Goal: Task Accomplishment & Management: Manage account settings

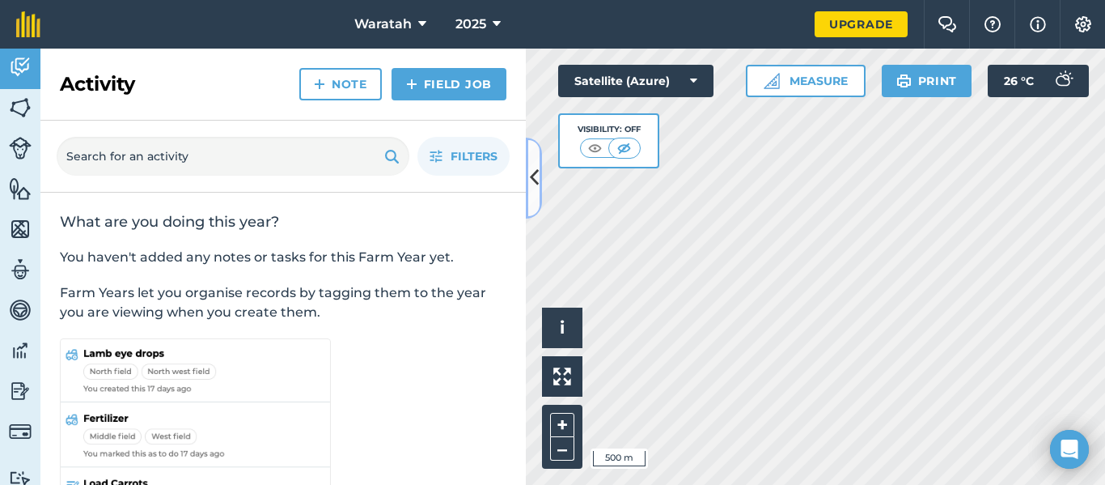
click at [532, 174] on icon at bounding box center [534, 177] width 9 height 28
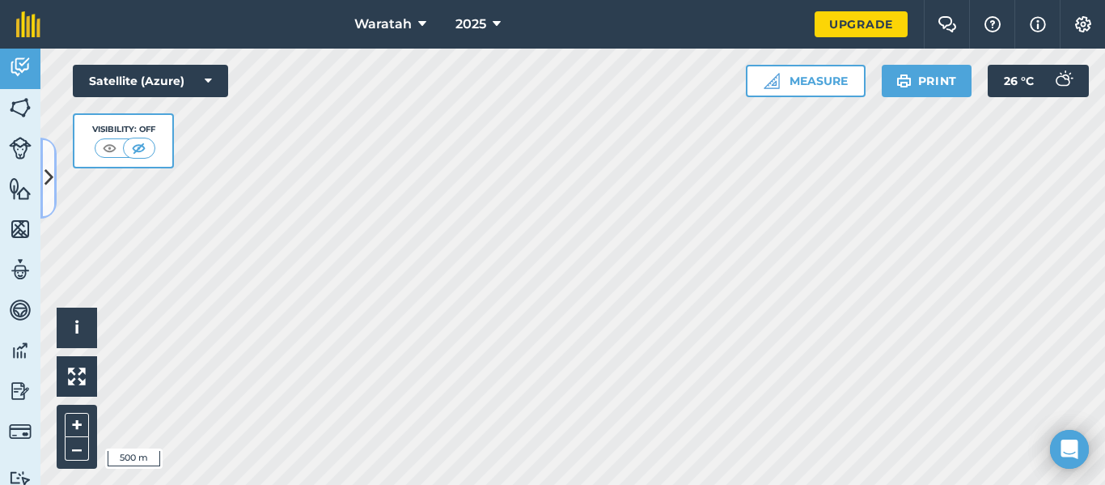
click at [49, 172] on icon at bounding box center [48, 177] width 9 height 28
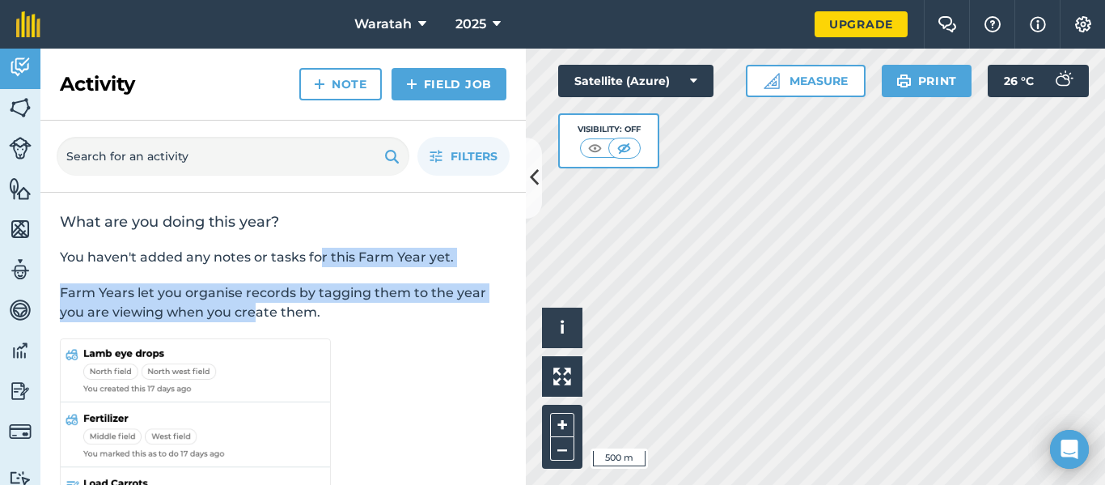
drag, startPoint x: 320, startPoint y: 253, endPoint x: 248, endPoint y: 311, distance: 92.7
click at [248, 311] on div "What are you doing this year? You haven't added any notes or tasks for this Far…" at bounding box center [282, 395] width 485 height 404
click at [15, 106] on img at bounding box center [20, 107] width 23 height 24
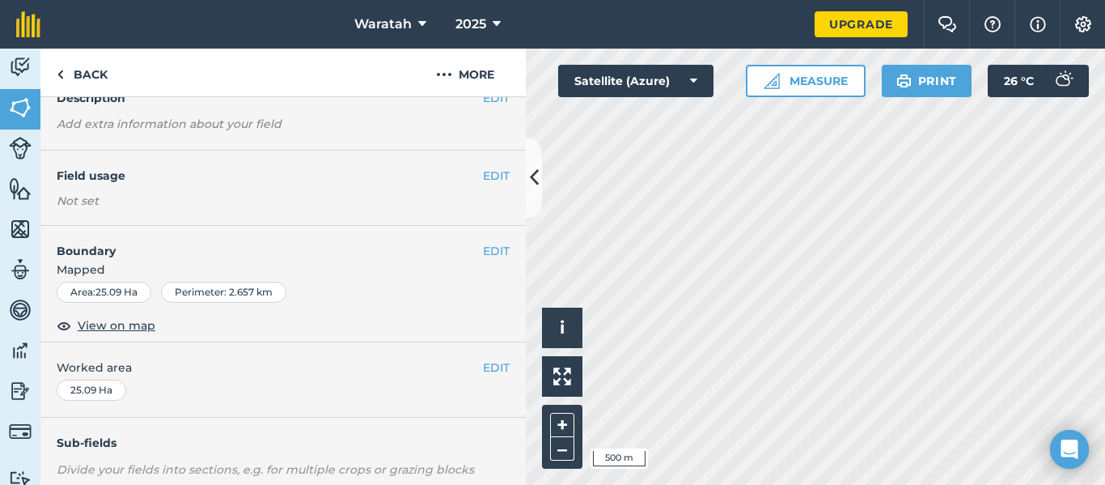
scroll to position [51, 0]
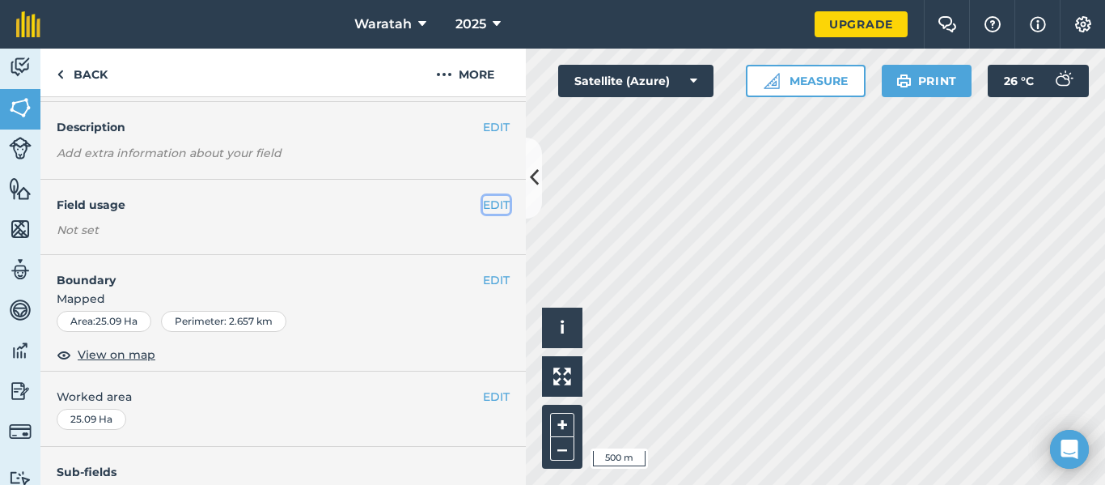
click at [483, 205] on button "EDIT" at bounding box center [496, 205] width 27 height 18
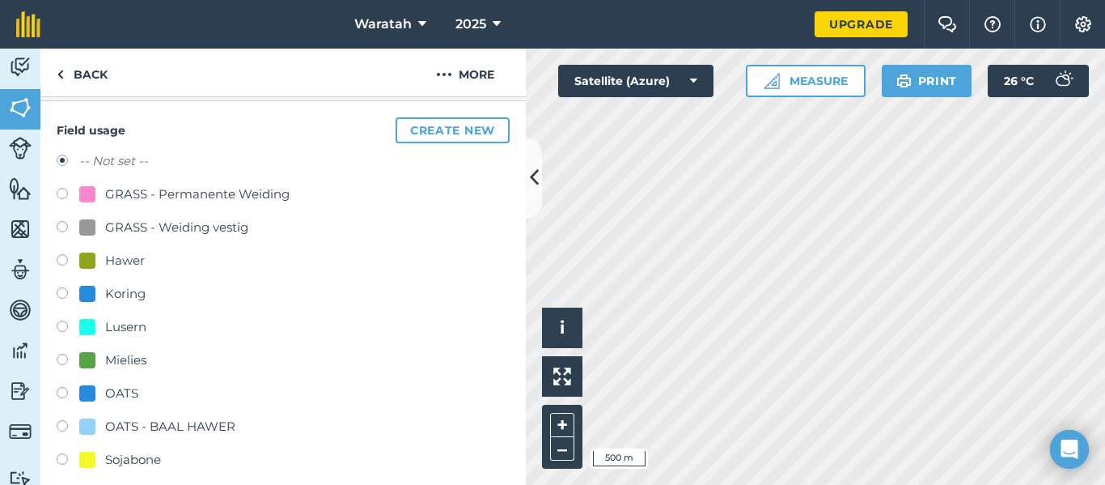
scroll to position [131, 0]
click at [58, 295] on label at bounding box center [68, 294] width 23 height 16
radio input "true"
radio input "false"
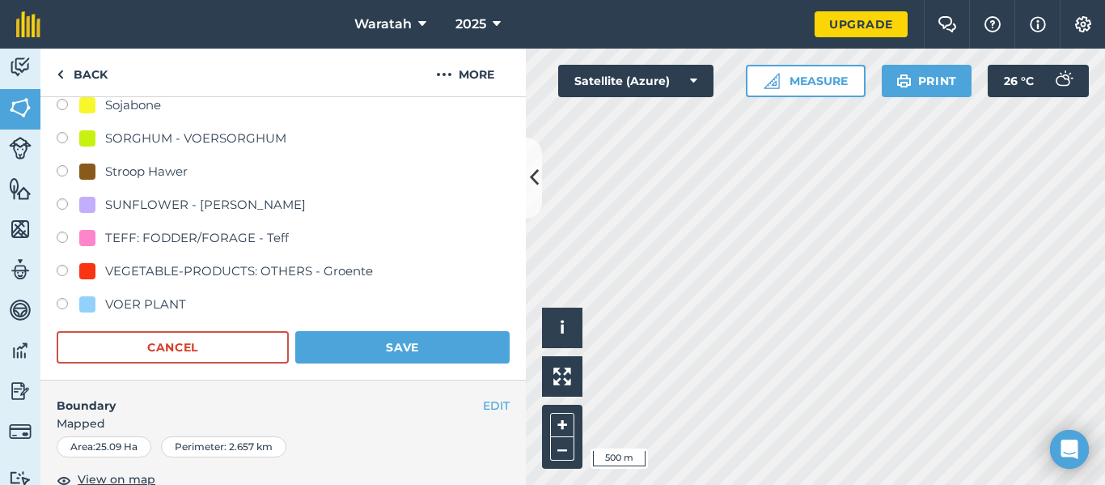
scroll to position [489, 0]
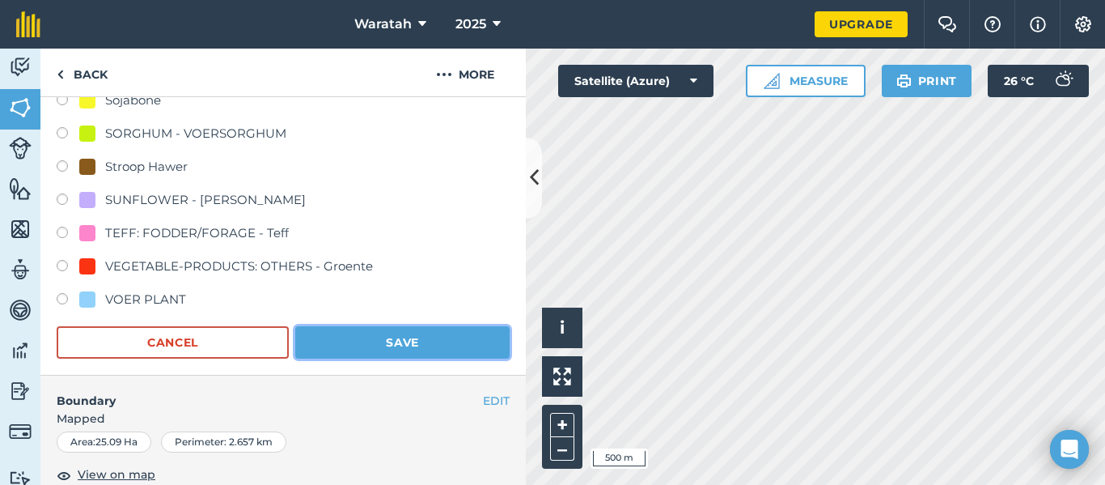
click at [345, 341] on button "Save" at bounding box center [402, 342] width 214 height 32
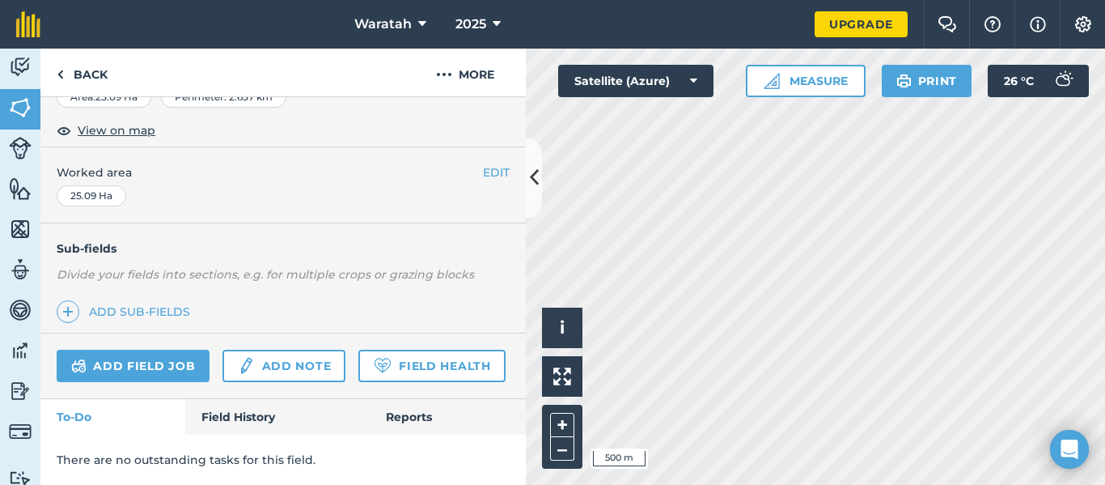
scroll to position [322, 0]
click at [493, 26] on icon at bounding box center [497, 24] width 8 height 19
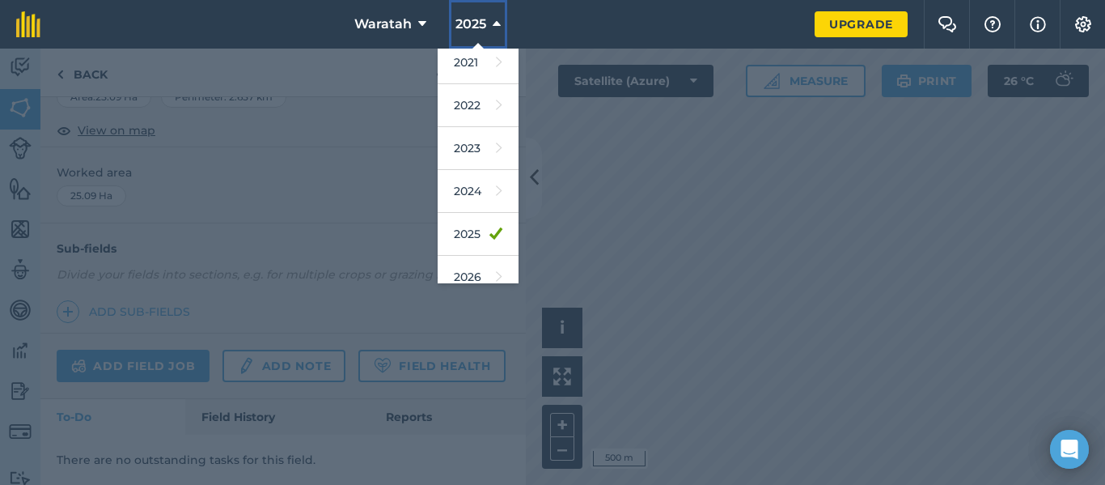
scroll to position [190, 0]
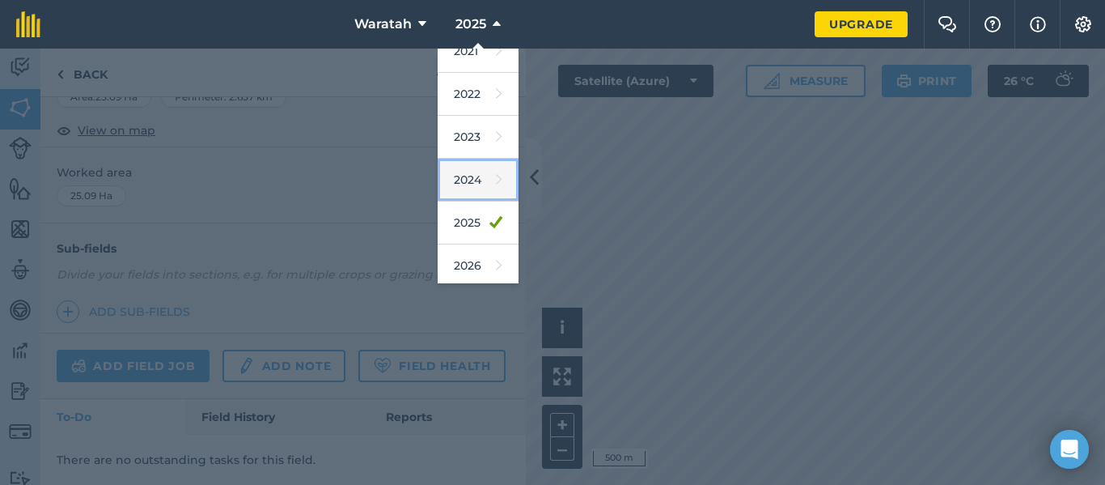
click at [477, 185] on link "2024" at bounding box center [478, 180] width 81 height 43
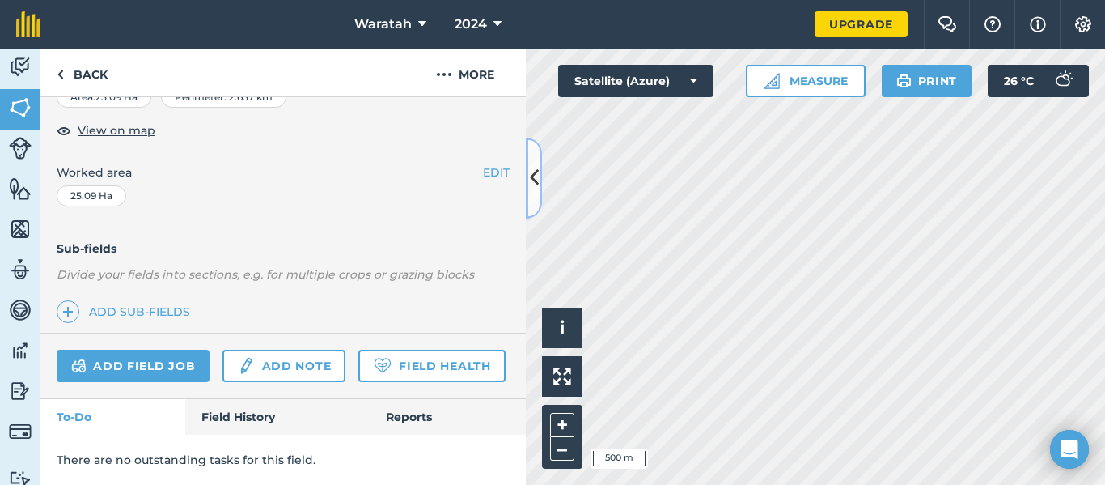
click at [536, 185] on icon at bounding box center [534, 177] width 9 height 28
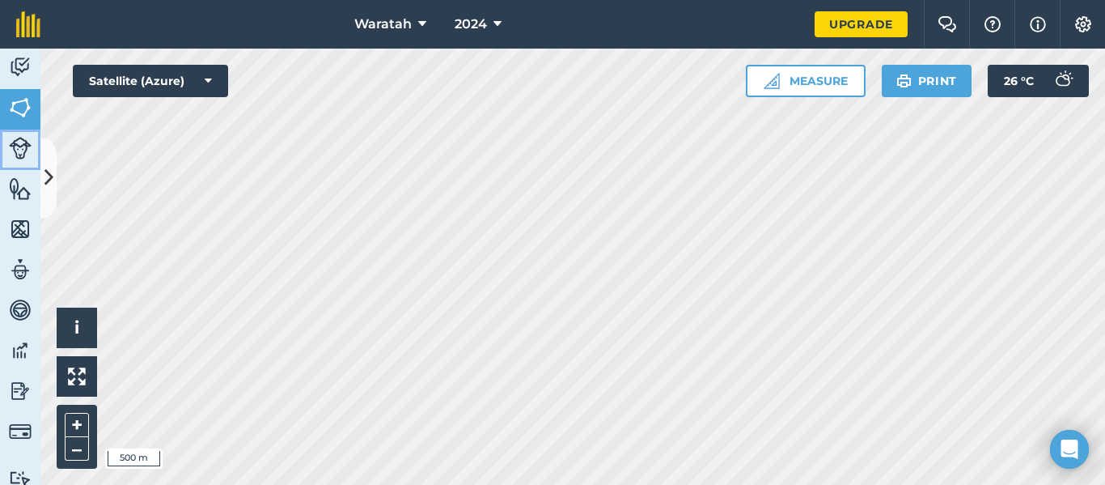
click at [40, 167] on link "Livestock" at bounding box center [20, 149] width 40 height 40
click at [49, 169] on icon at bounding box center [48, 177] width 9 height 28
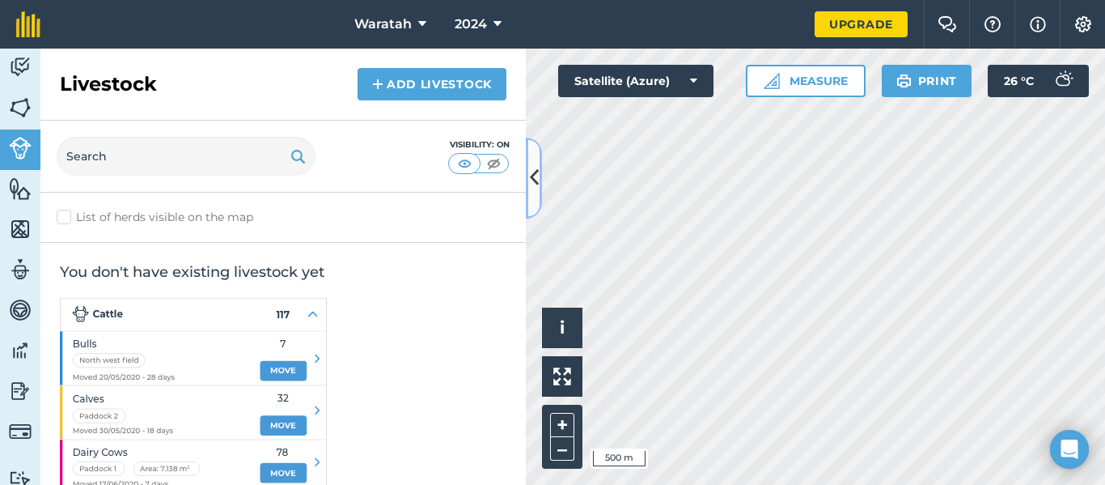
scroll to position [78, 0]
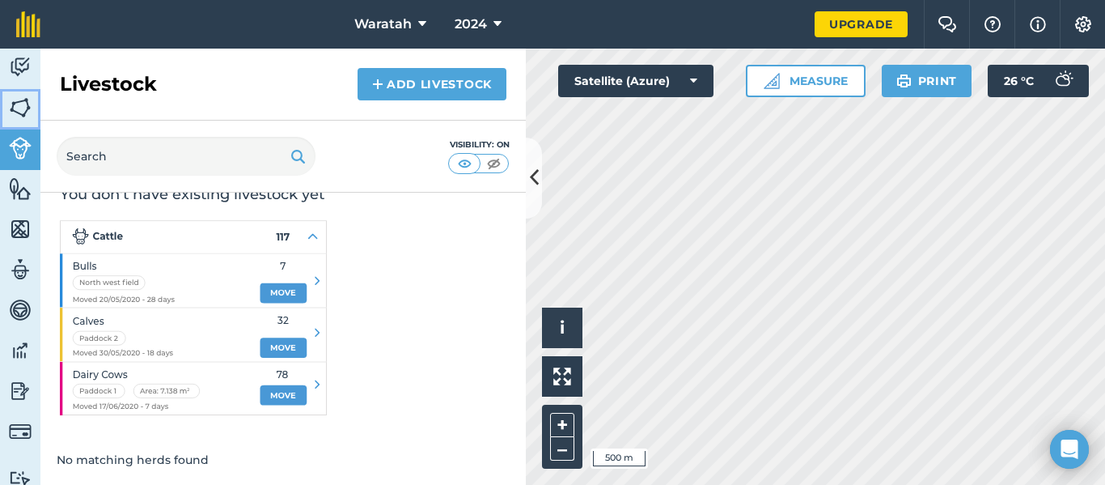
click at [18, 101] on img at bounding box center [20, 107] width 23 height 24
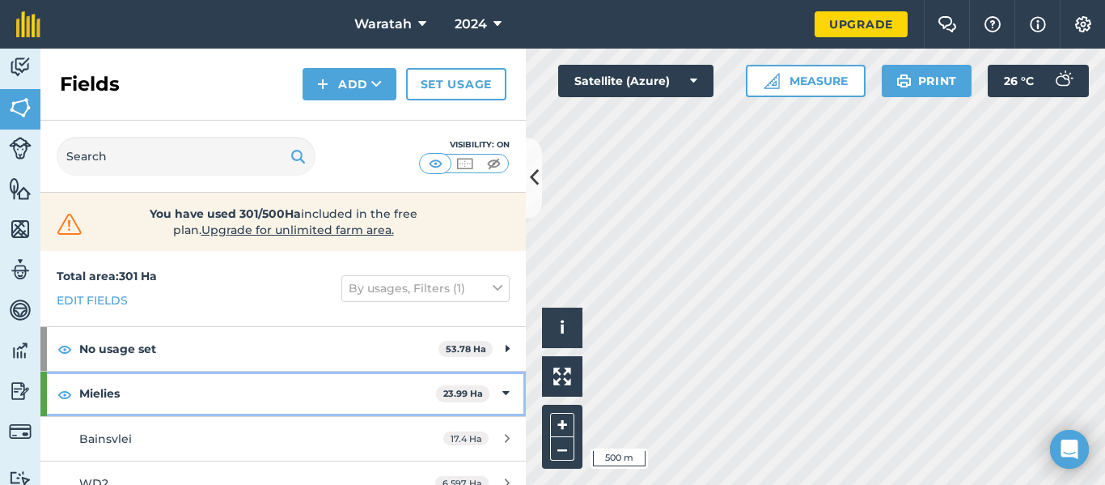
click at [500, 397] on div "Mielies 23.99 Ha" at bounding box center [282, 393] width 485 height 44
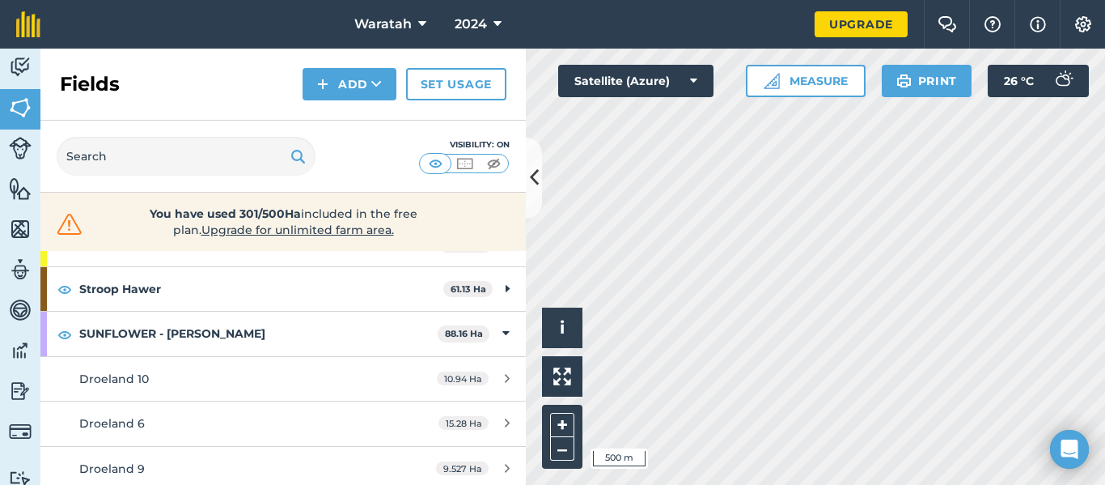
scroll to position [196, 0]
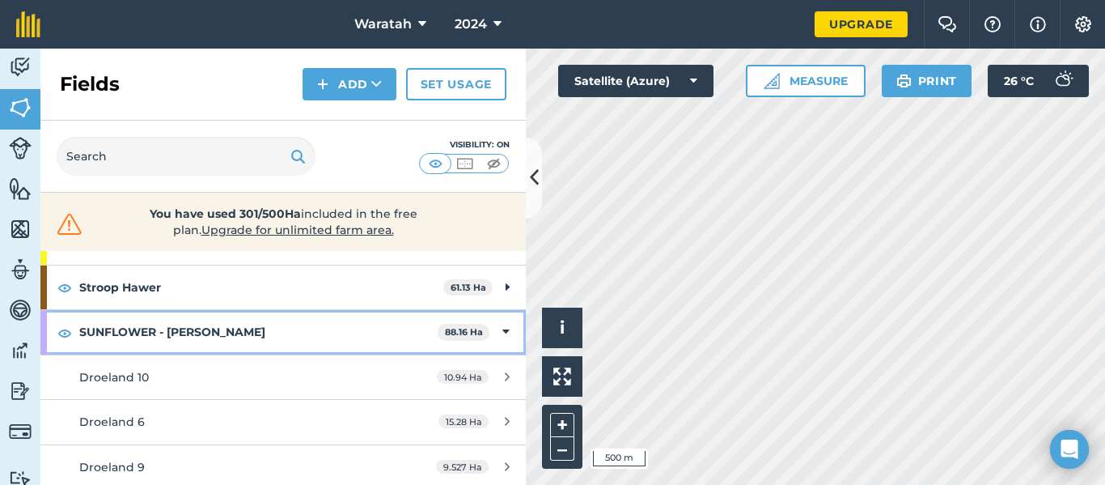
click at [501, 327] on div "SUNFLOWER - Sonneblom 88.16 Ha" at bounding box center [282, 332] width 485 height 44
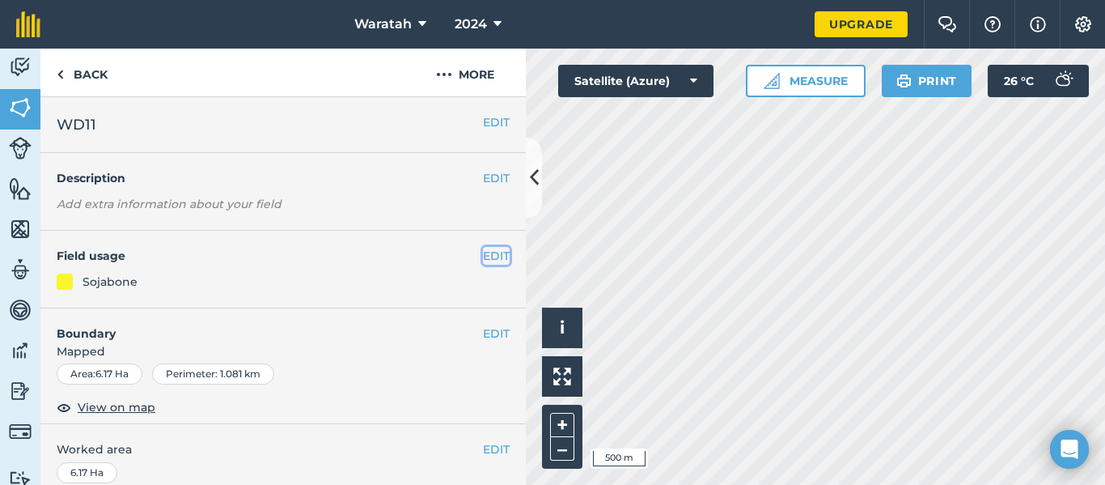
click at [483, 259] on button "EDIT" at bounding box center [496, 256] width 27 height 18
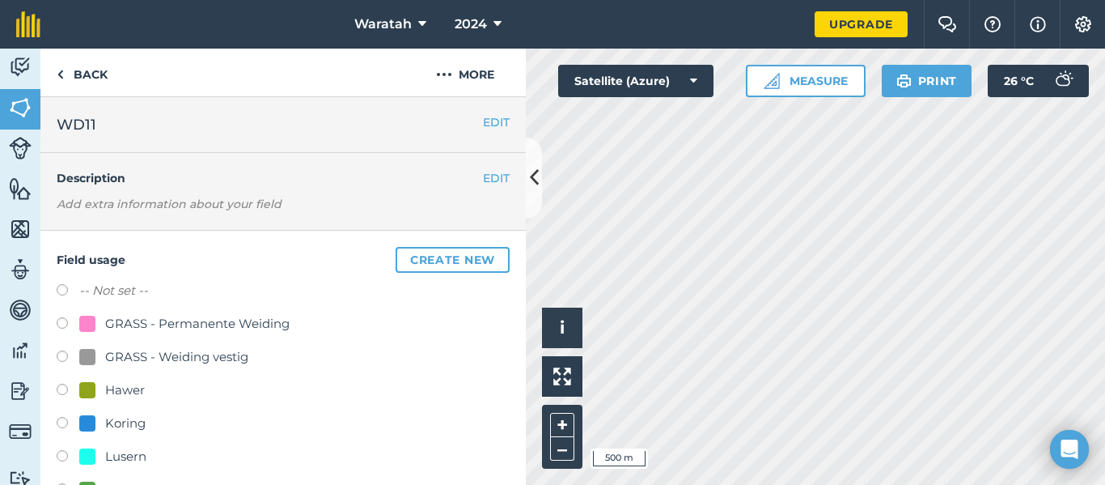
click at [239, 317] on div "GRASS - Permanente Weiding" at bounding box center [197, 323] width 184 height 19
radio input "true"
radio input "false"
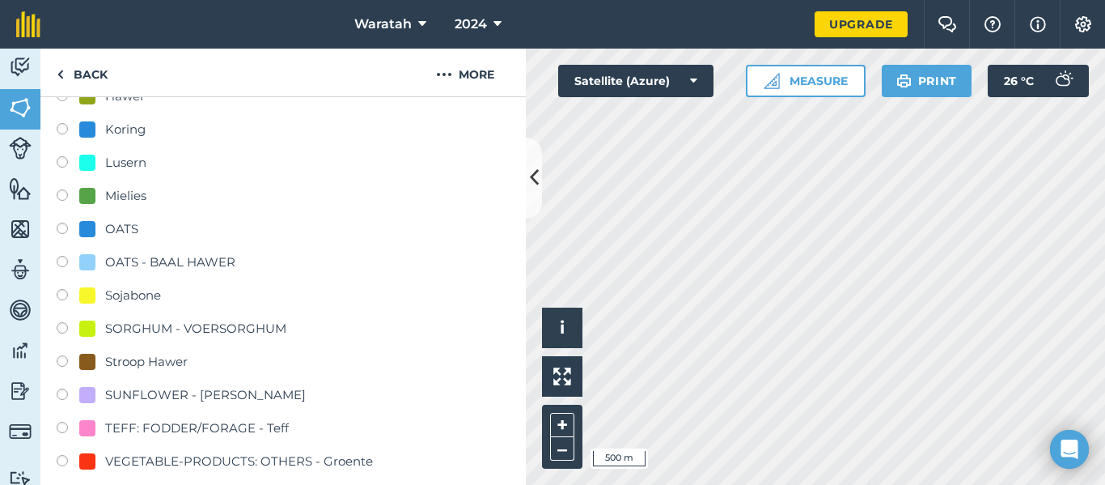
scroll to position [295, 0]
click at [64, 397] on label at bounding box center [68, 395] width 23 height 16
radio input "true"
radio input "false"
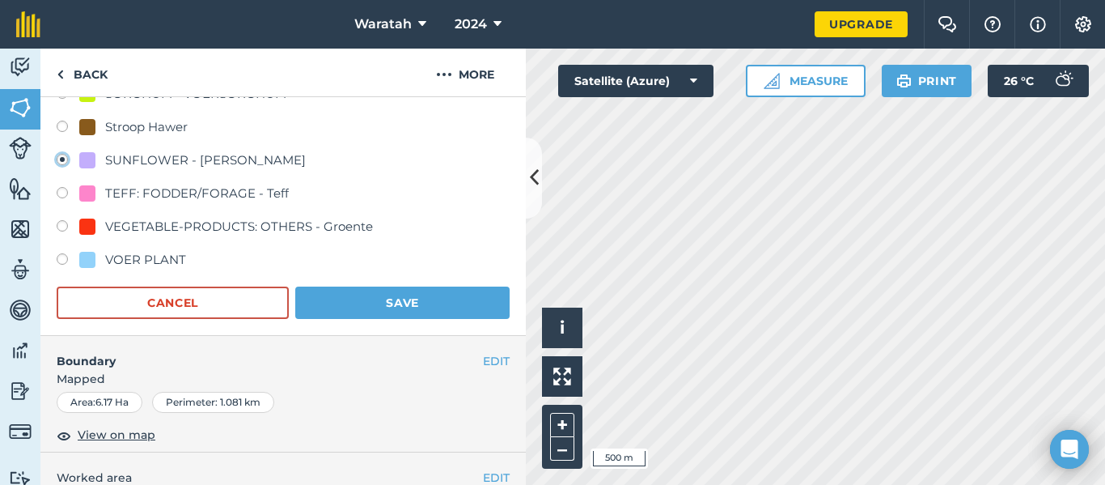
scroll to position [533, 0]
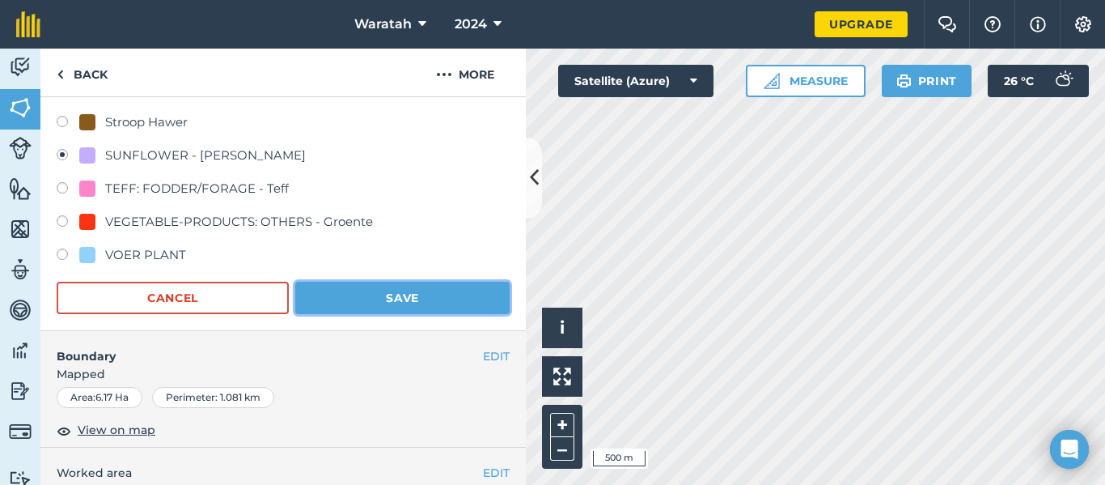
click at [379, 296] on button "Save" at bounding box center [402, 298] width 214 height 32
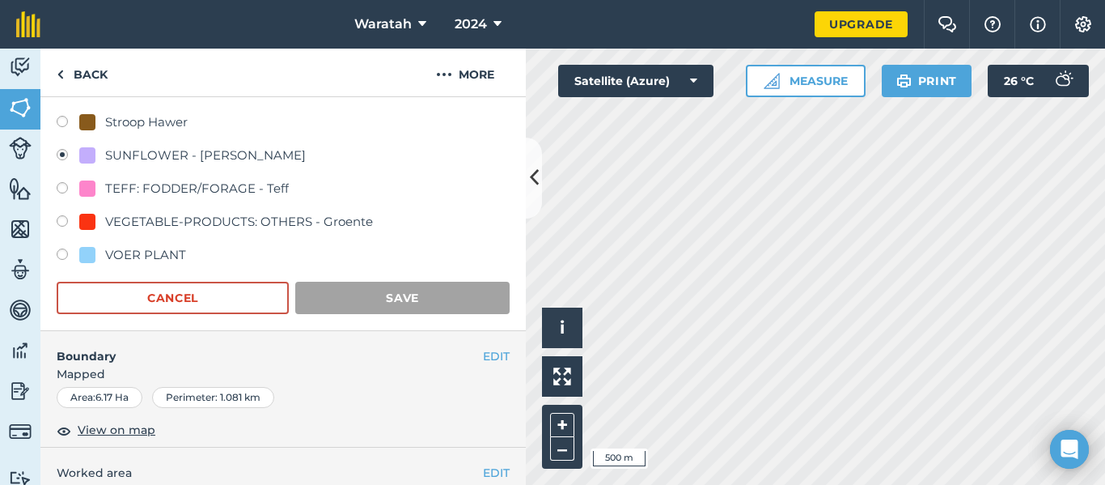
scroll to position [322, 0]
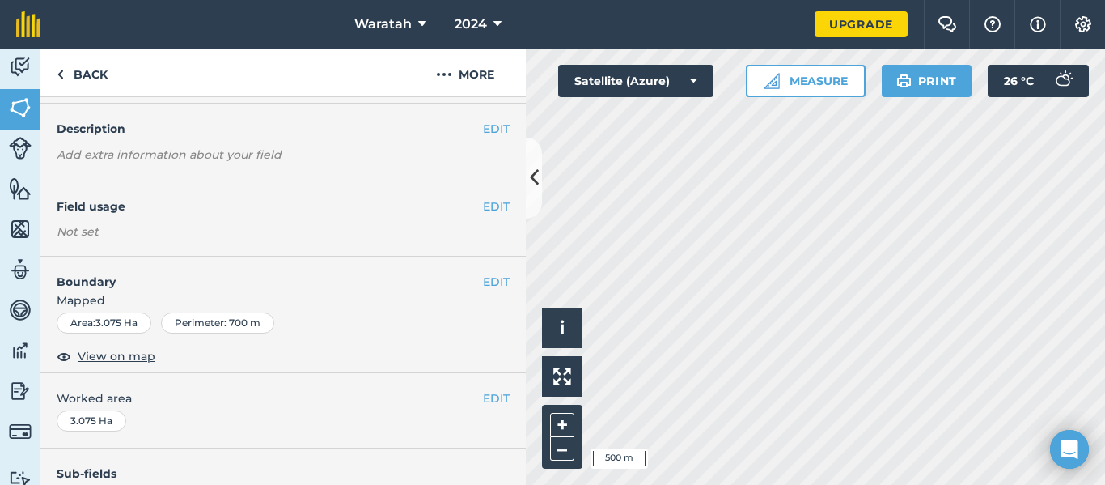
scroll to position [48, 0]
click at [490, 199] on button "EDIT" at bounding box center [496, 208] width 27 height 18
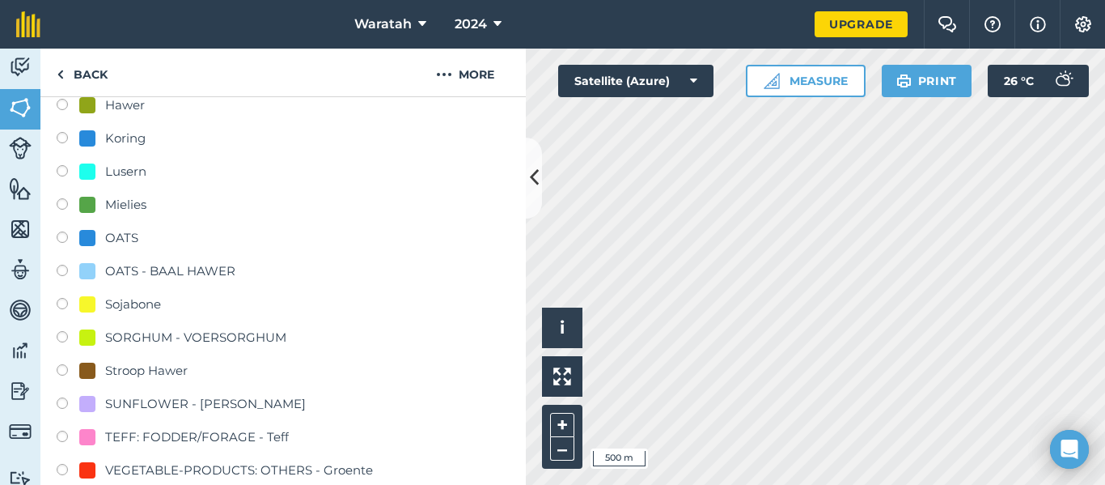
scroll to position [288, 0]
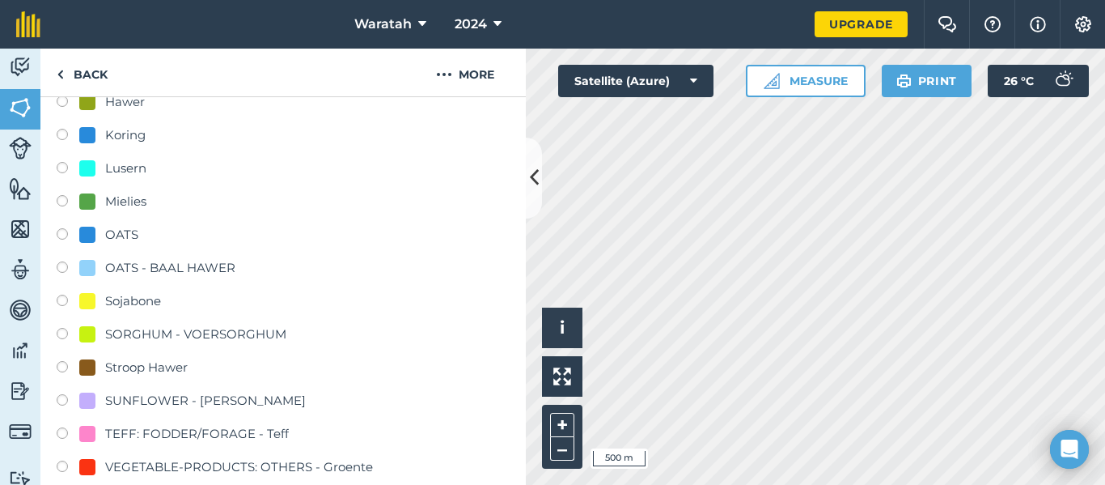
click at [66, 400] on label at bounding box center [68, 402] width 23 height 16
radio input "true"
radio input "false"
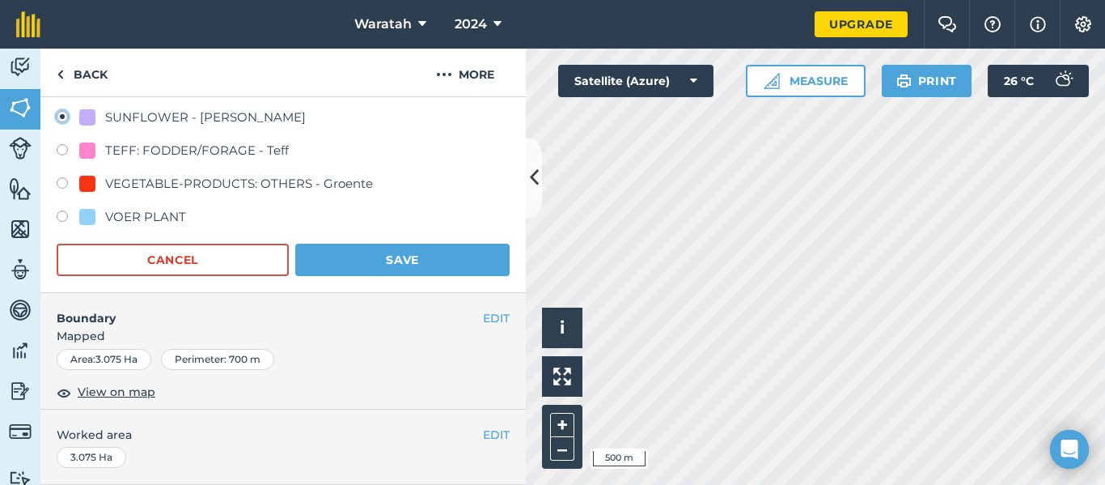
scroll to position [573, 0]
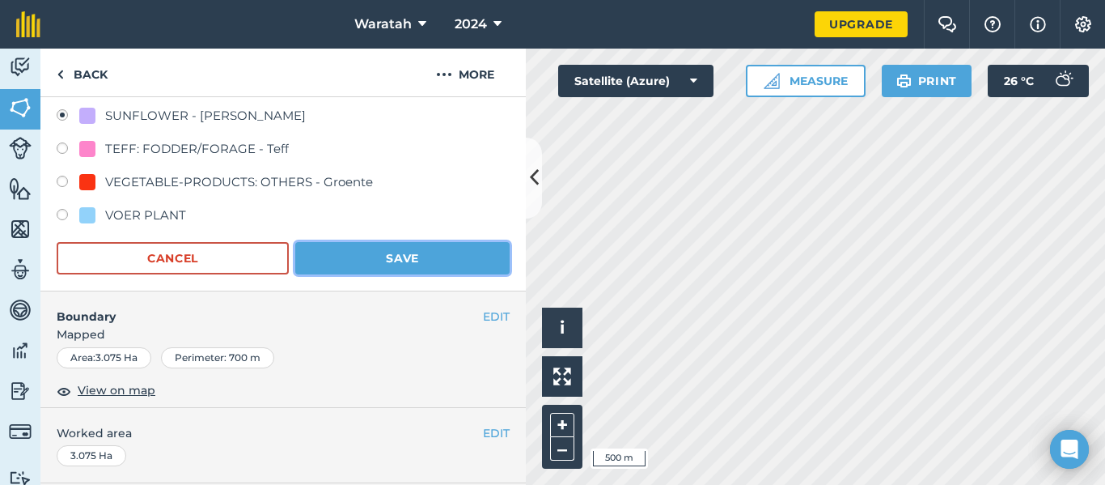
click at [420, 249] on button "Save" at bounding box center [402, 258] width 214 height 32
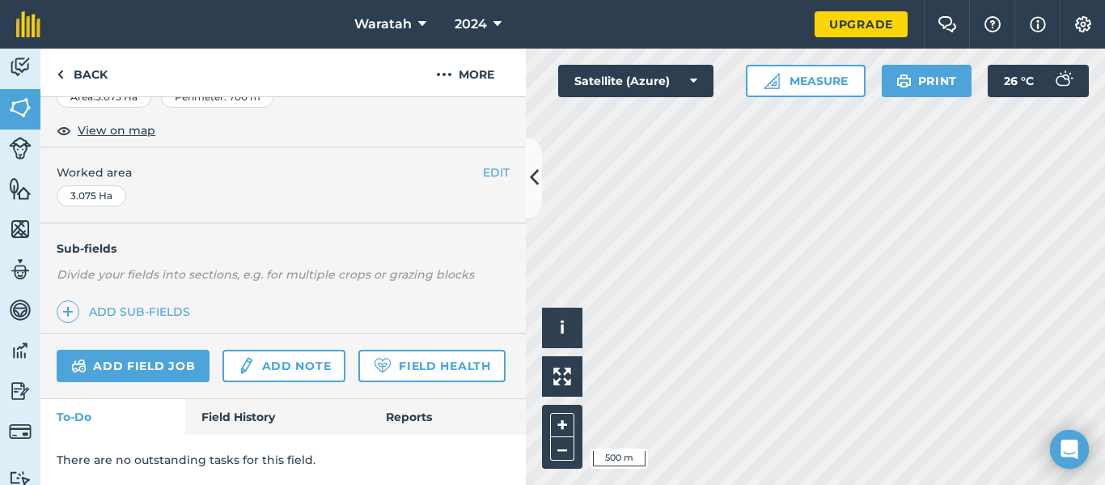
scroll to position [322, 0]
click at [570, 423] on button "+" at bounding box center [562, 425] width 24 height 24
drag, startPoint x: 574, startPoint y: 414, endPoint x: 486, endPoint y: 91, distance: 334.6
click at [486, 91] on button "More" at bounding box center [465, 73] width 121 height 48
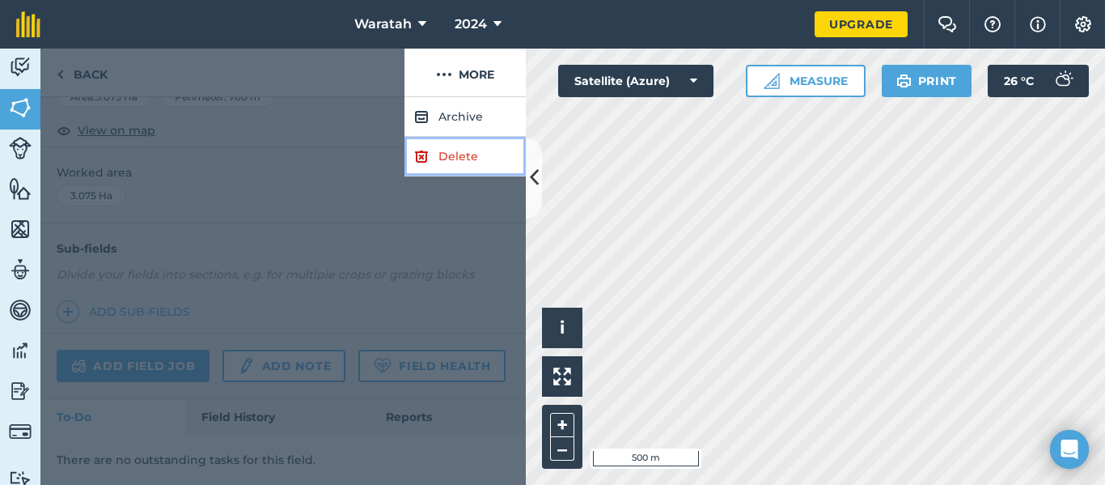
click at [472, 152] on link "Delete" at bounding box center [465, 157] width 121 height 40
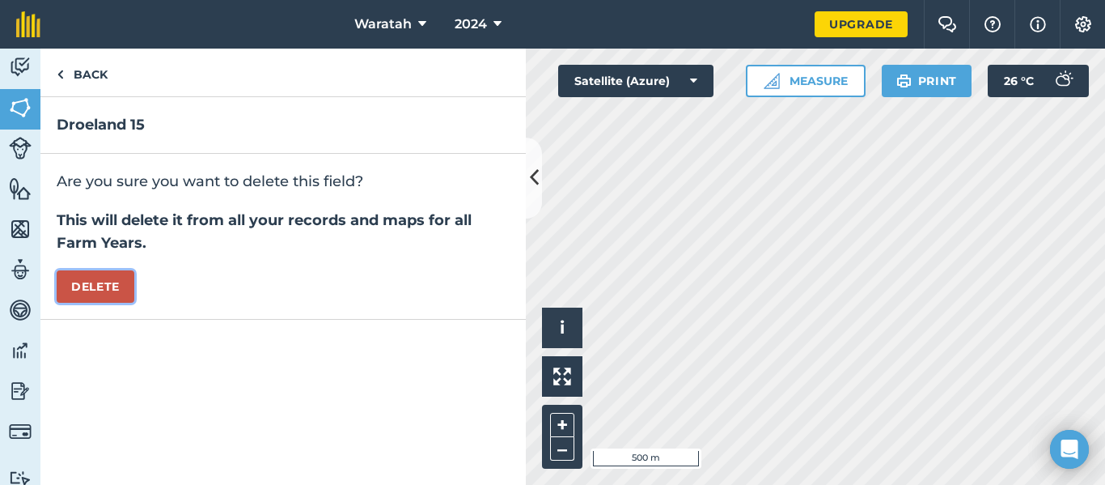
click at [97, 284] on button "Delete" at bounding box center [96, 286] width 78 height 32
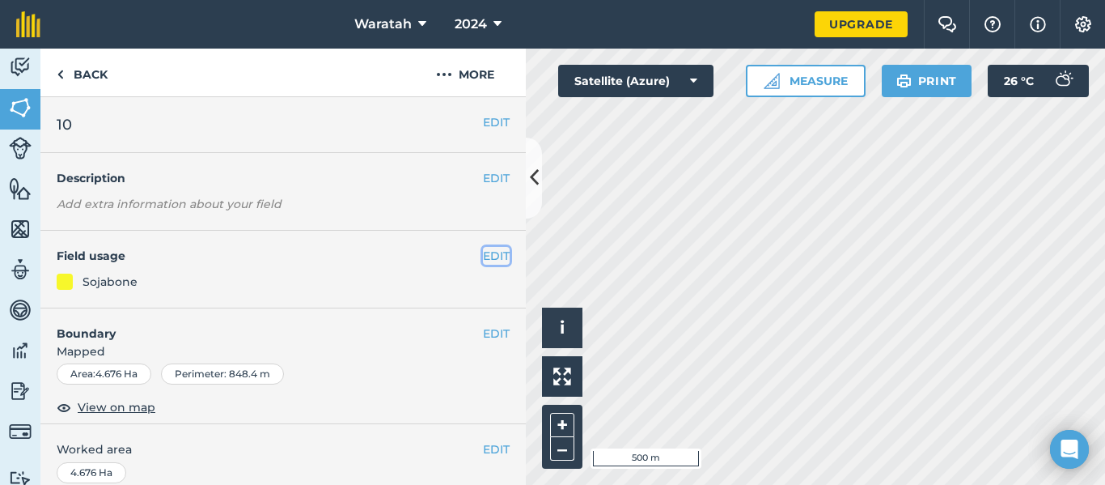
click at [483, 260] on button "EDIT" at bounding box center [496, 256] width 27 height 18
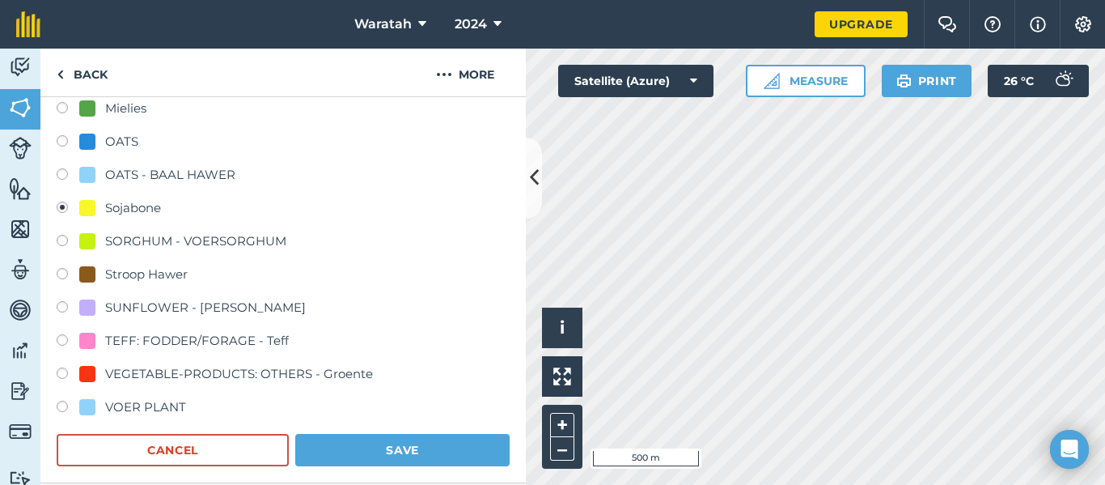
scroll to position [383, 0]
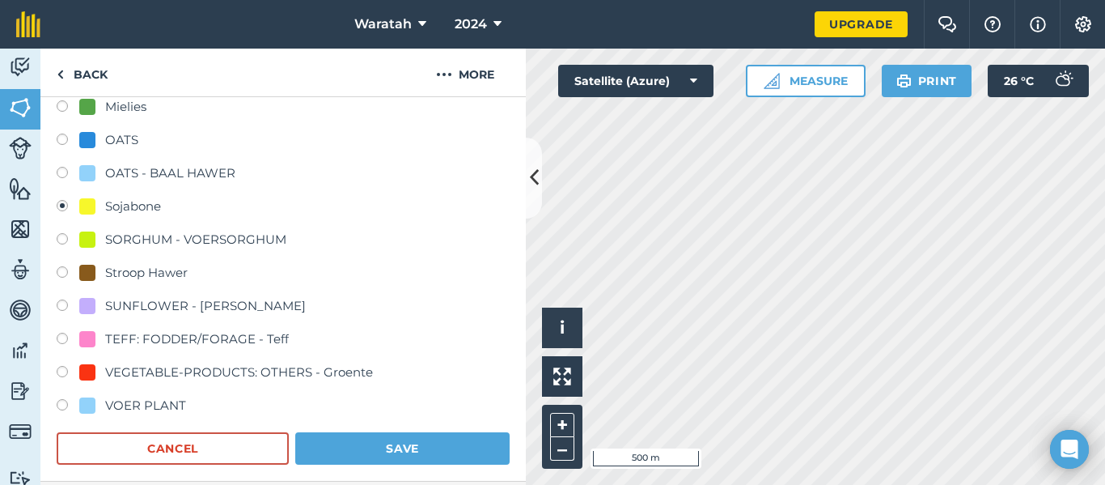
click at [63, 304] on label at bounding box center [68, 307] width 23 height 16
radio input "true"
radio input "false"
click at [427, 458] on button "Save" at bounding box center [402, 448] width 214 height 32
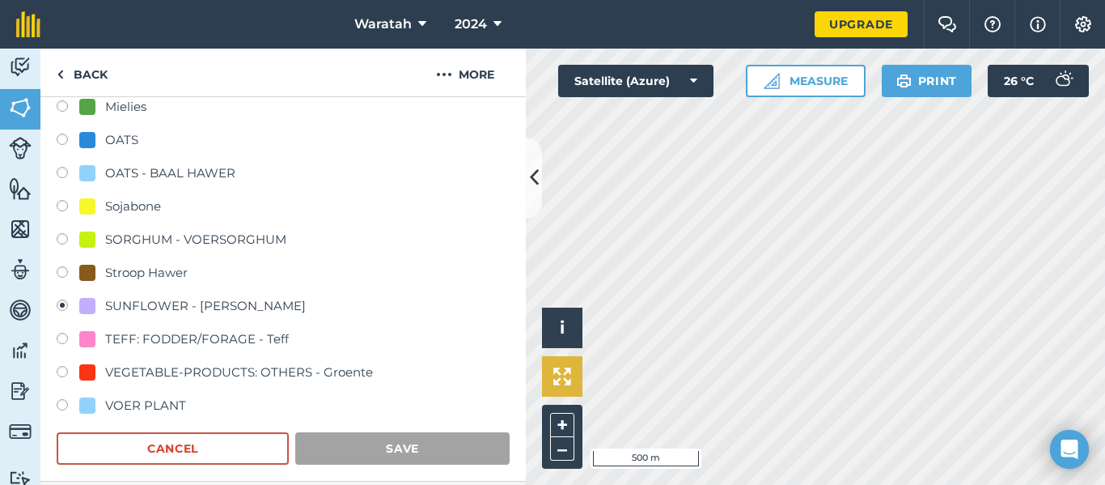
scroll to position [322, 0]
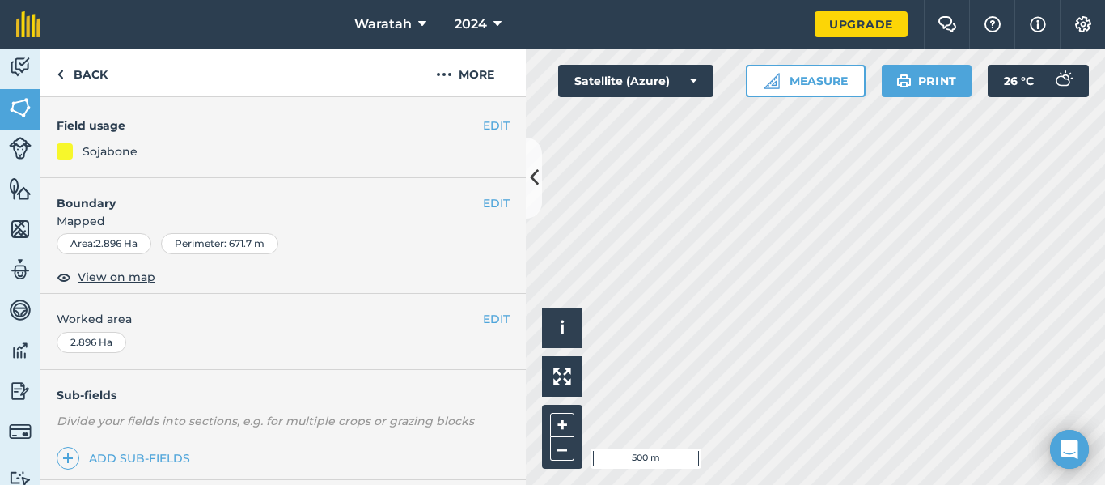
scroll to position [129, 0]
click at [485, 127] on button "EDIT" at bounding box center [496, 127] width 27 height 18
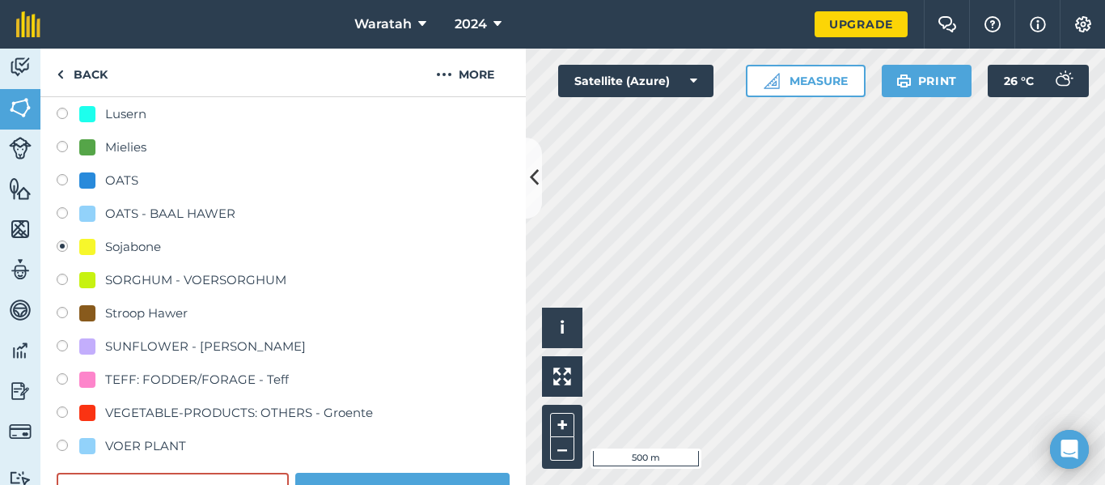
scroll to position [348, 0]
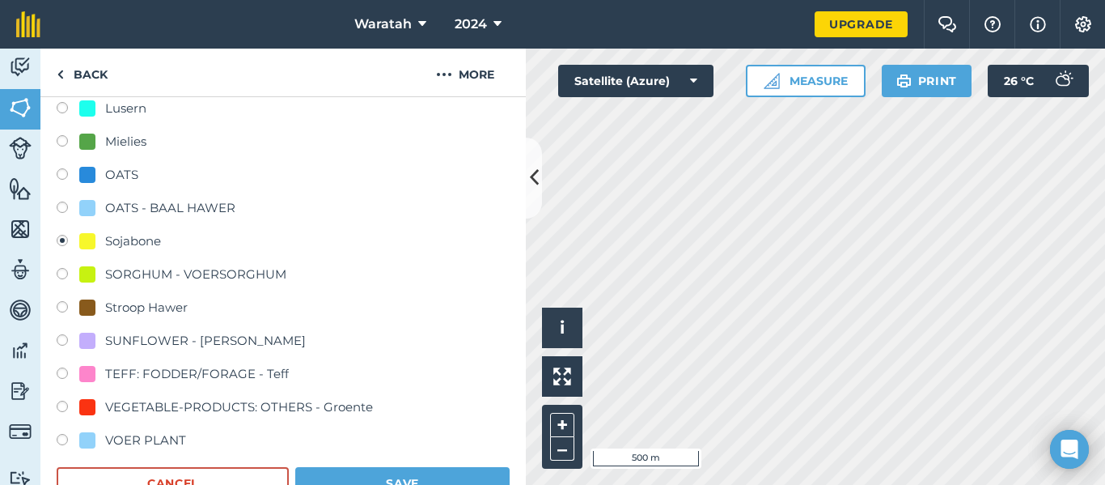
click at [57, 337] on label at bounding box center [68, 342] width 23 height 16
radio input "true"
radio input "false"
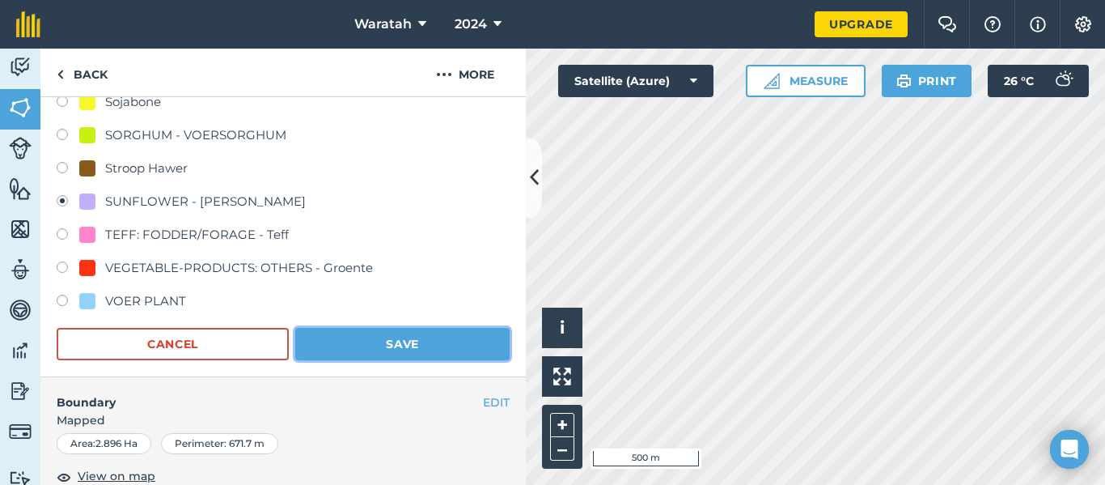
click at [393, 347] on button "Save" at bounding box center [402, 344] width 214 height 32
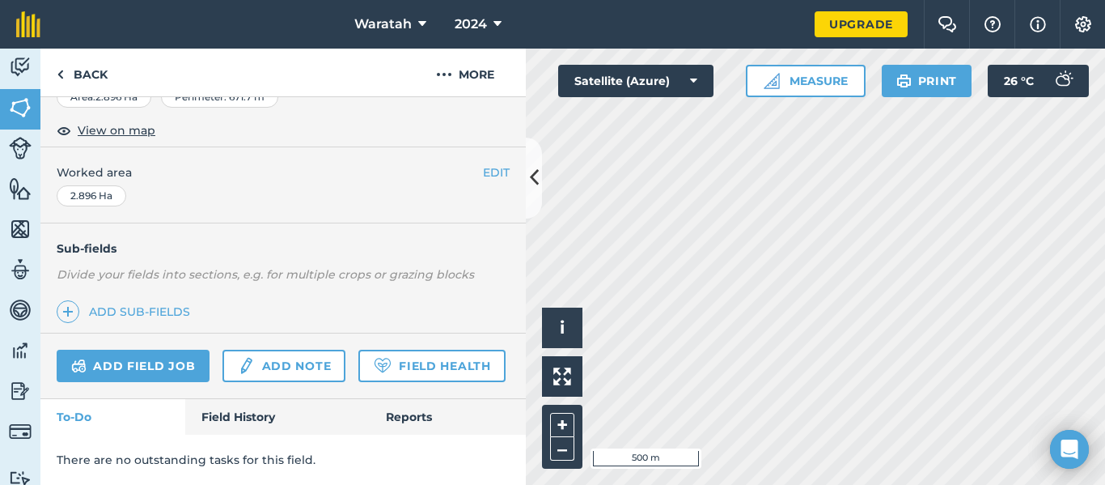
scroll to position [322, 0]
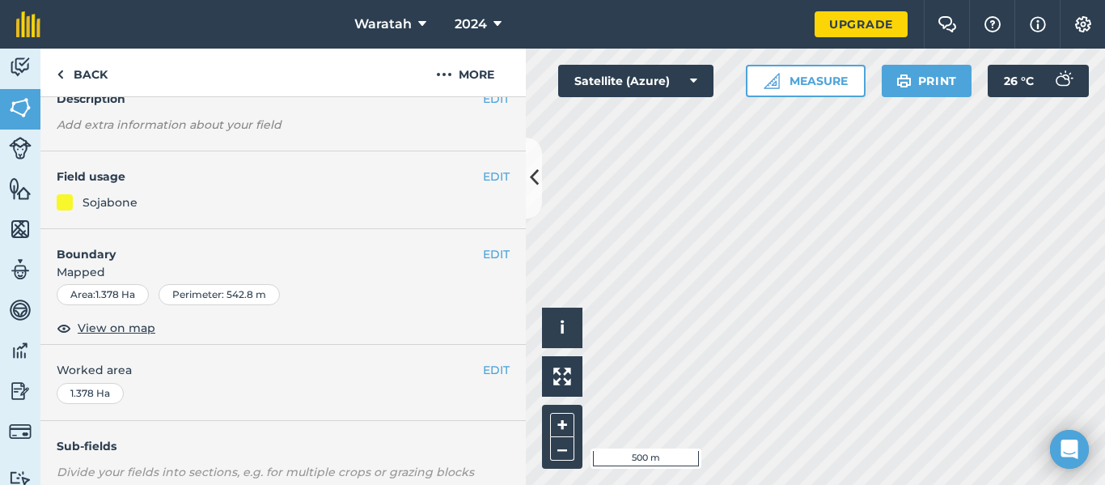
scroll to position [78, 0]
click at [485, 179] on button "EDIT" at bounding box center [496, 177] width 27 height 18
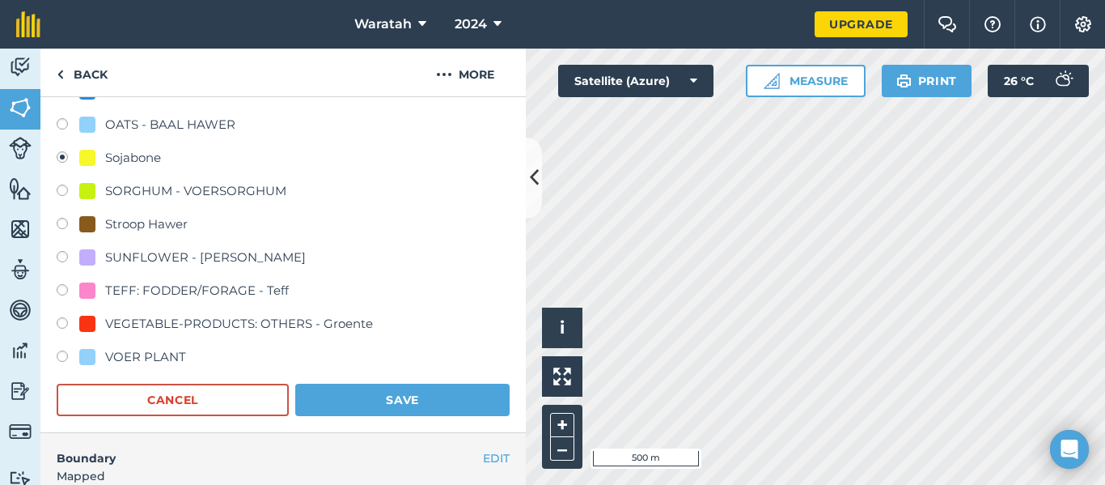
scroll to position [432, 0]
click at [64, 252] on label at bounding box center [68, 258] width 23 height 16
radio input "true"
radio input "false"
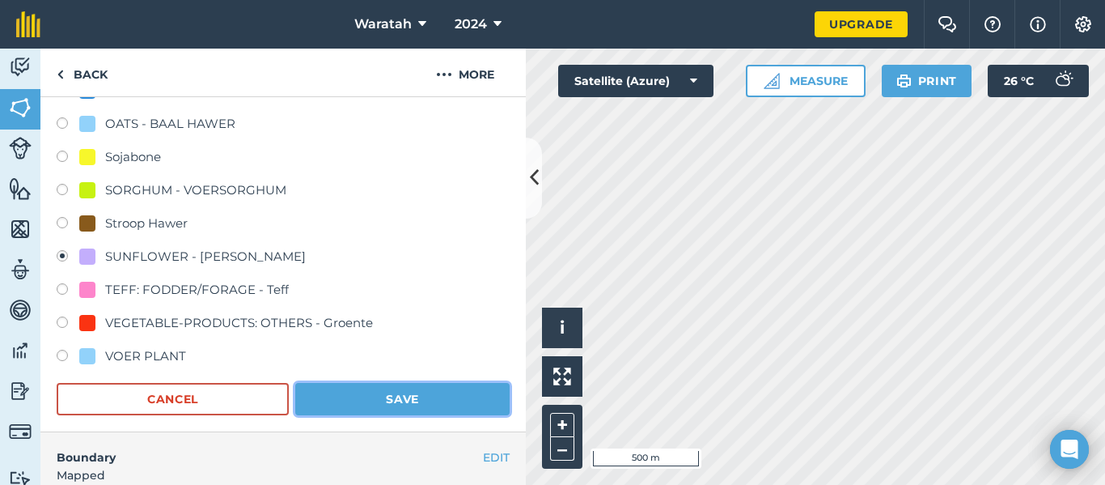
click at [421, 402] on button "Save" at bounding box center [402, 399] width 214 height 32
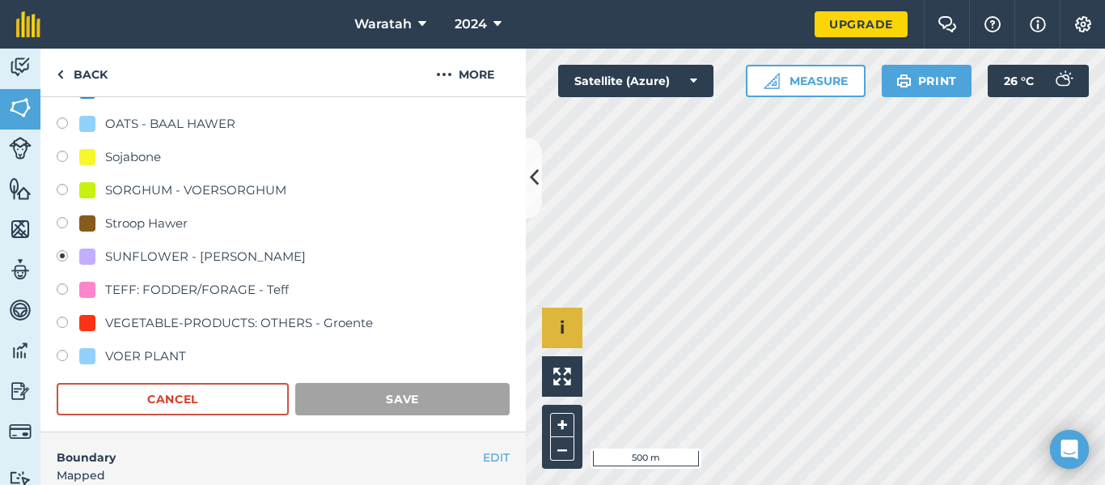
scroll to position [322, 0]
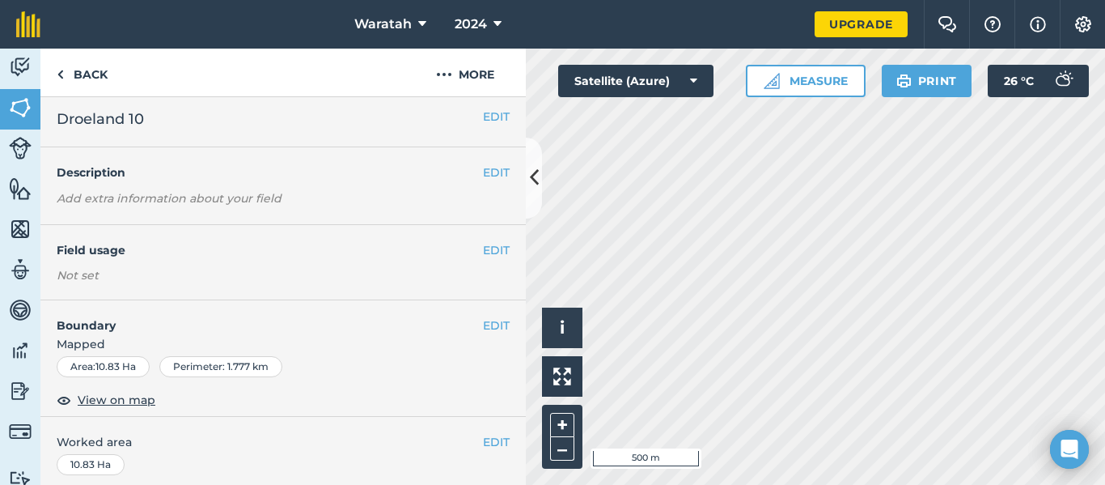
scroll to position [2, 0]
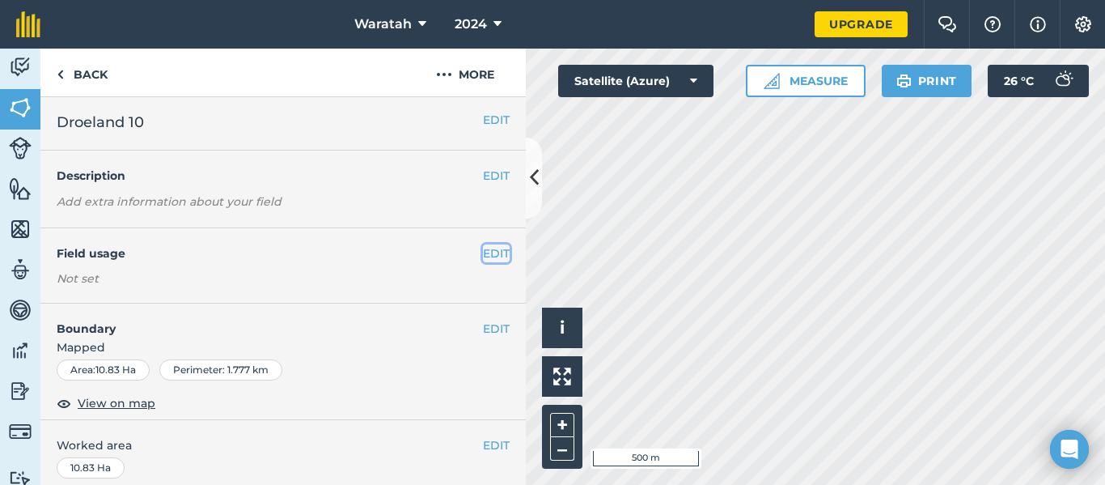
click at [487, 252] on button "EDIT" at bounding box center [496, 253] width 27 height 18
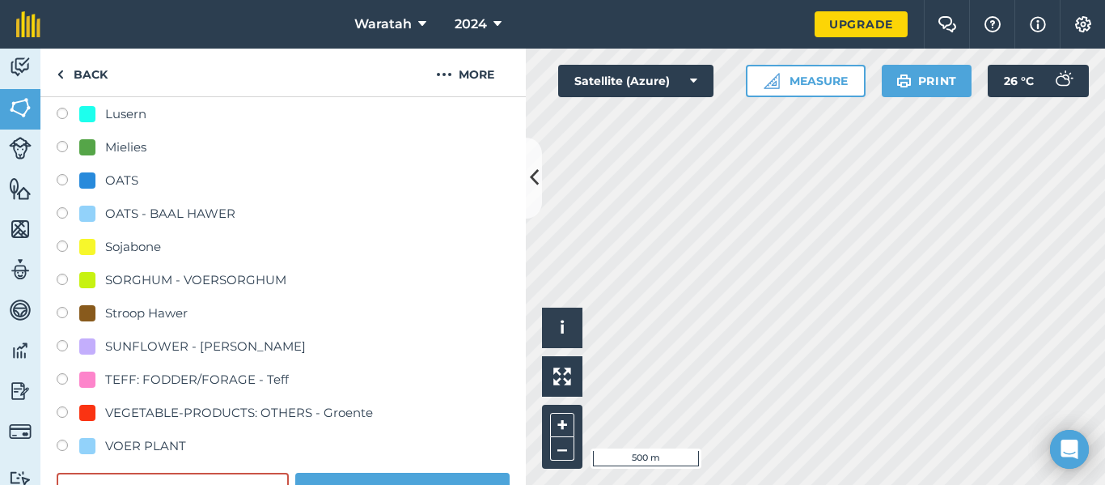
scroll to position [346, 0]
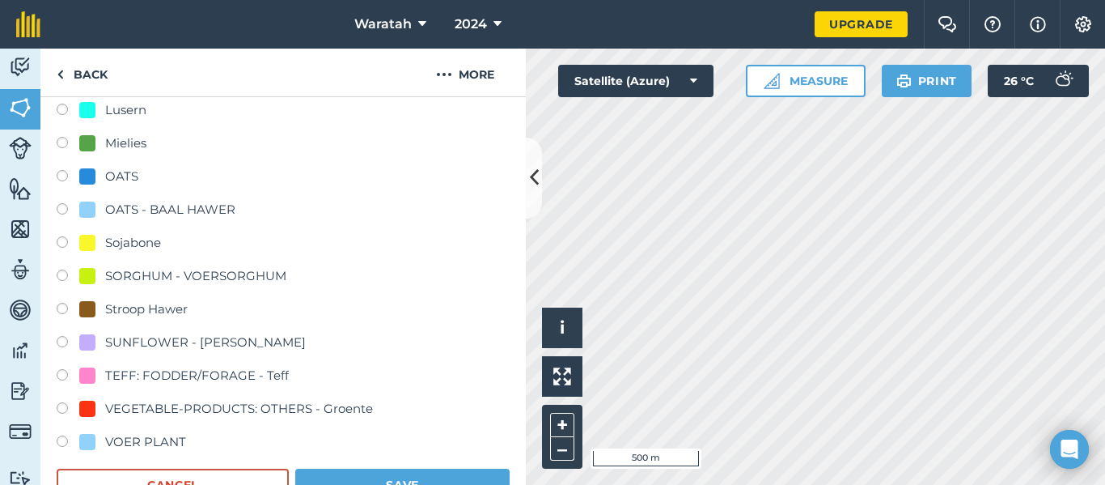
click at [57, 144] on label at bounding box center [68, 145] width 23 height 16
radio input "true"
radio input "false"
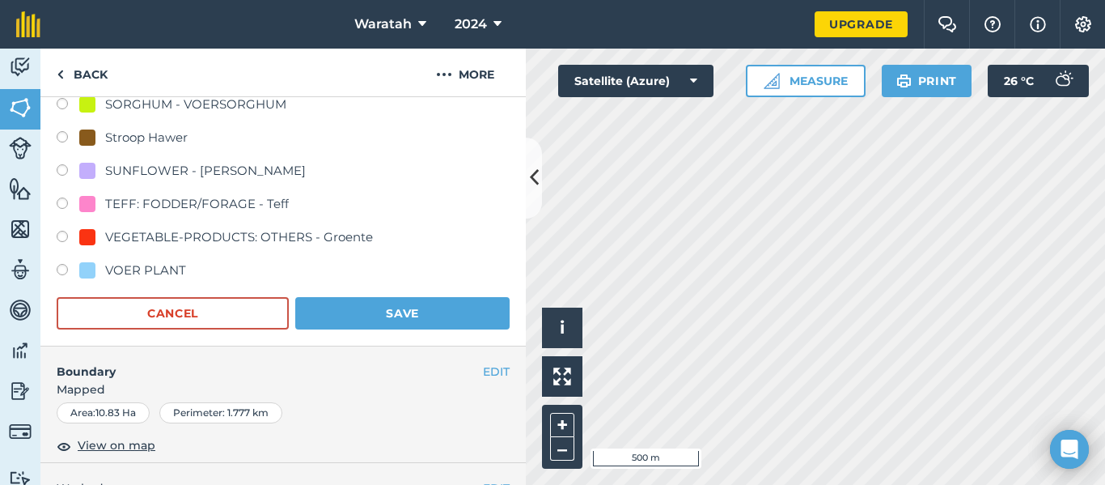
scroll to position [518, 0]
click at [362, 310] on button "Save" at bounding box center [402, 313] width 214 height 32
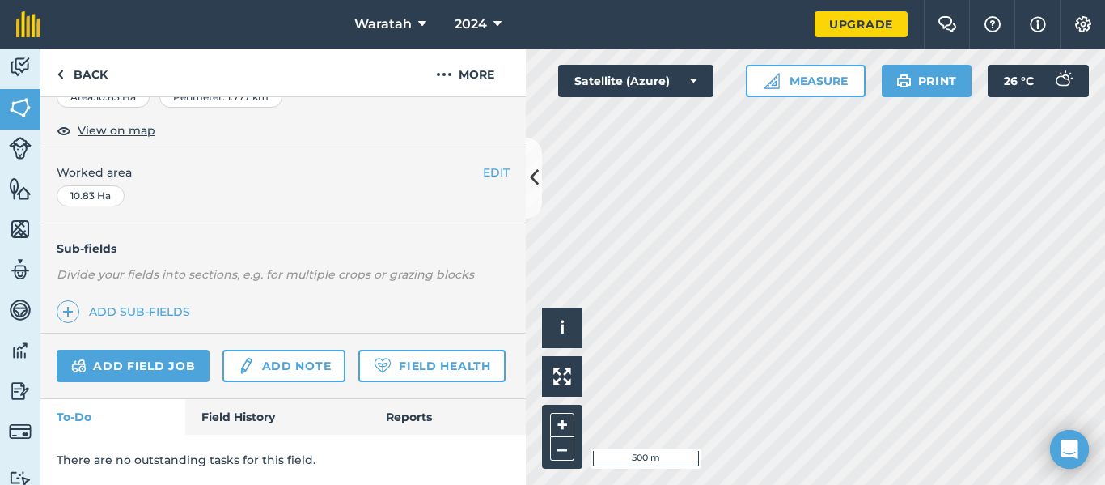
scroll to position [322, 0]
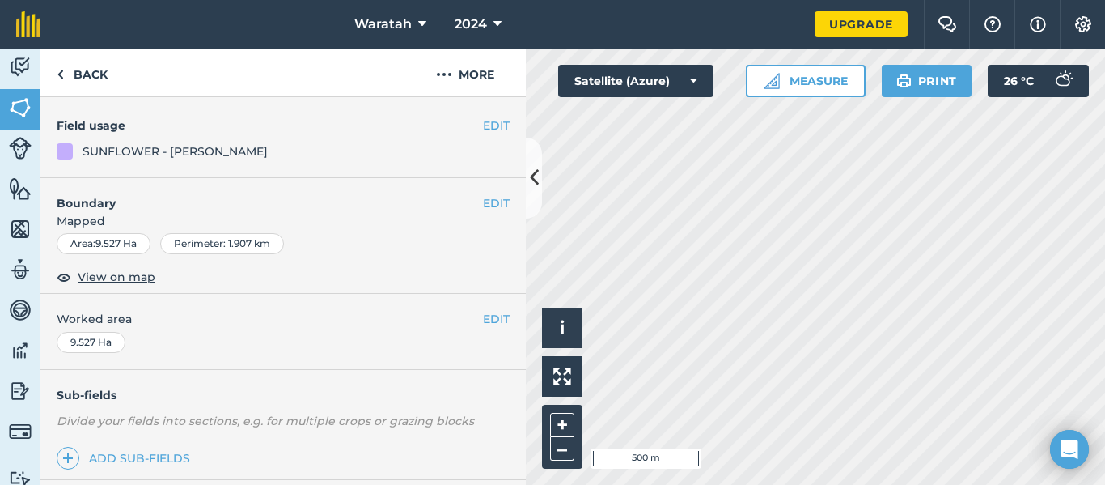
scroll to position [129, 0]
click at [492, 123] on button "EDIT" at bounding box center [496, 126] width 27 height 18
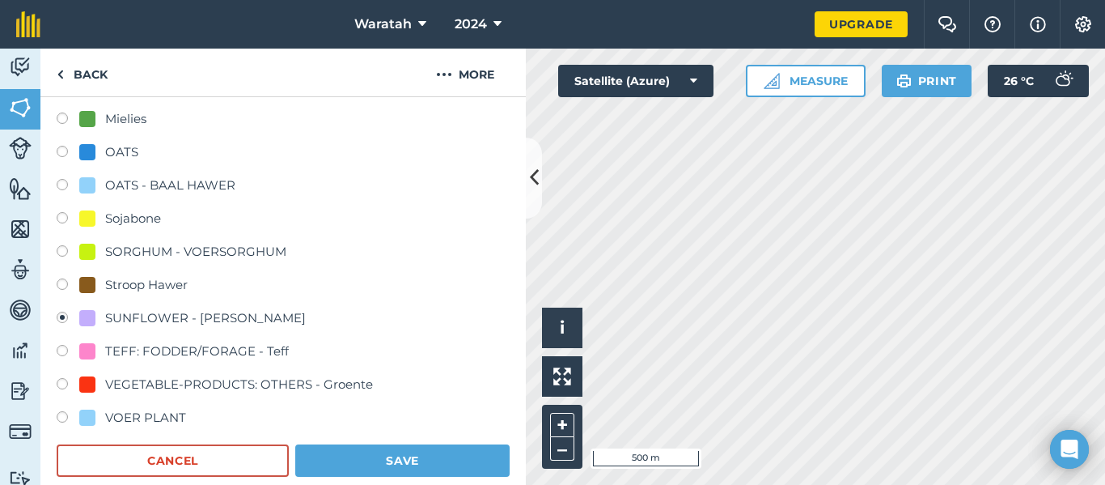
scroll to position [378, 0]
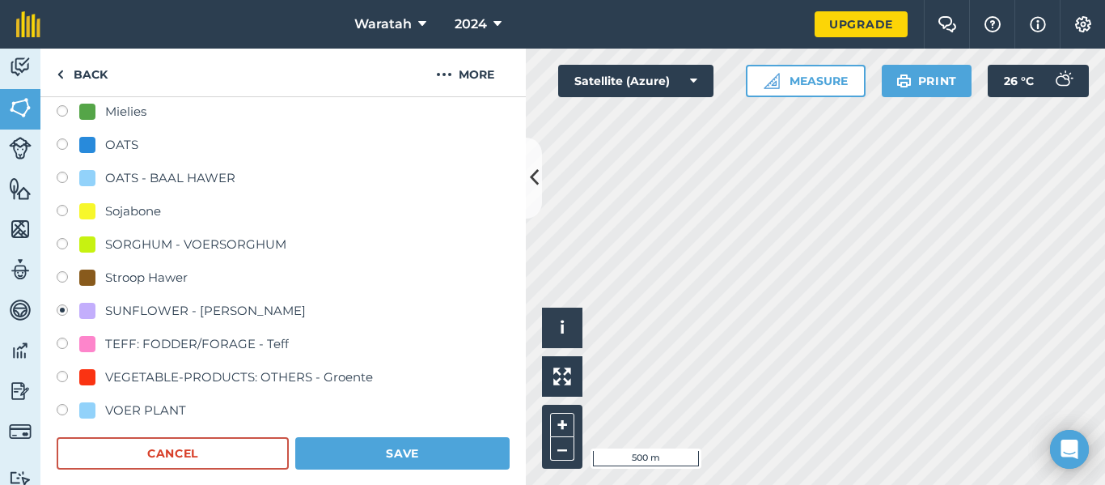
click at [66, 106] on label at bounding box center [68, 113] width 23 height 16
radio input "true"
radio input "false"
click at [400, 443] on button "Save" at bounding box center [402, 453] width 214 height 32
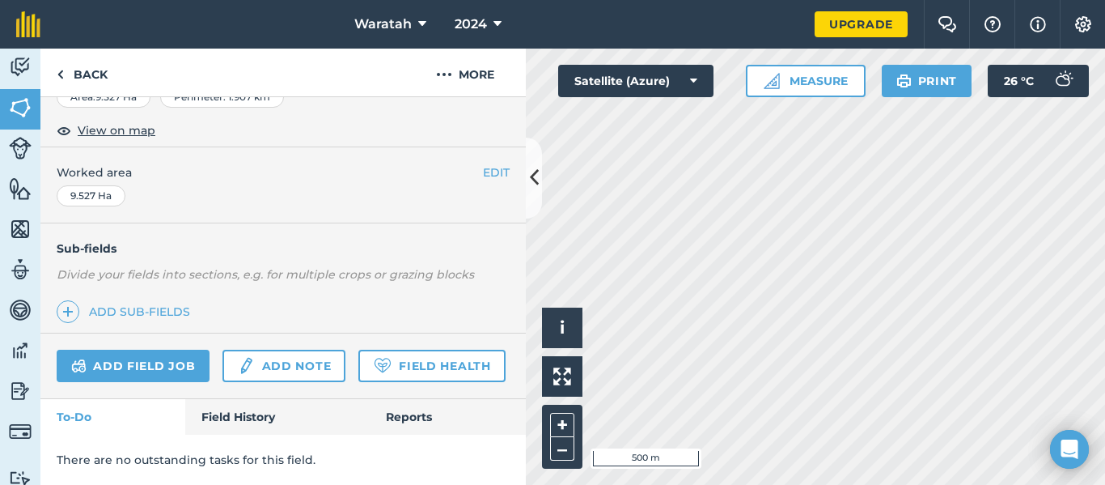
scroll to position [322, 0]
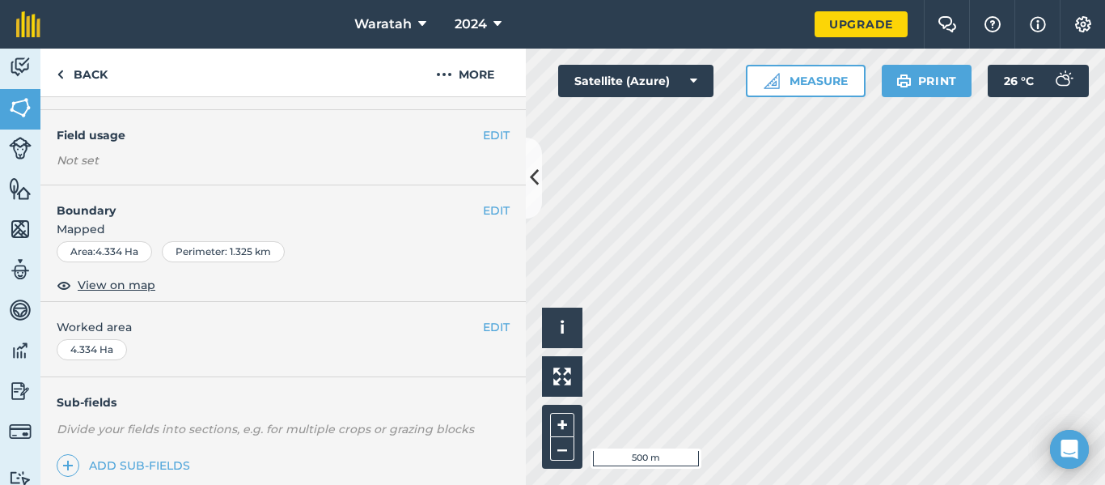
scroll to position [117, 0]
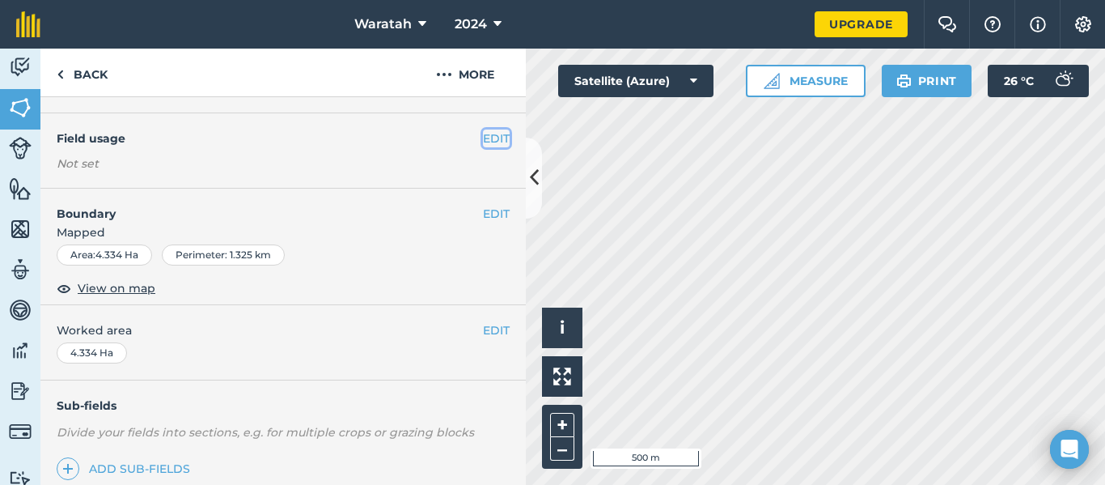
click at [483, 142] on button "EDIT" at bounding box center [496, 138] width 27 height 18
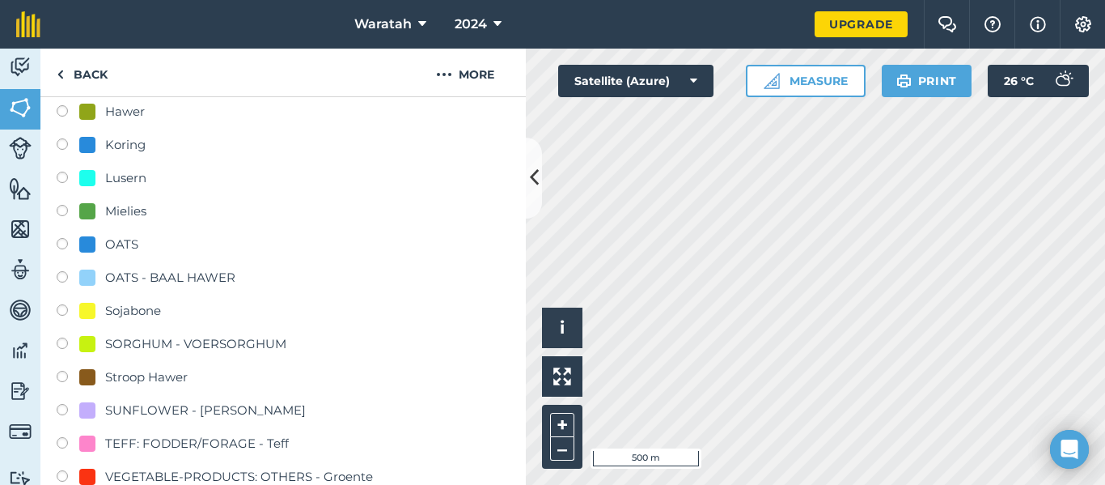
scroll to position [279, 0]
click at [59, 210] on label at bounding box center [68, 212] width 23 height 16
radio input "true"
radio input "false"
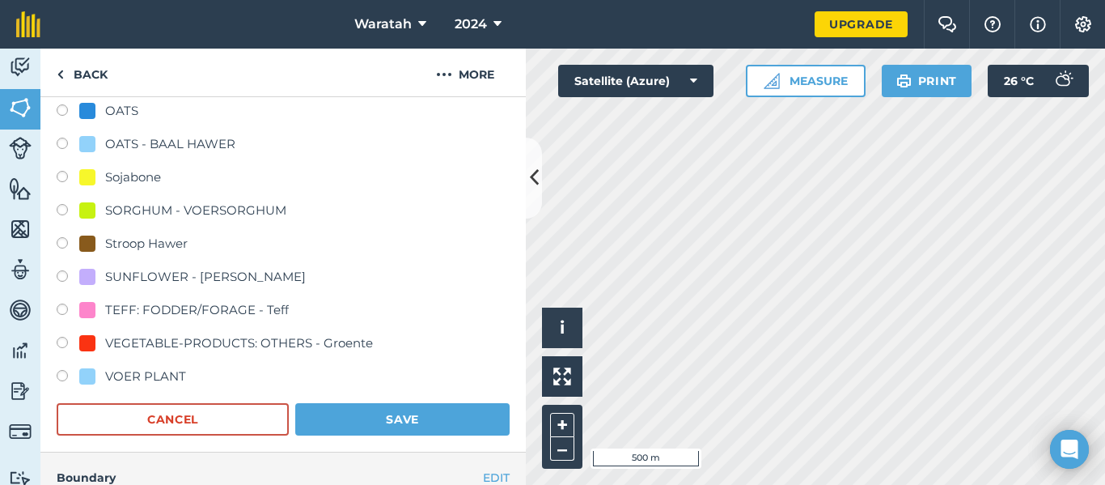
scroll to position [443, 0]
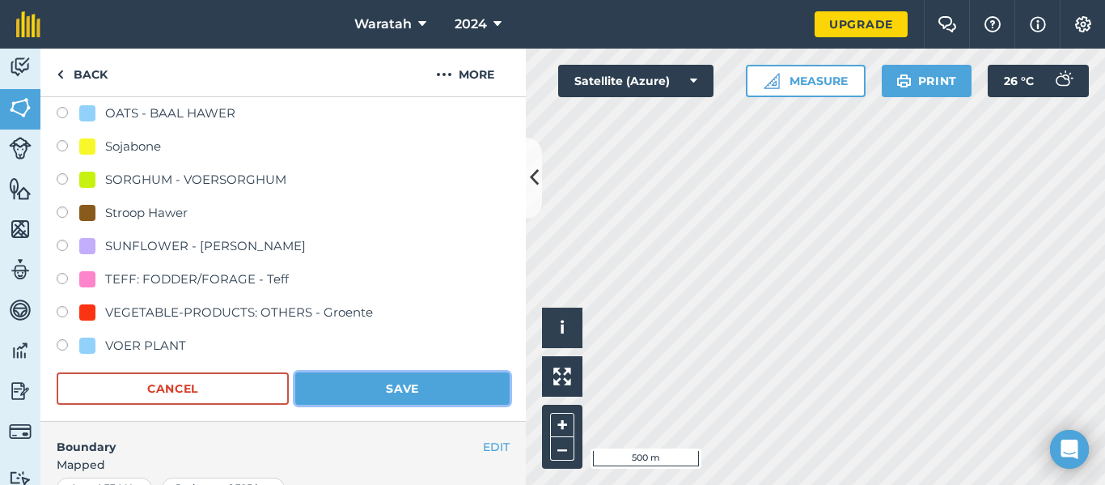
click at [350, 377] on button "Save" at bounding box center [402, 388] width 214 height 32
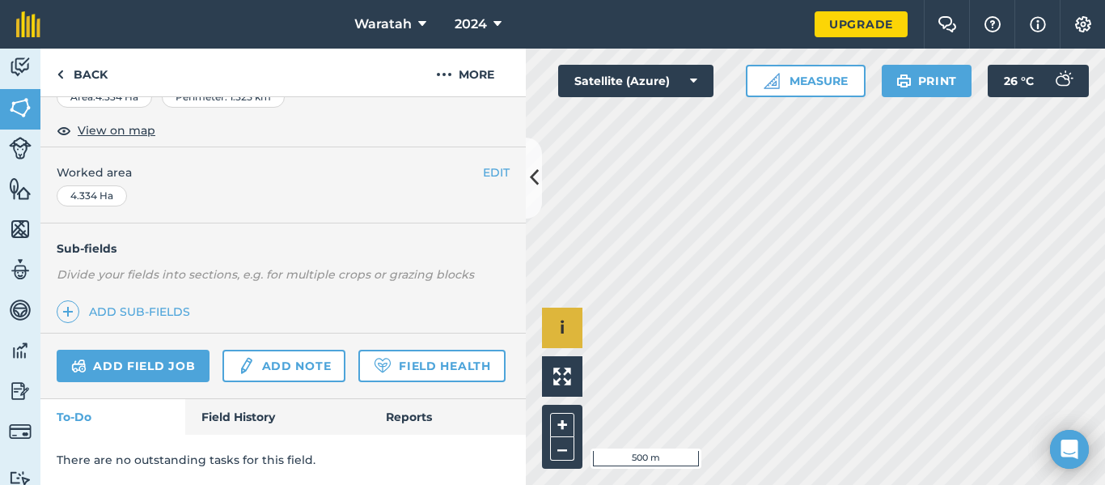
scroll to position [322, 0]
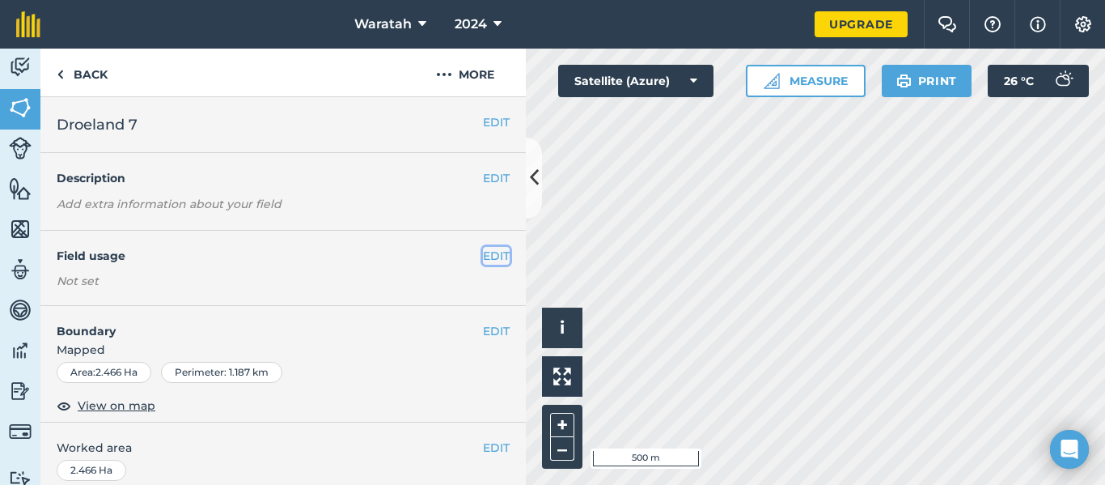
click at [483, 260] on button "EDIT" at bounding box center [496, 256] width 27 height 18
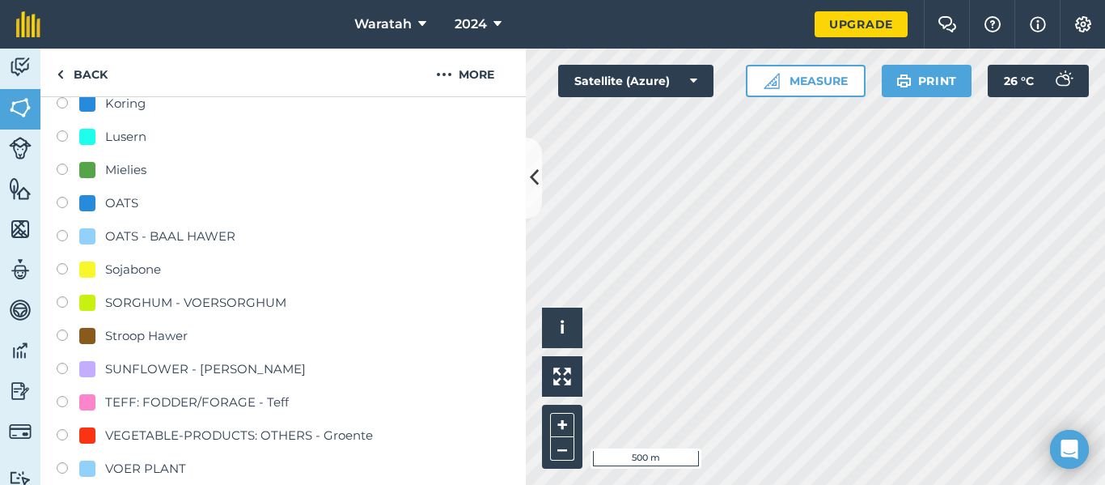
scroll to position [323, 0]
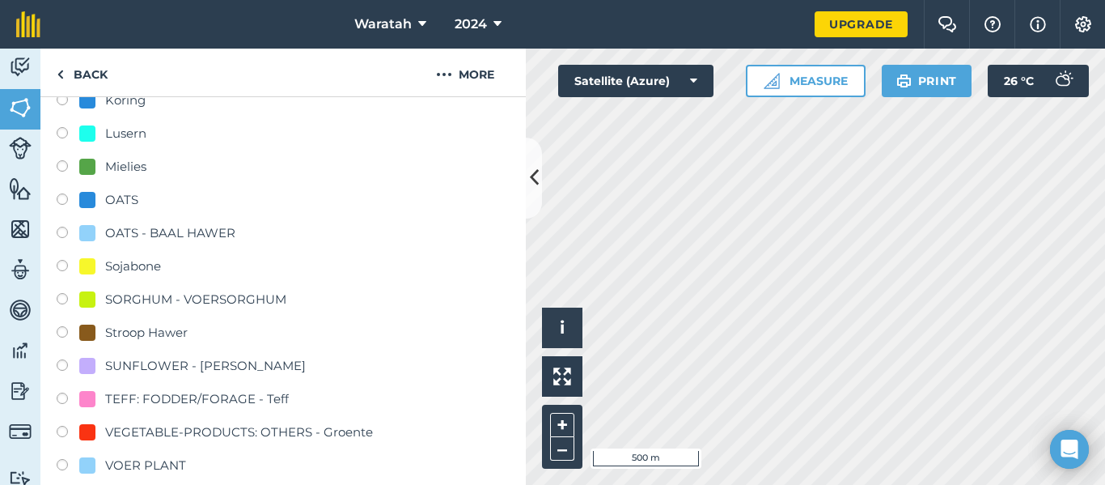
click at [62, 154] on div "-- Not set -- GRASS - Permanente Weiding GRASS - Weiding vestig [PERSON_NAME] L…" at bounding box center [283, 218] width 453 height 521
click at [62, 159] on div "Mielies" at bounding box center [283, 168] width 453 height 23
click at [61, 163] on label at bounding box center [68, 168] width 23 height 16
radio input "true"
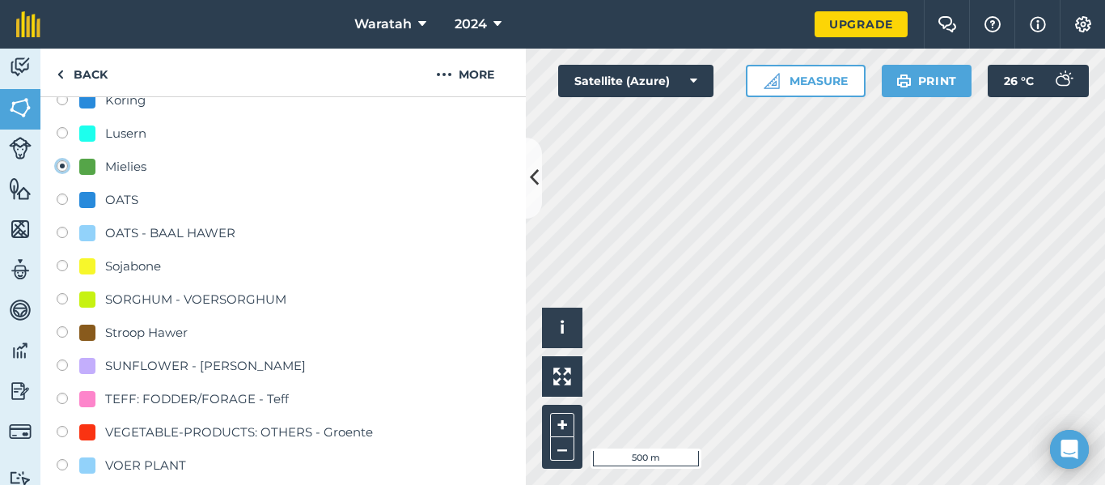
radio input "false"
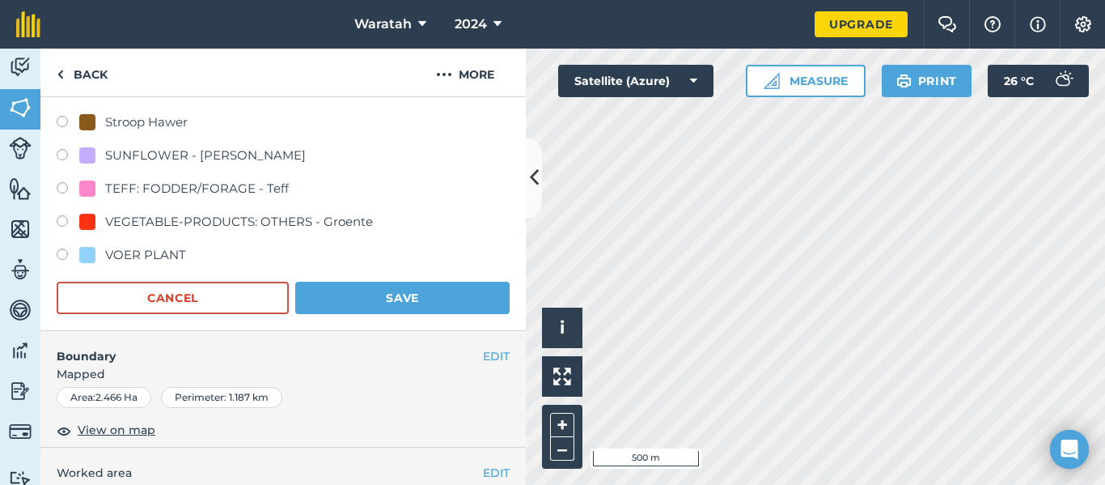
scroll to position [534, 0]
click at [395, 303] on button "Save" at bounding box center [402, 297] width 214 height 32
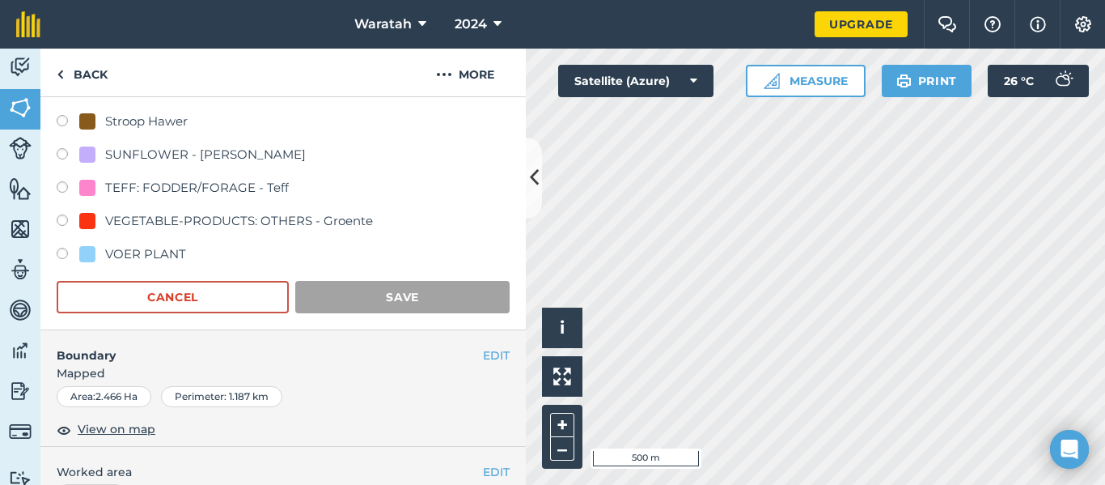
scroll to position [322, 0]
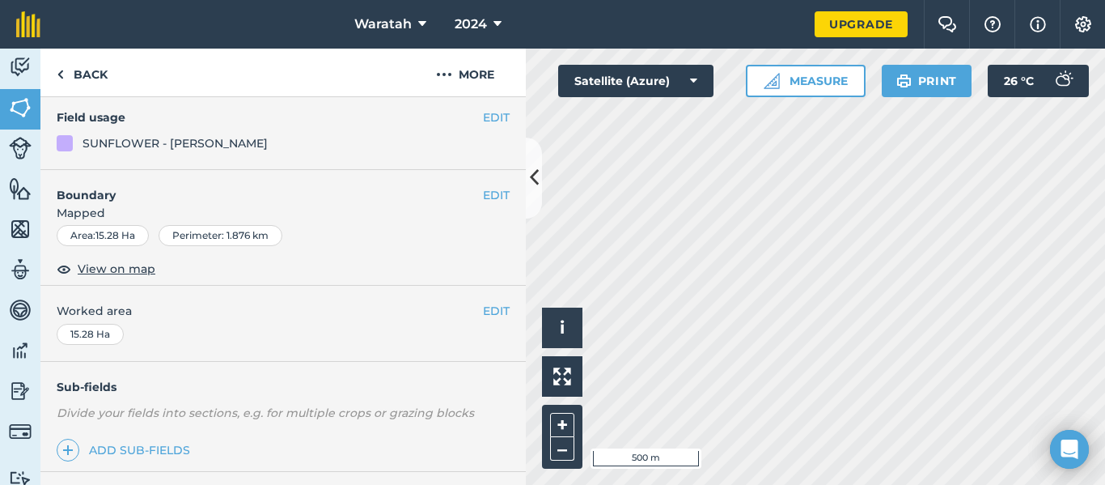
scroll to position [138, 0]
click at [483, 116] on button "EDIT" at bounding box center [496, 118] width 27 height 18
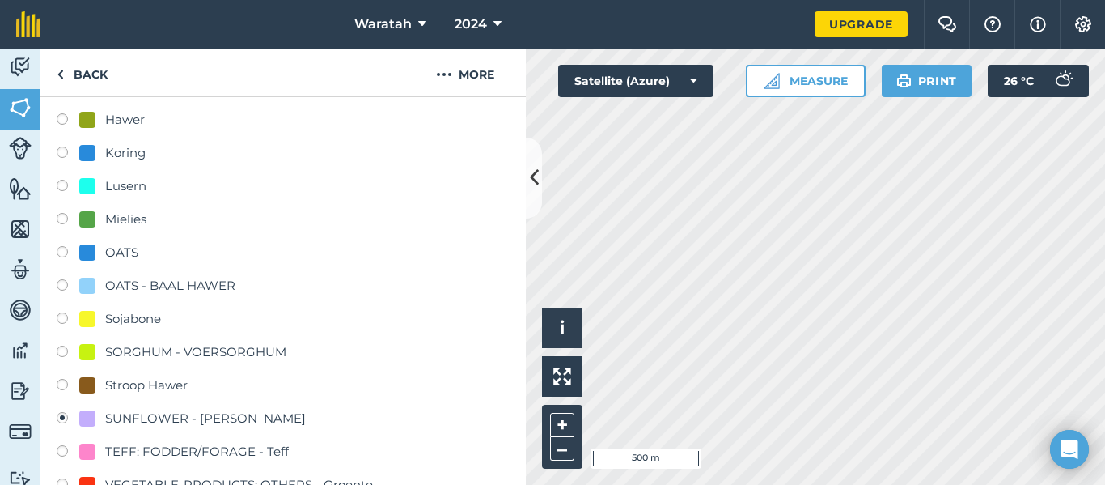
scroll to position [271, 0]
click at [64, 220] on label at bounding box center [68, 220] width 23 height 16
radio input "true"
radio input "false"
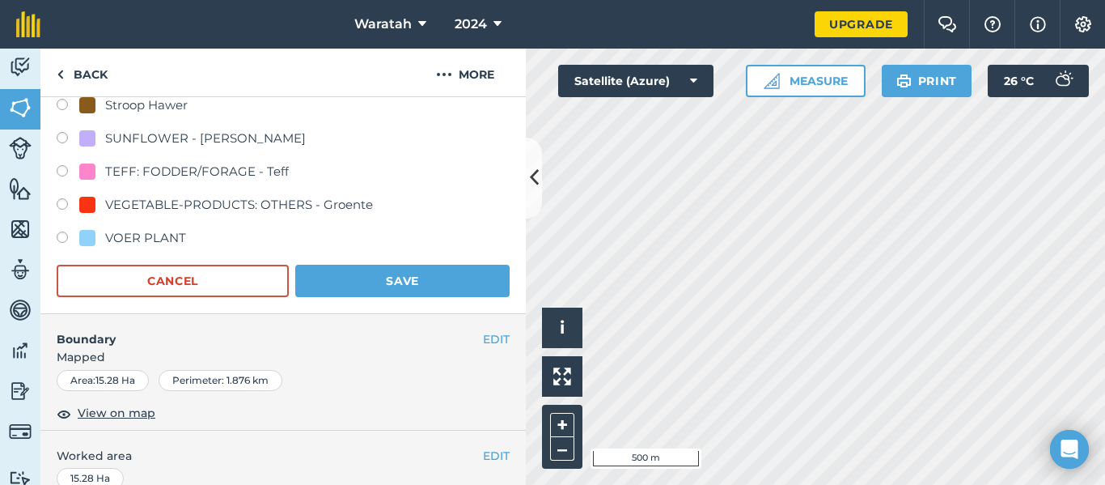
scroll to position [551, 0]
click at [417, 277] on button "Save" at bounding box center [402, 280] width 214 height 32
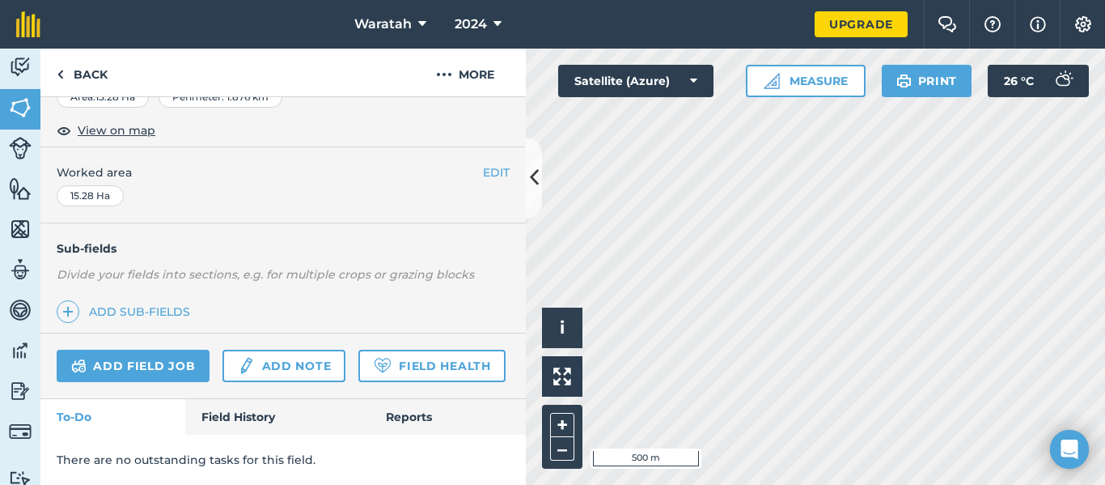
scroll to position [322, 0]
click at [568, 413] on button "+" at bounding box center [562, 425] width 24 height 24
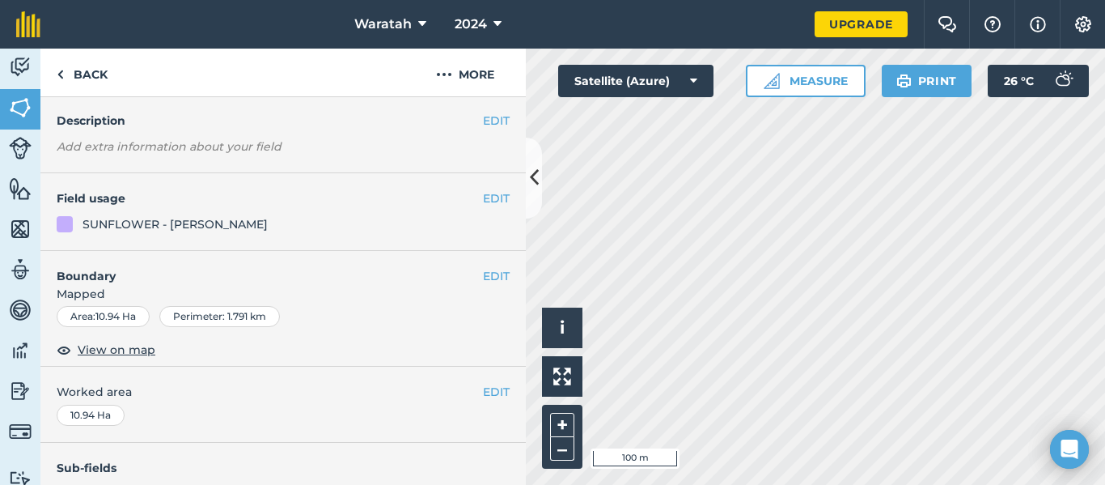
scroll to position [56, 0]
click at [480, 69] on button "More" at bounding box center [465, 73] width 121 height 48
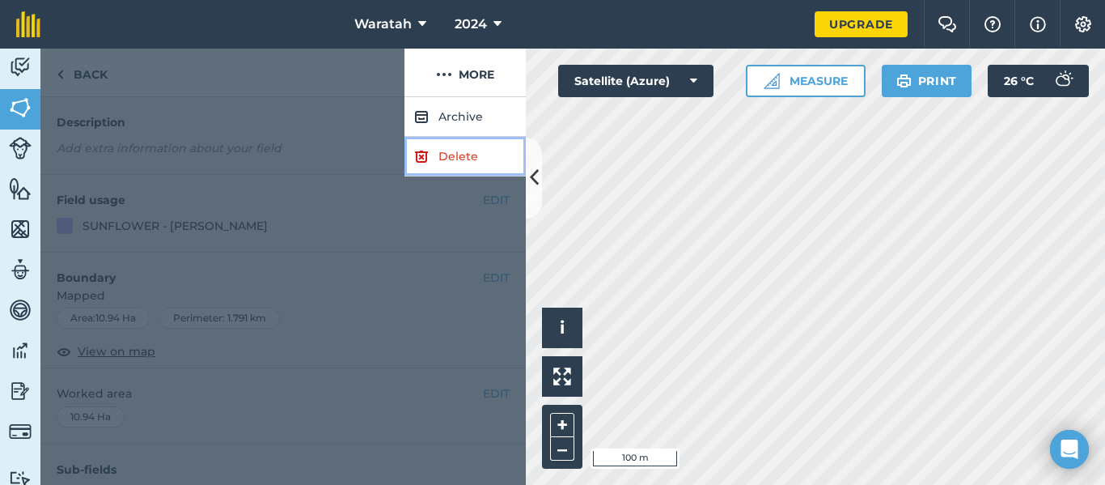
click at [463, 151] on link "Delete" at bounding box center [465, 157] width 121 height 40
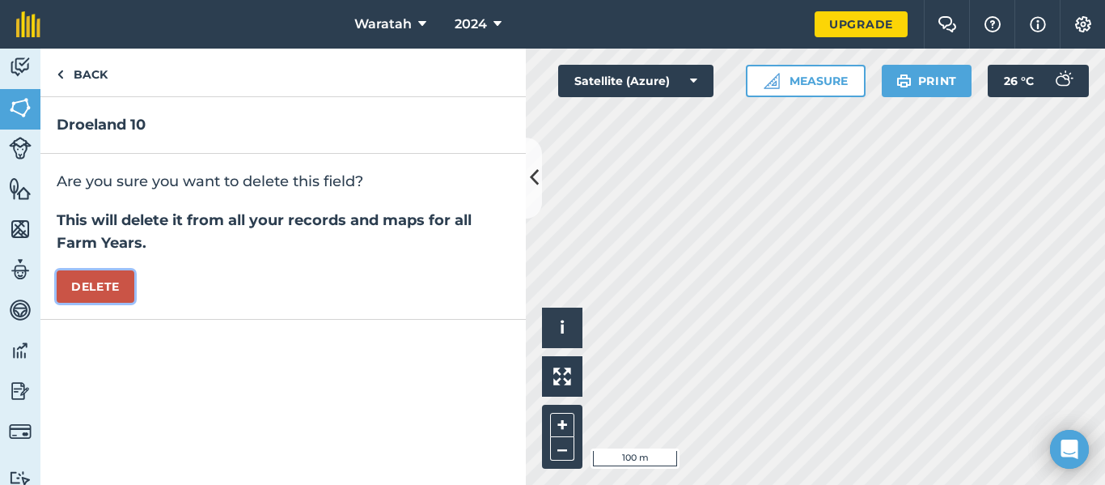
click at [88, 282] on button "Delete" at bounding box center [96, 286] width 78 height 32
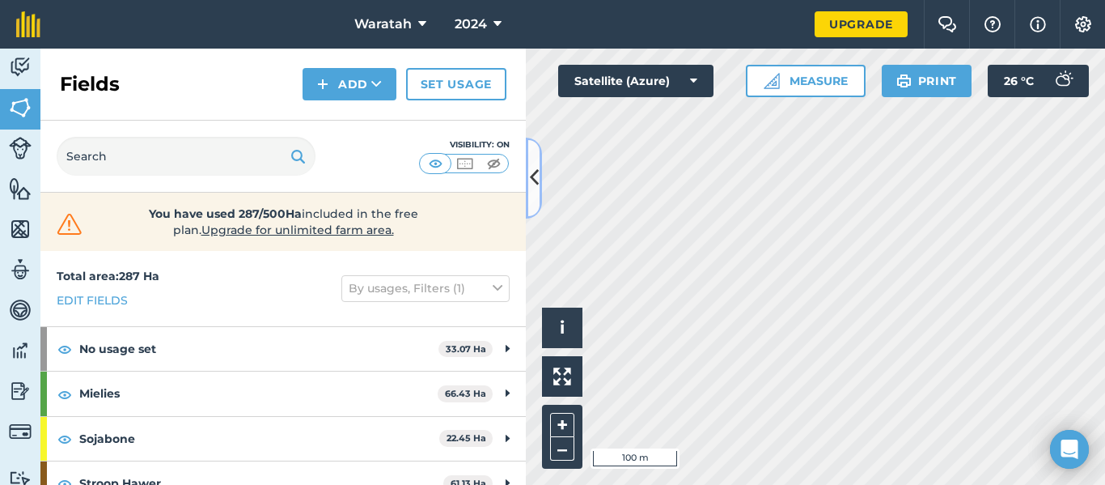
click at [532, 195] on button at bounding box center [534, 178] width 16 height 81
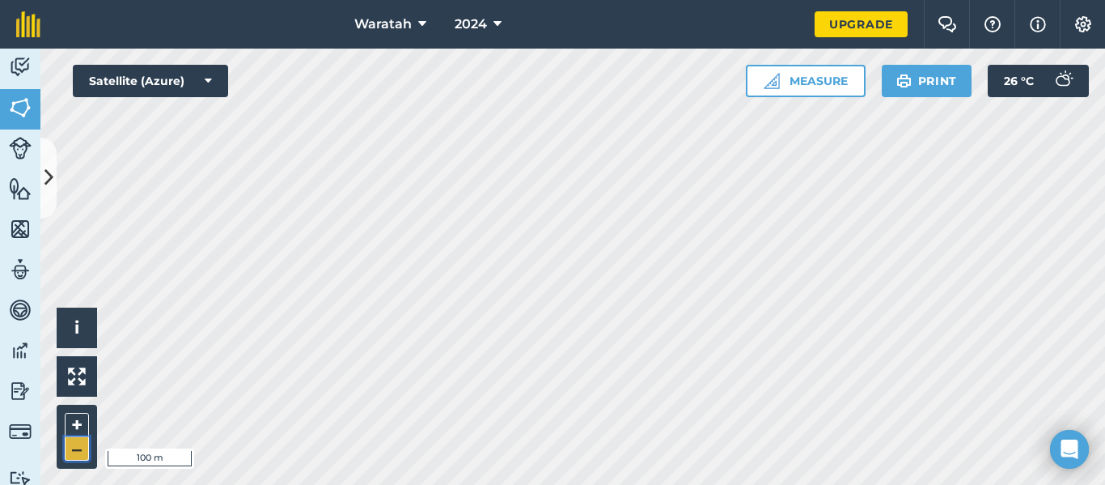
click at [69, 449] on button "–" at bounding box center [77, 448] width 24 height 23
click at [79, 423] on button "+" at bounding box center [77, 425] width 24 height 24
click at [45, 172] on icon at bounding box center [48, 177] width 9 height 28
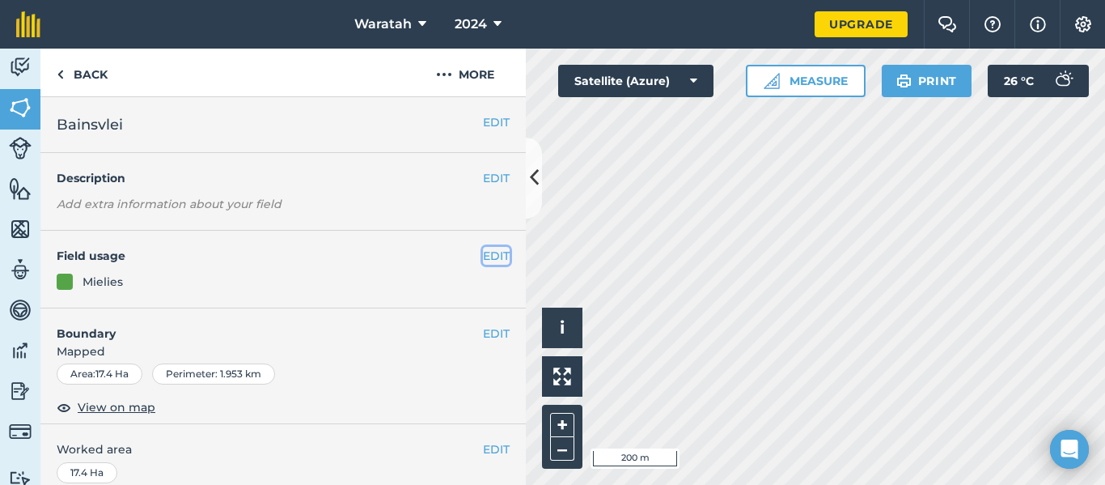
click at [497, 254] on button "EDIT" at bounding box center [496, 256] width 27 height 18
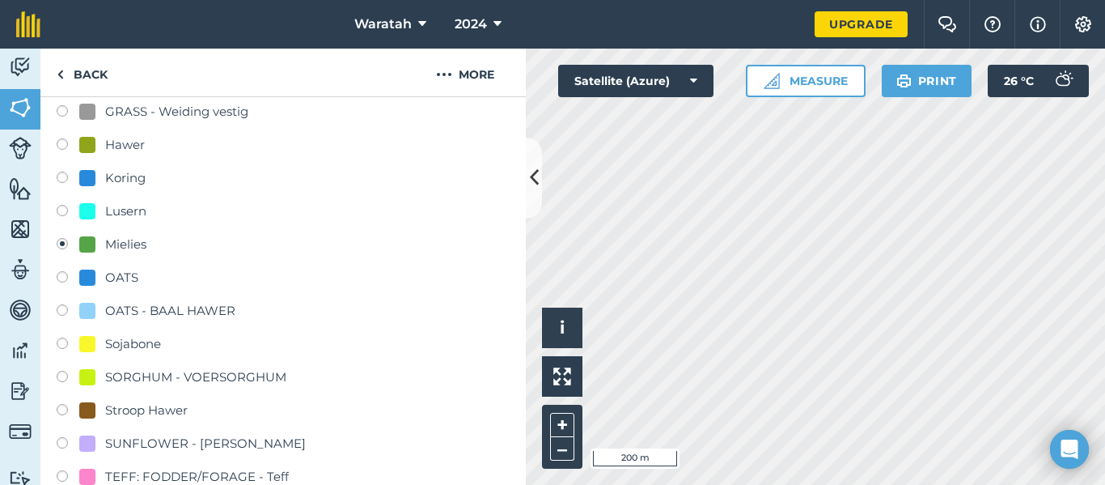
scroll to position [245, 0]
click at [59, 447] on label at bounding box center [68, 445] width 23 height 16
radio input "true"
radio input "false"
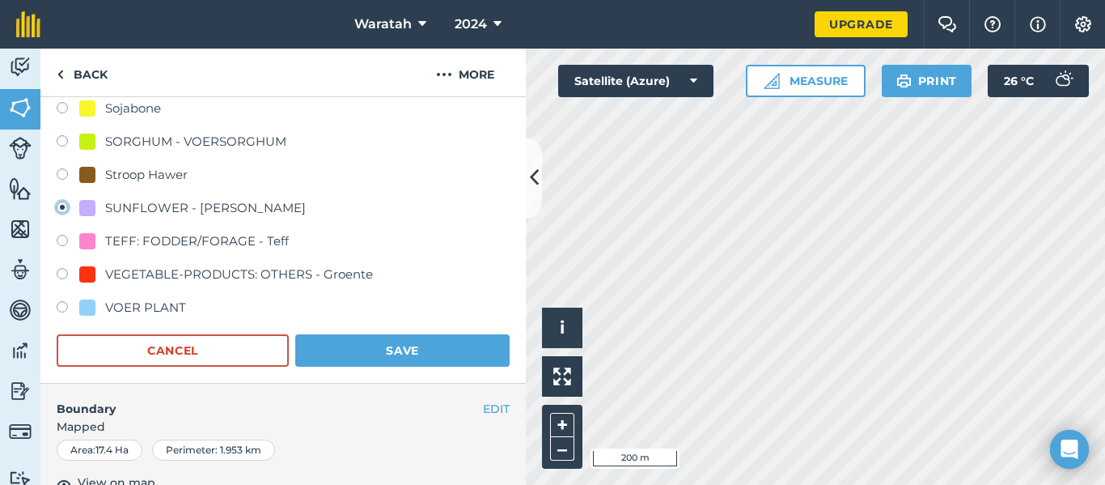
scroll to position [483, 0]
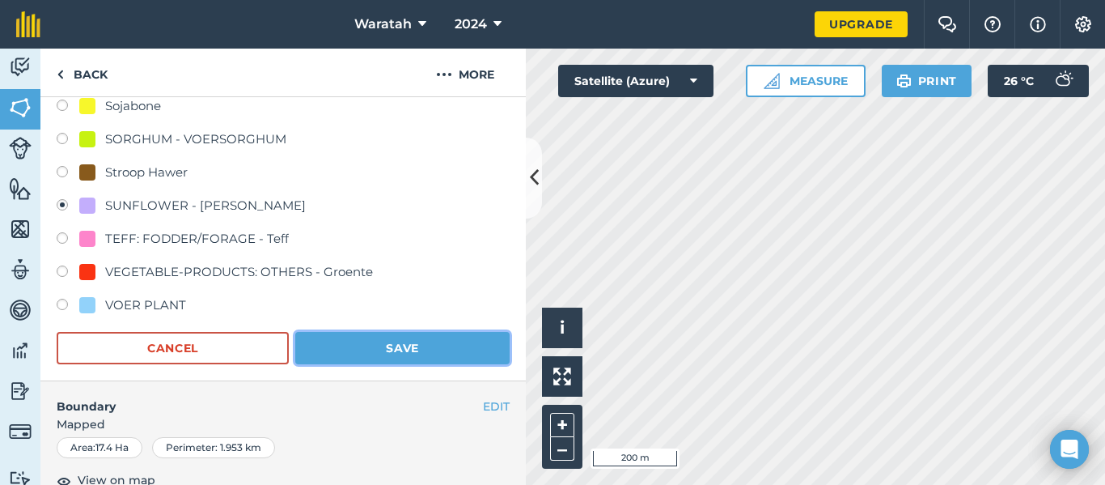
click at [404, 357] on button "Save" at bounding box center [402, 348] width 214 height 32
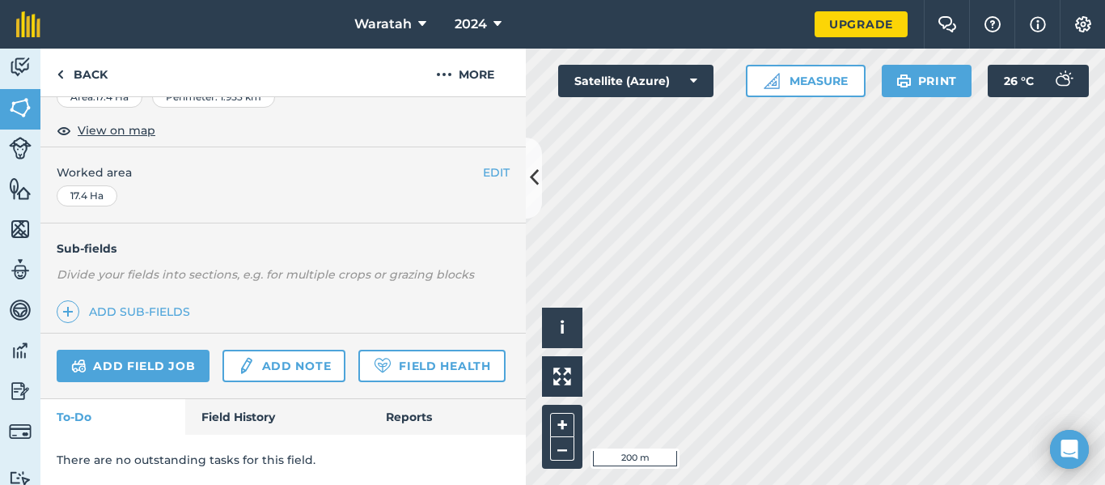
scroll to position [322, 0]
click at [95, 65] on link "Back" at bounding box center [81, 73] width 83 height 48
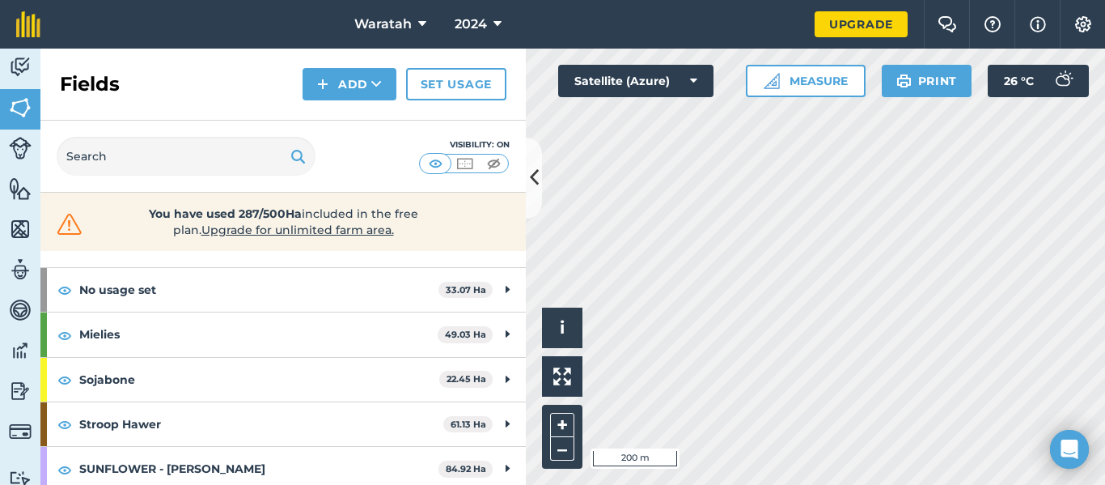
scroll to position [57, 0]
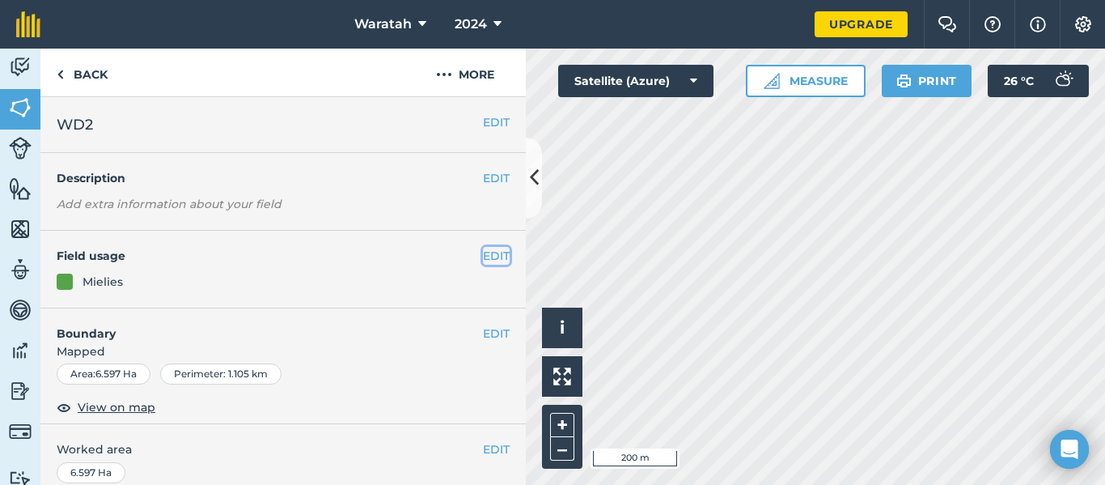
click at [483, 252] on button "EDIT" at bounding box center [496, 256] width 27 height 18
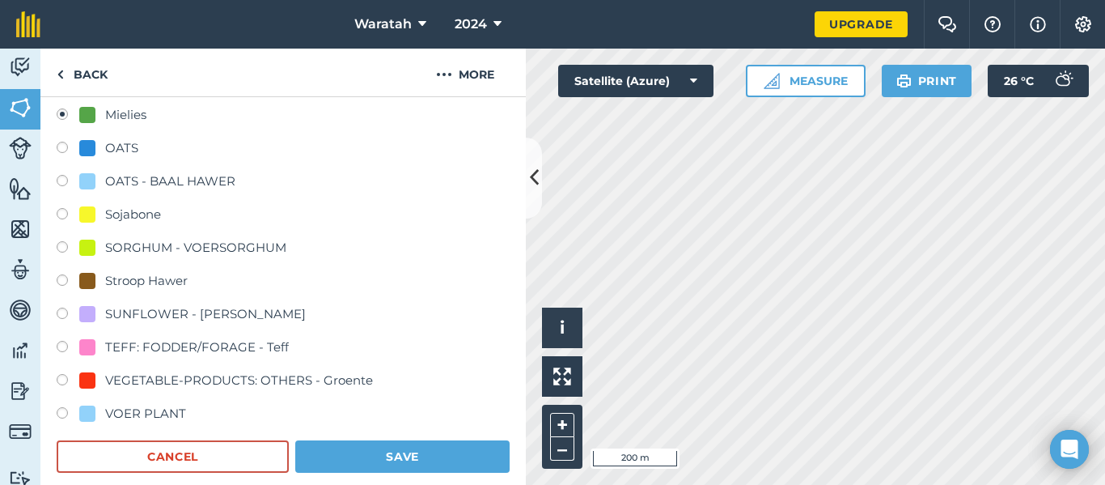
scroll to position [380, 0]
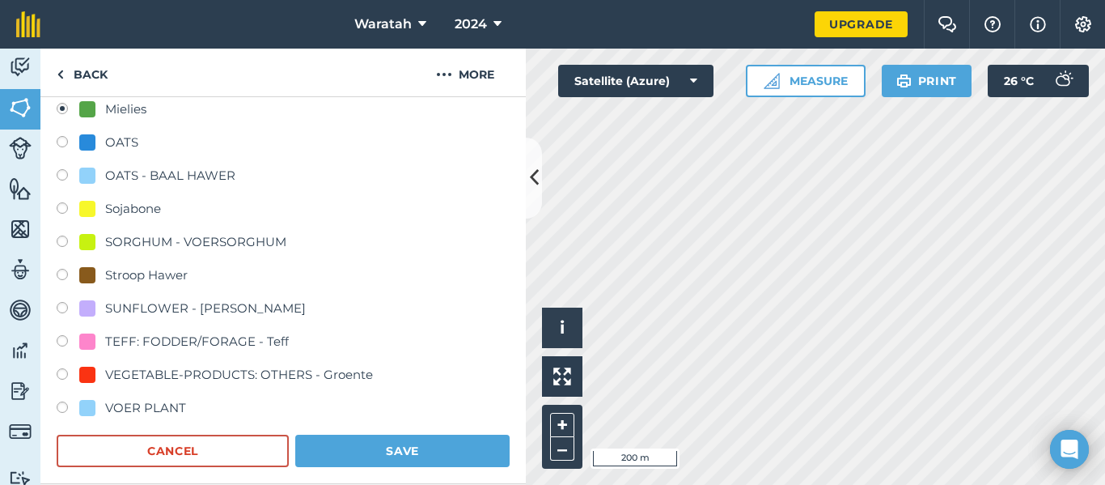
click at [66, 307] on label at bounding box center [68, 310] width 23 height 16
radio input "true"
radio input "false"
click at [467, 441] on button "Save" at bounding box center [402, 450] width 214 height 32
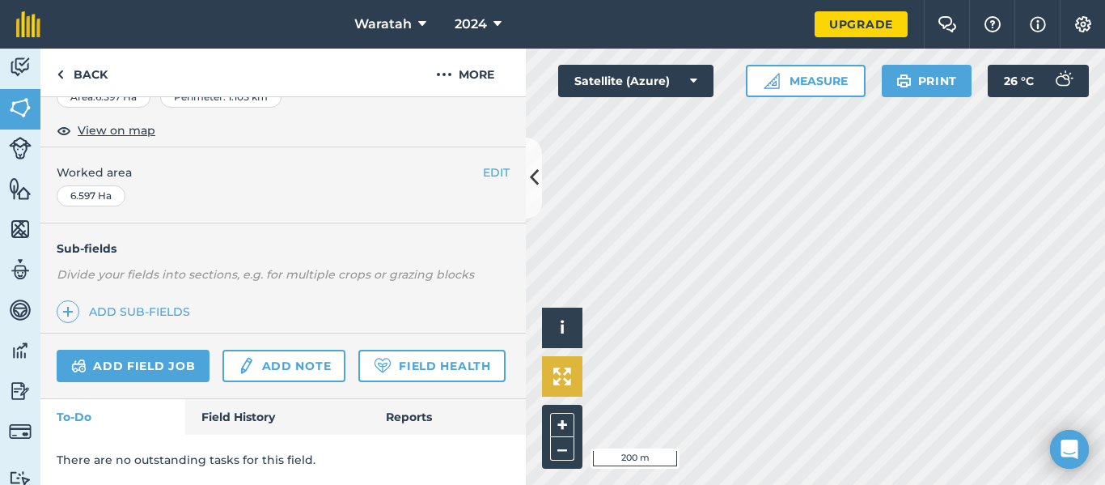
scroll to position [322, 0]
click at [558, 415] on button "+" at bounding box center [562, 425] width 24 height 24
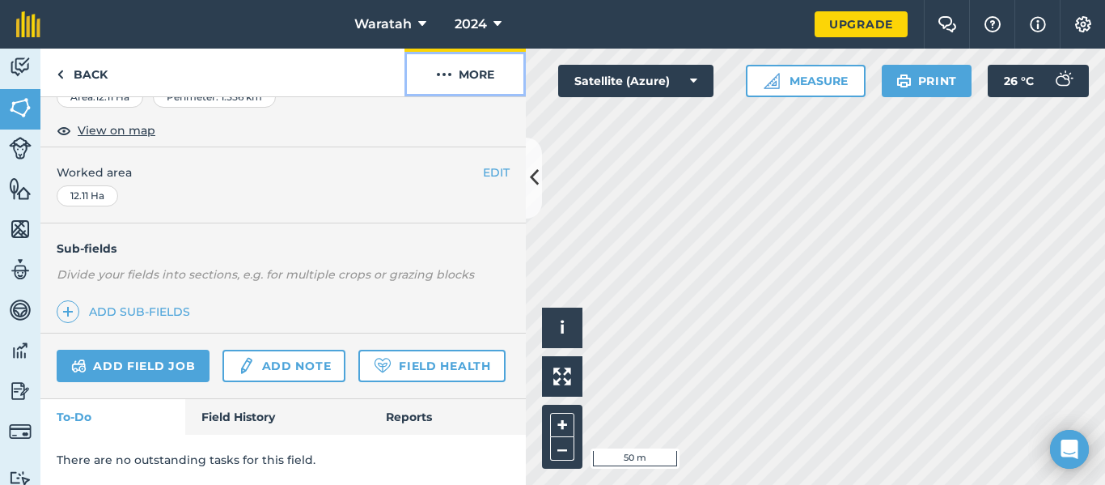
click at [478, 81] on button "More" at bounding box center [465, 73] width 121 height 48
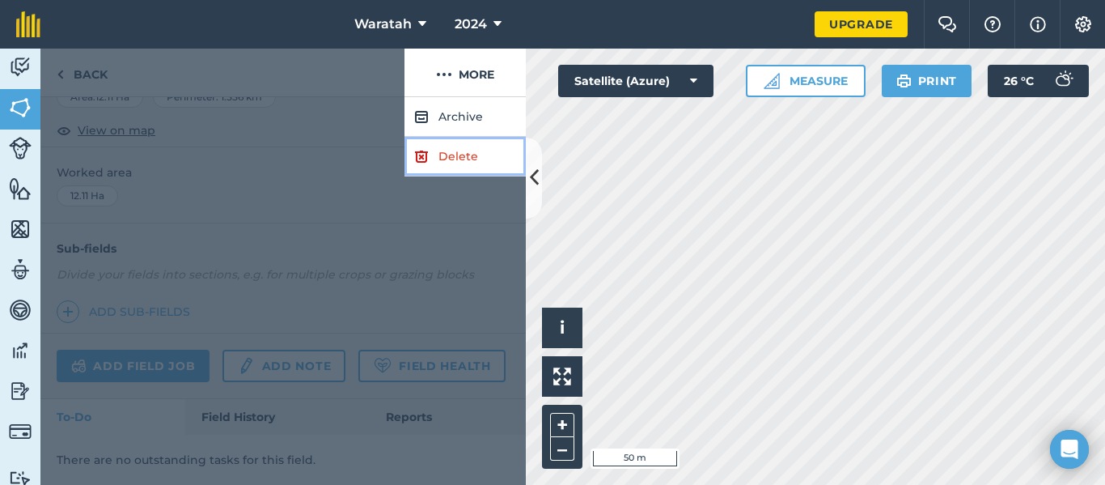
click at [444, 155] on link "Delete" at bounding box center [465, 157] width 121 height 40
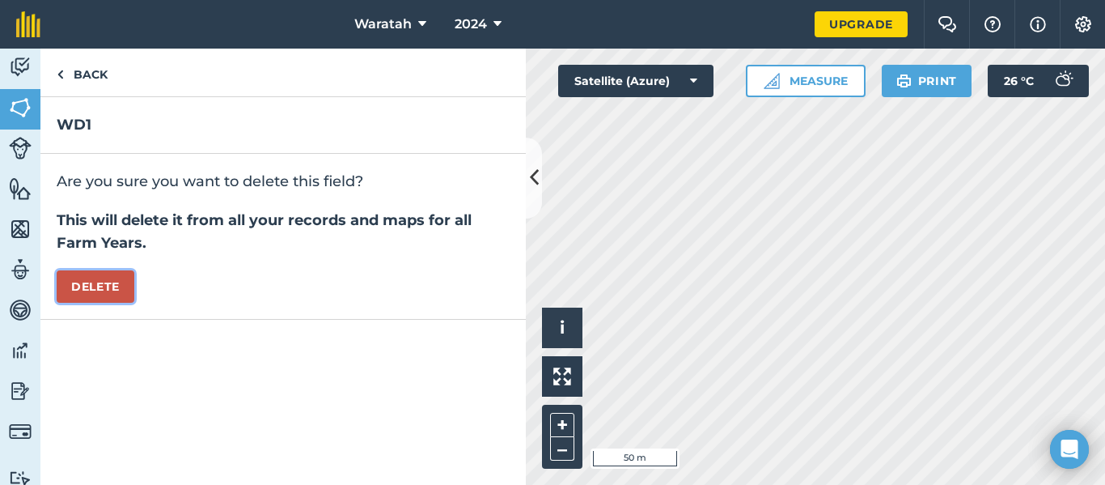
click at [101, 294] on button "Delete" at bounding box center [96, 286] width 78 height 32
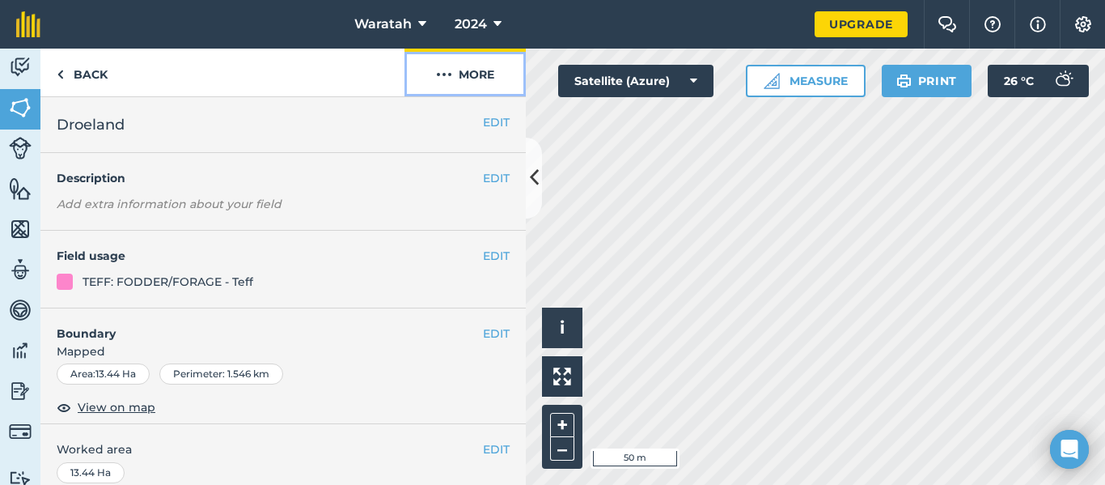
click at [485, 69] on button "More" at bounding box center [465, 73] width 121 height 48
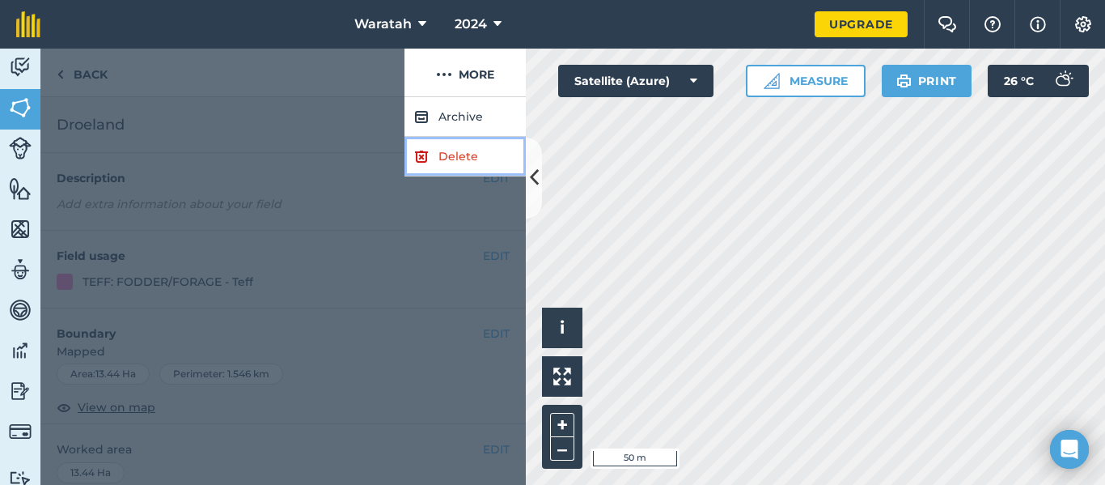
click at [449, 155] on link "Delete" at bounding box center [465, 157] width 121 height 40
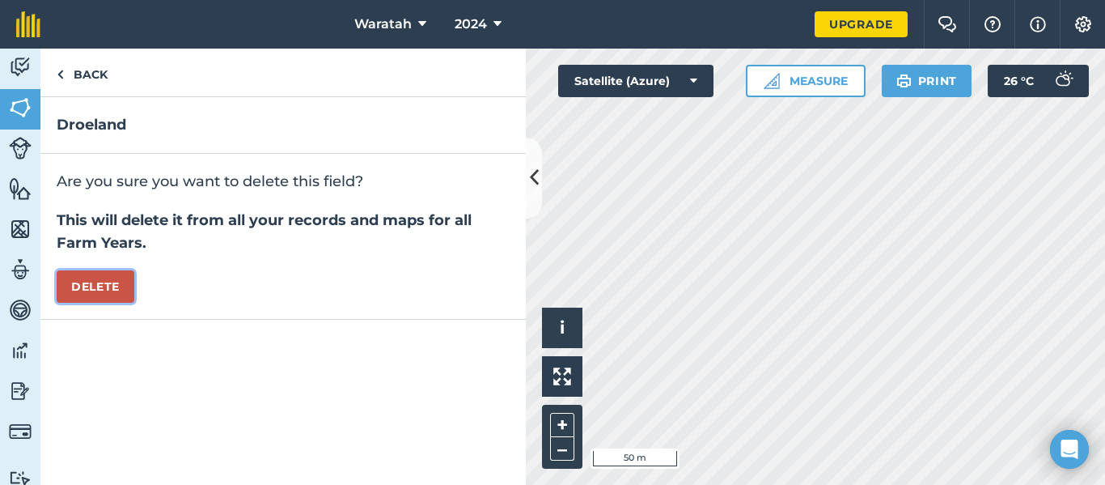
click at [108, 288] on button "Delete" at bounding box center [96, 286] width 78 height 32
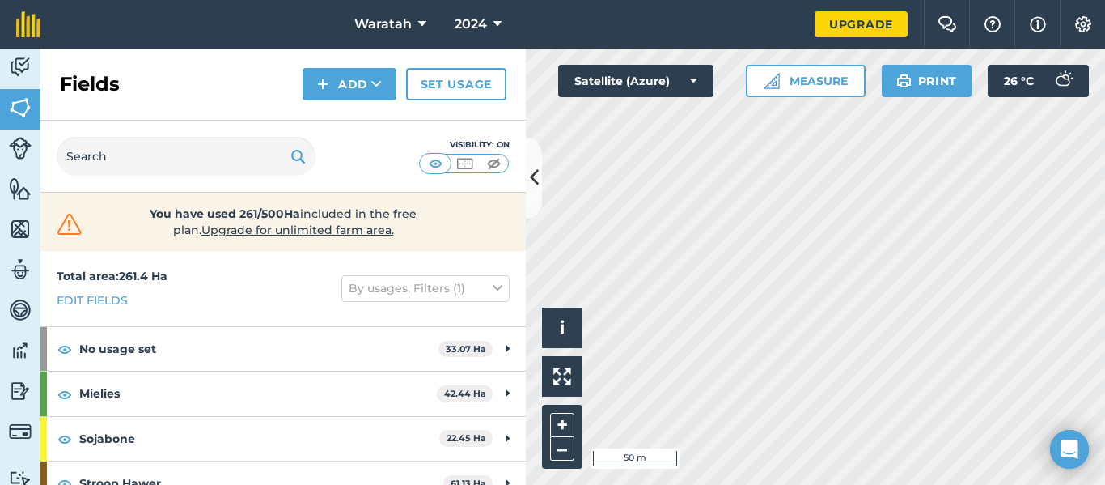
click at [804, 35] on div "Waratah 2024 Upgrade Farm Chat Help Info Settings Map printing is not available…" at bounding box center [552, 242] width 1105 height 485
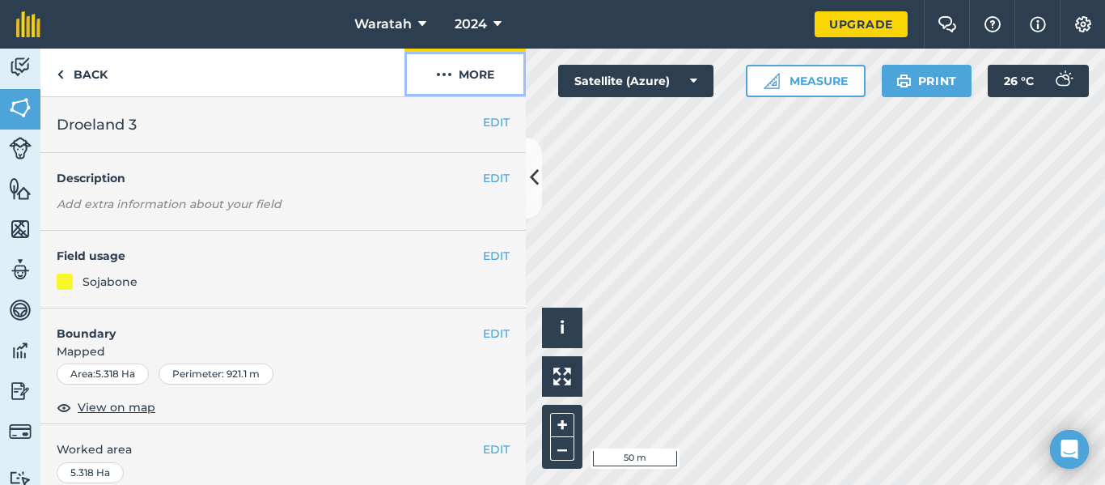
click at [485, 72] on button "More" at bounding box center [465, 73] width 121 height 48
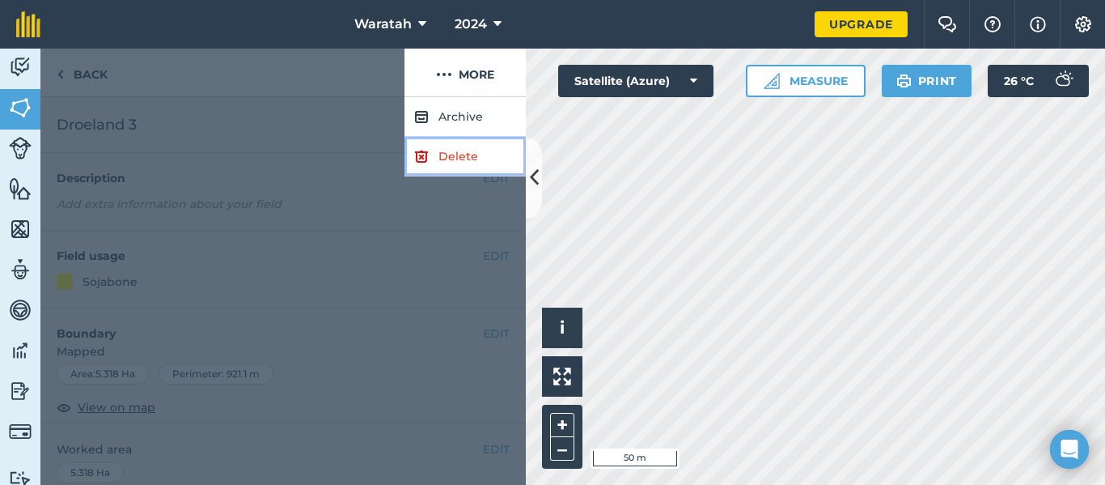
click at [456, 163] on link "Delete" at bounding box center [465, 157] width 121 height 40
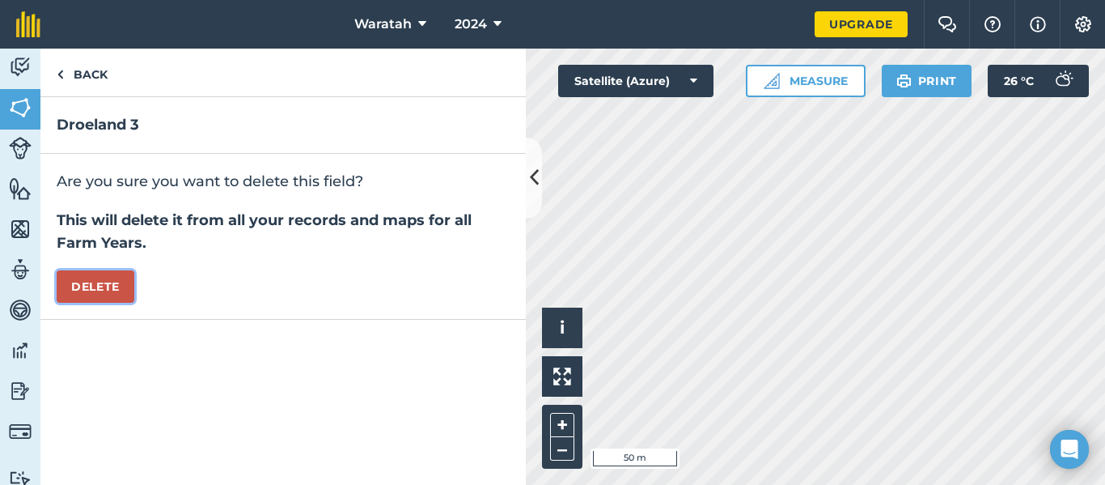
click at [125, 283] on button "Delete" at bounding box center [96, 286] width 78 height 32
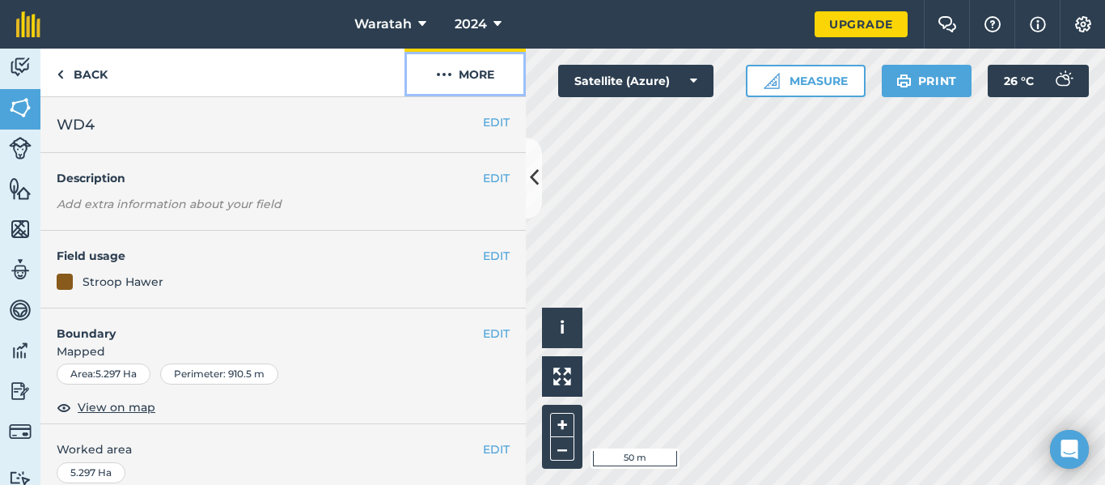
click at [485, 74] on button "More" at bounding box center [465, 73] width 121 height 48
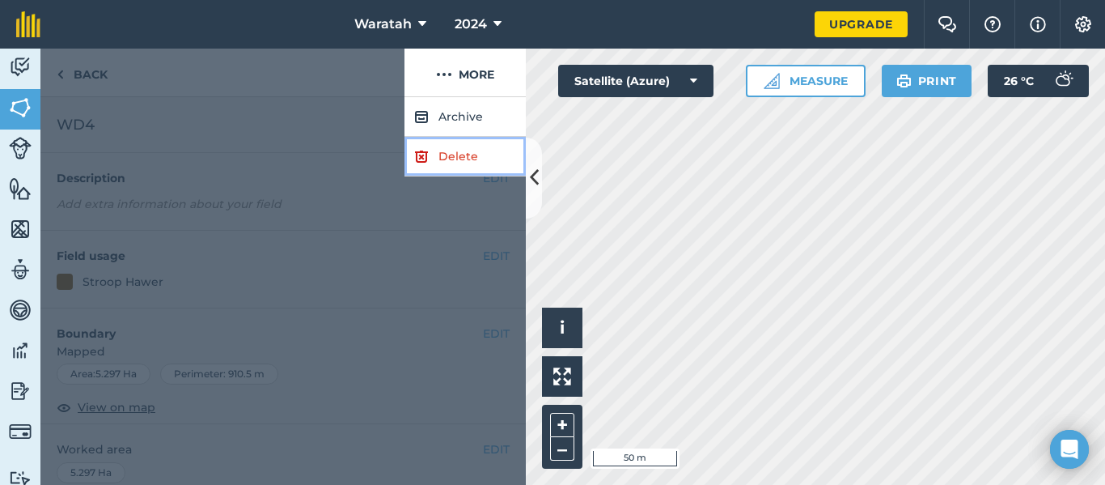
click at [427, 143] on link "Delete" at bounding box center [465, 157] width 121 height 40
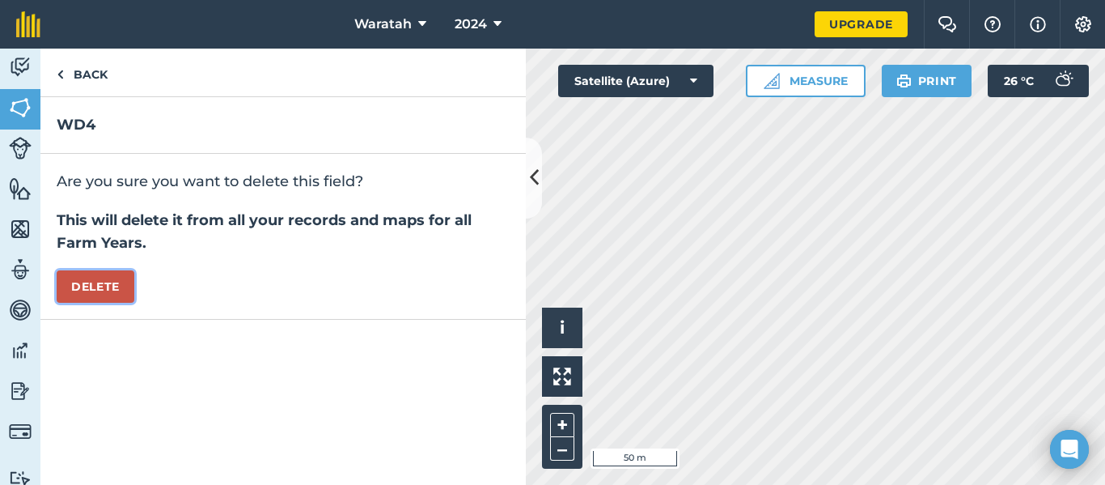
click at [62, 290] on button "Delete" at bounding box center [96, 286] width 78 height 32
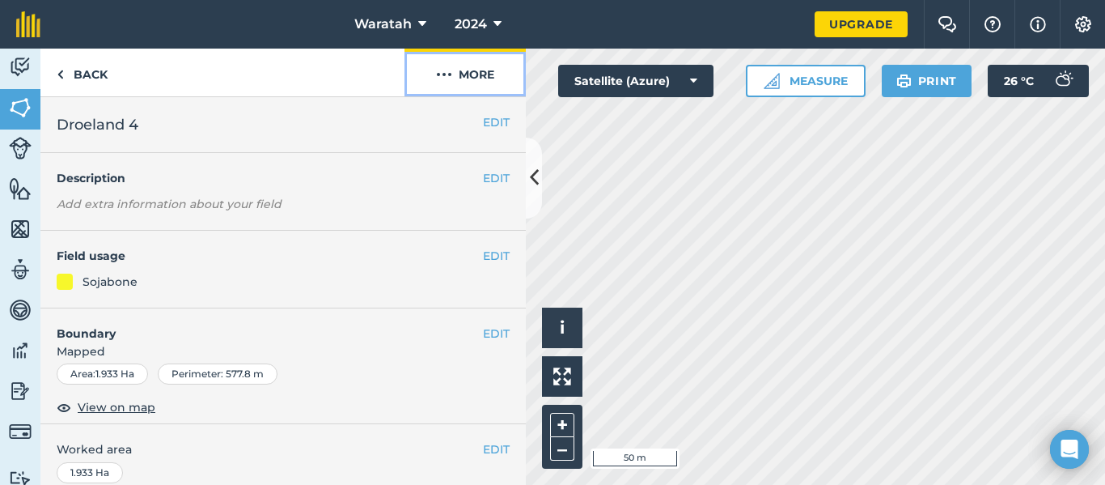
click at [464, 74] on button "More" at bounding box center [465, 73] width 121 height 48
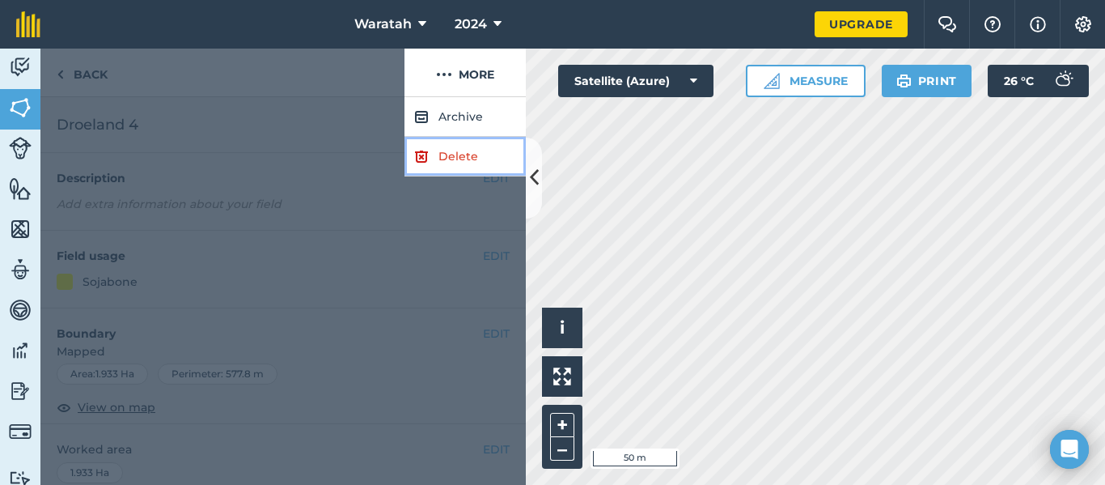
click at [445, 146] on link "Delete" at bounding box center [465, 157] width 121 height 40
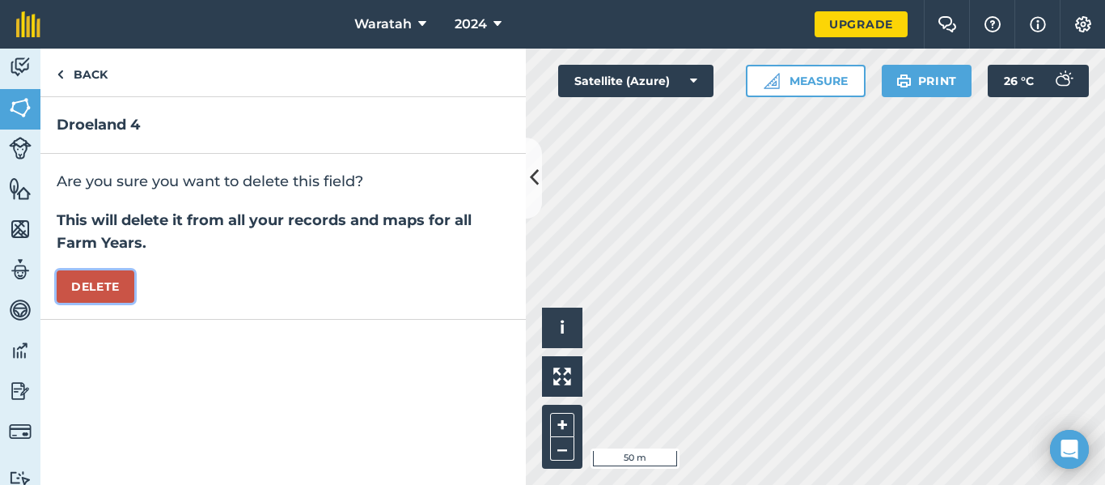
click at [76, 285] on button "Delete" at bounding box center [96, 286] width 78 height 32
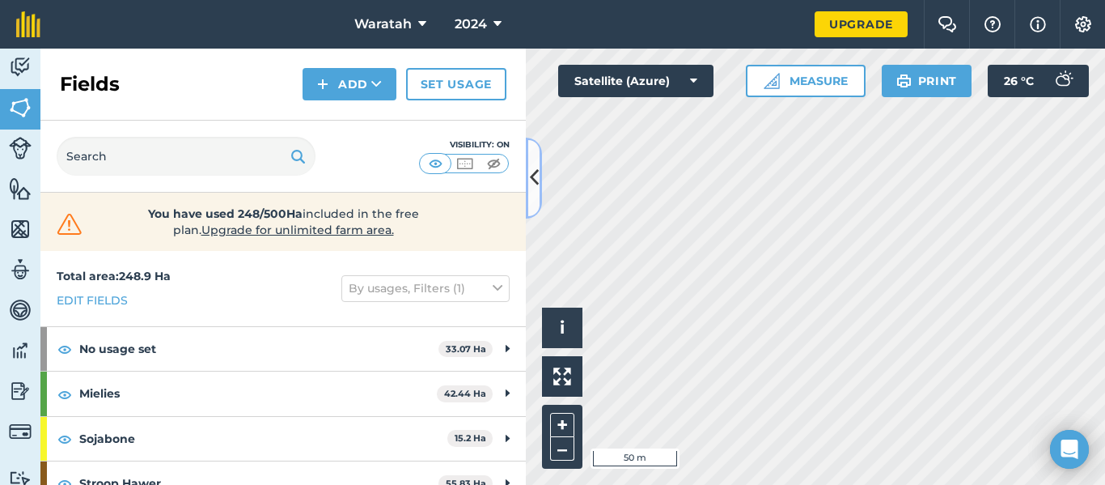
click at [535, 160] on button at bounding box center [534, 178] width 16 height 81
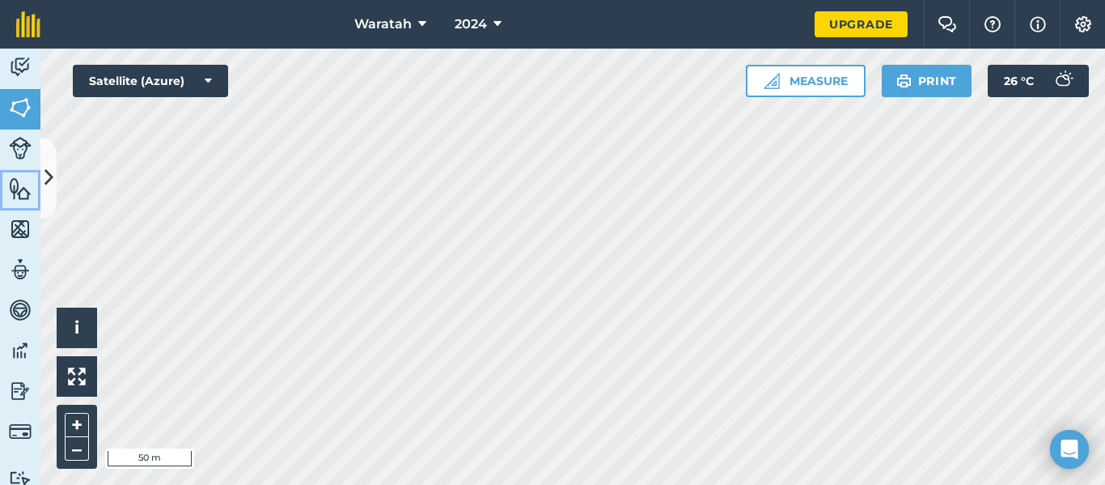
click at [36, 172] on link "Features" at bounding box center [20, 190] width 40 height 40
click at [49, 172] on icon at bounding box center [48, 177] width 9 height 28
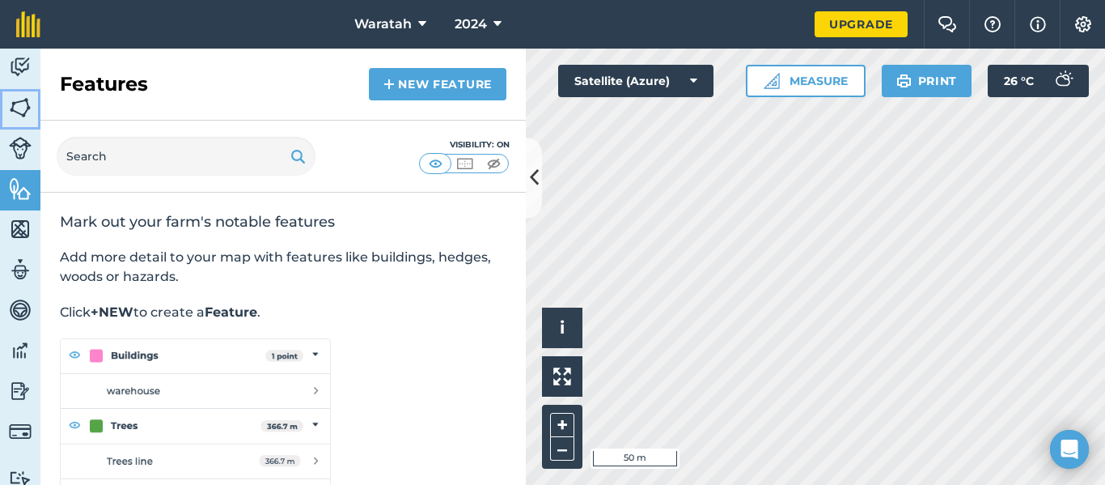
click at [22, 106] on img at bounding box center [20, 107] width 23 height 24
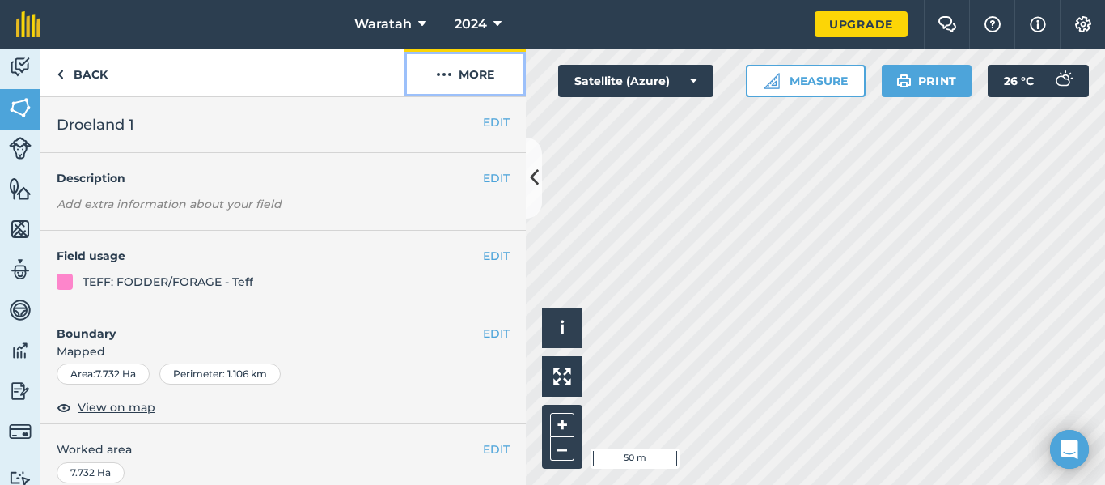
click at [486, 70] on button "More" at bounding box center [465, 73] width 121 height 48
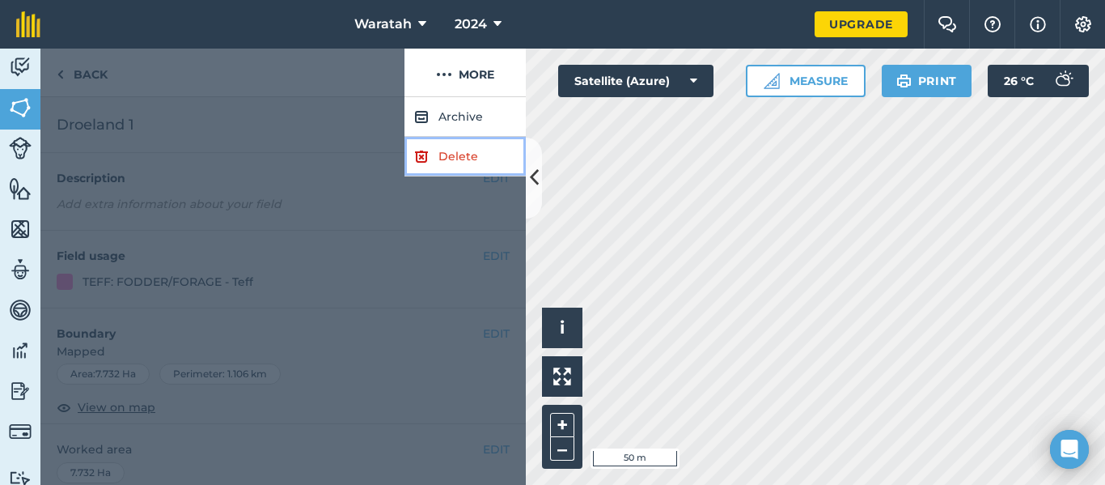
click at [471, 156] on link "Delete" at bounding box center [465, 157] width 121 height 40
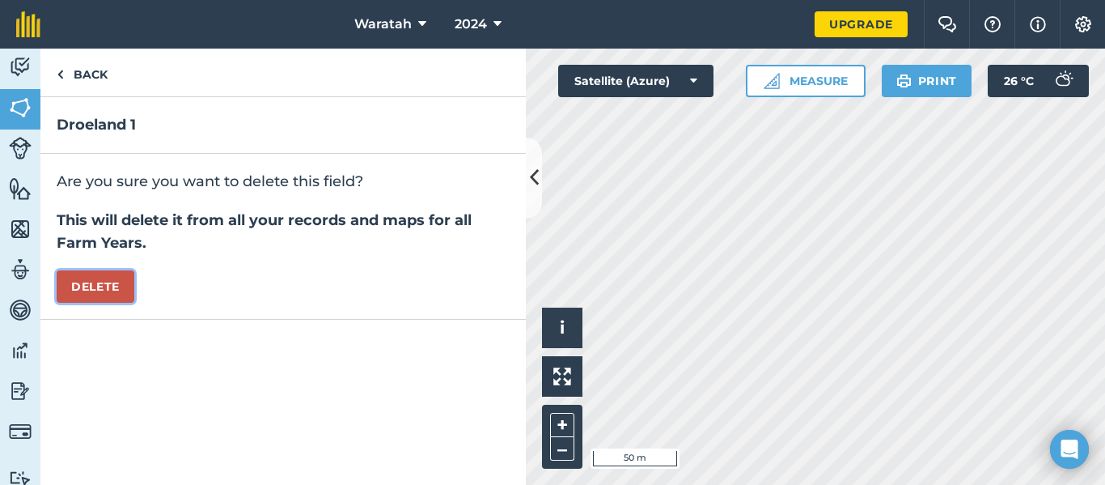
click at [111, 281] on button "Delete" at bounding box center [96, 286] width 78 height 32
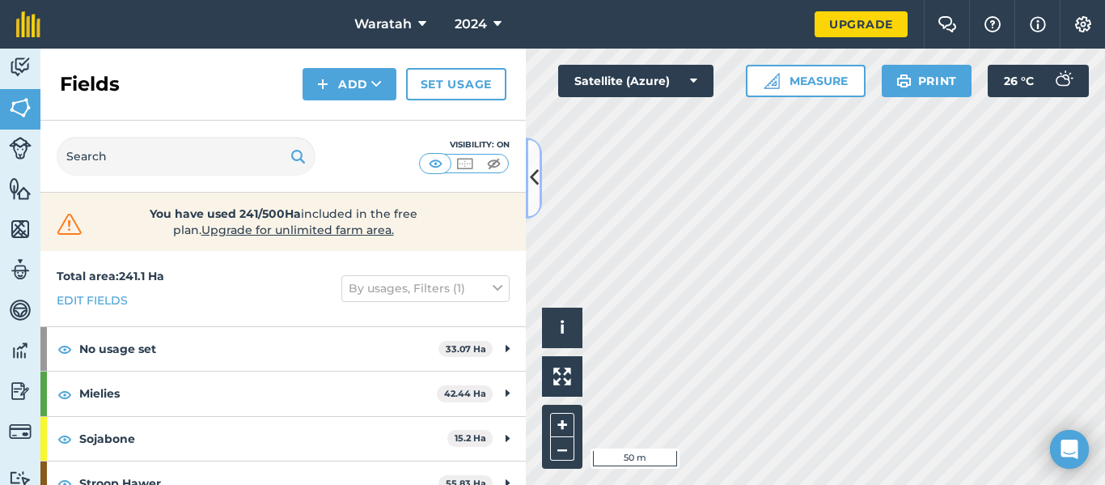
click at [532, 193] on button at bounding box center [534, 178] width 16 height 81
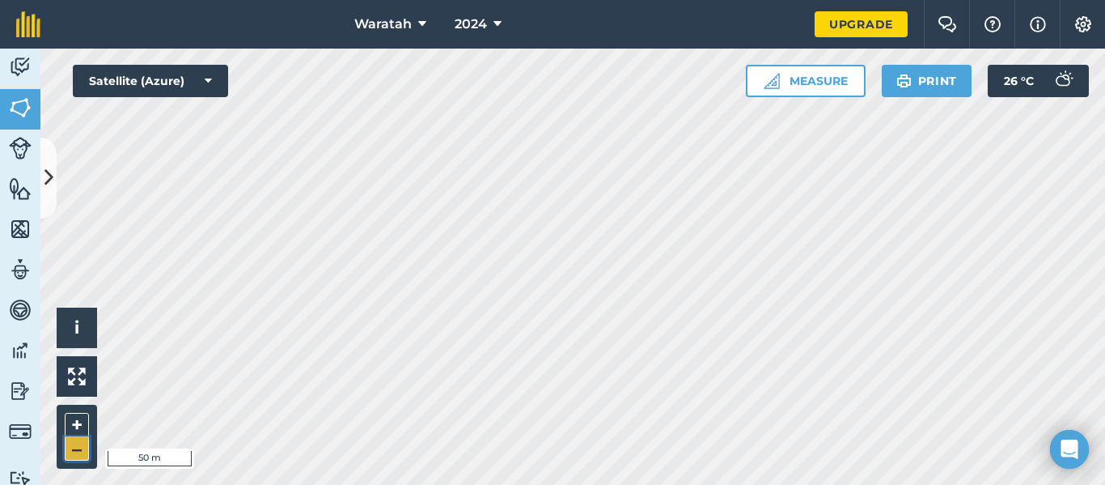
click at [79, 445] on button "–" at bounding box center [77, 448] width 24 height 23
click at [45, 168] on icon at bounding box center [48, 177] width 9 height 28
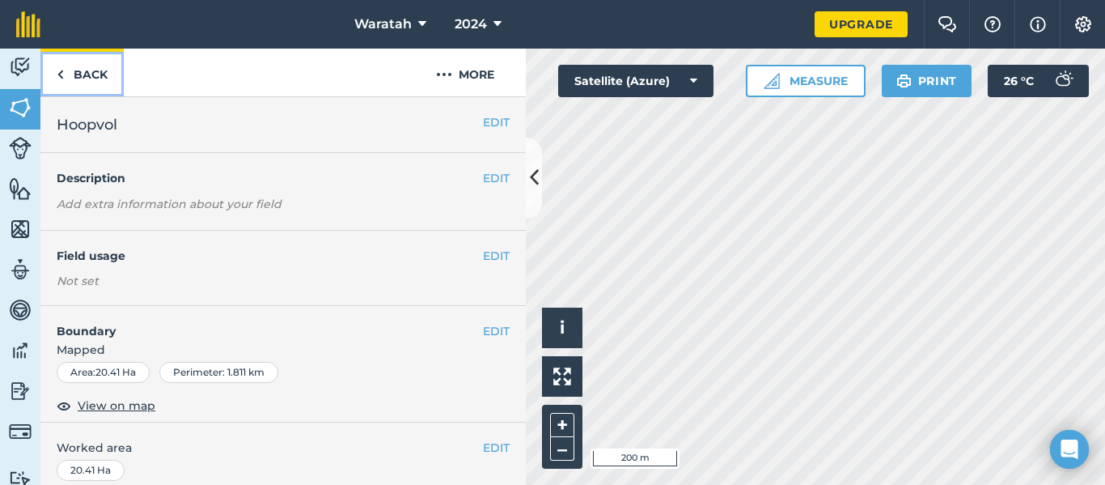
click at [73, 66] on link "Back" at bounding box center [81, 73] width 83 height 48
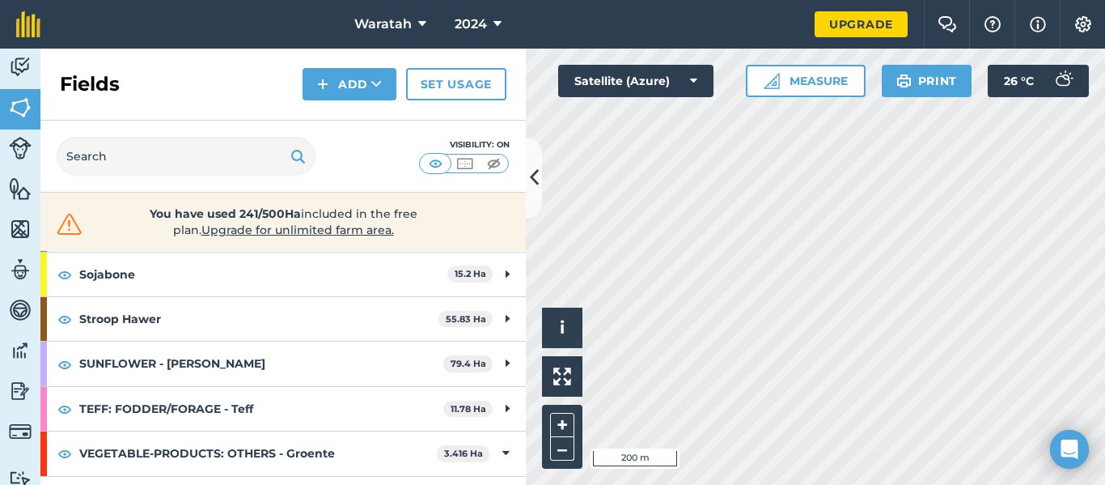
scroll to position [165, 0]
click at [537, 173] on icon at bounding box center [534, 177] width 9 height 28
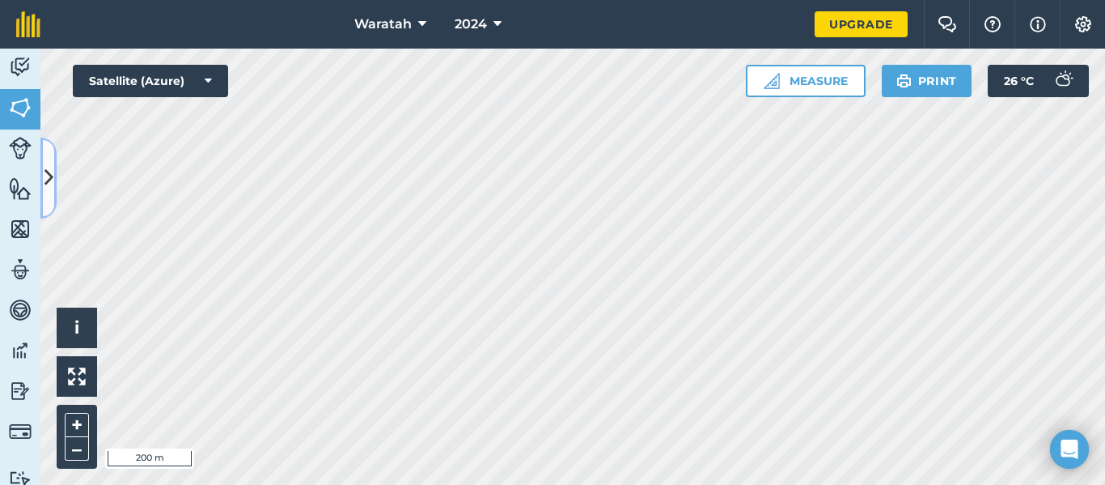
click at [48, 167] on icon at bounding box center [48, 177] width 9 height 28
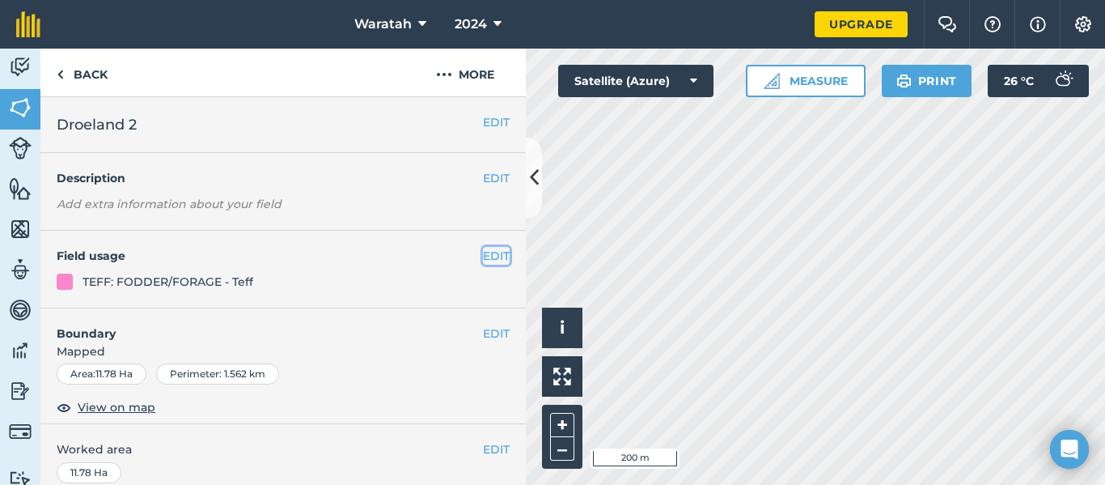
click at [483, 262] on button "EDIT" at bounding box center [496, 256] width 27 height 18
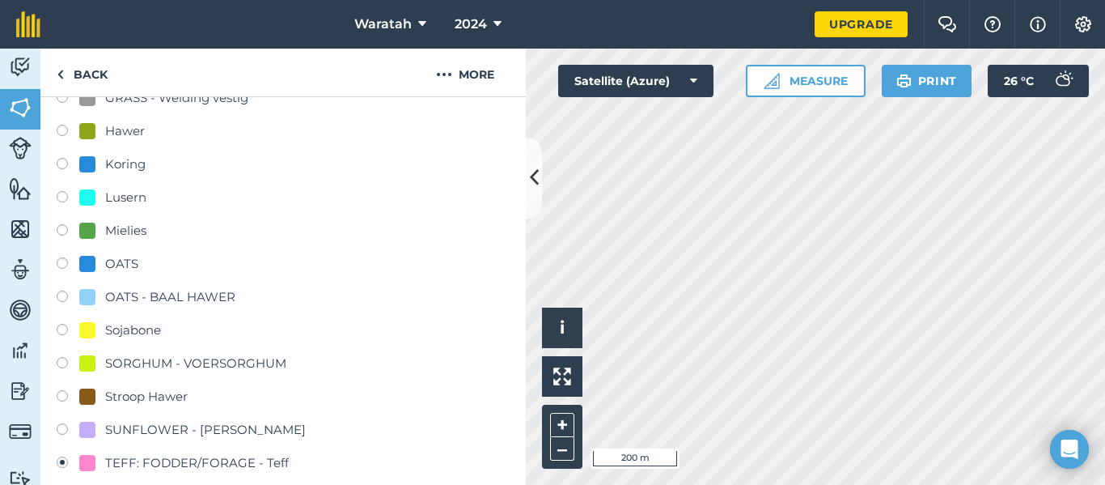
scroll to position [258, 0]
click at [98, 72] on link "Back" at bounding box center [81, 73] width 83 height 48
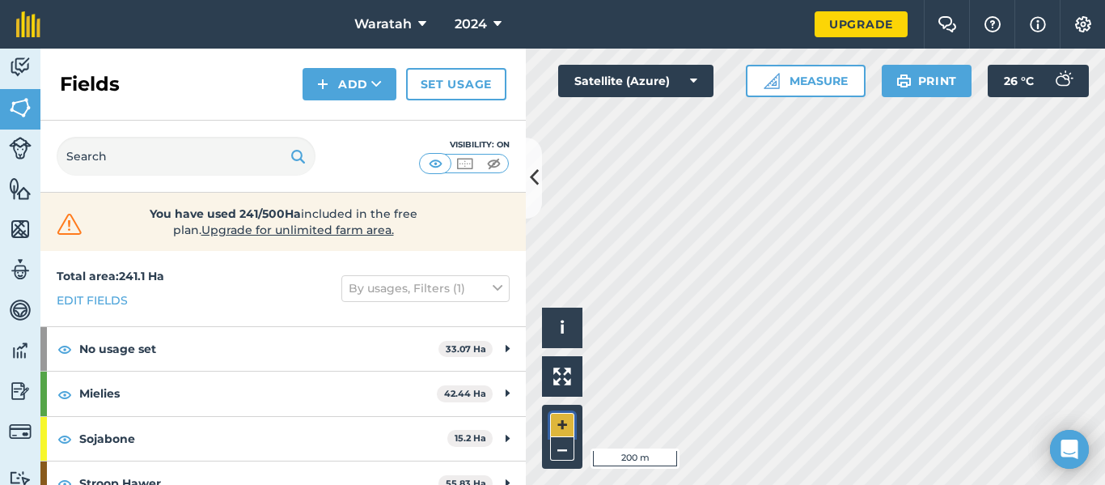
click at [567, 430] on button "+" at bounding box center [562, 425] width 24 height 24
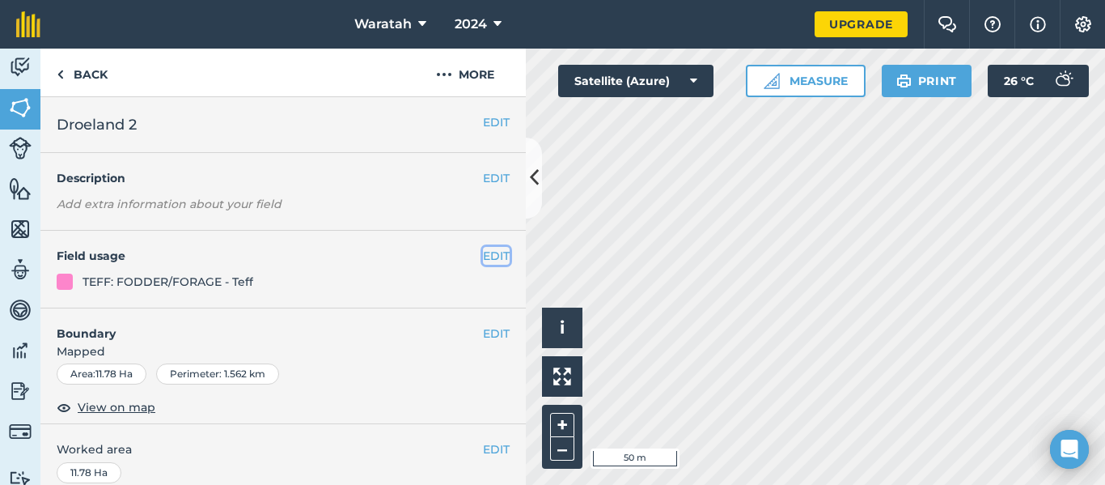
click at [493, 253] on button "EDIT" at bounding box center [496, 256] width 27 height 18
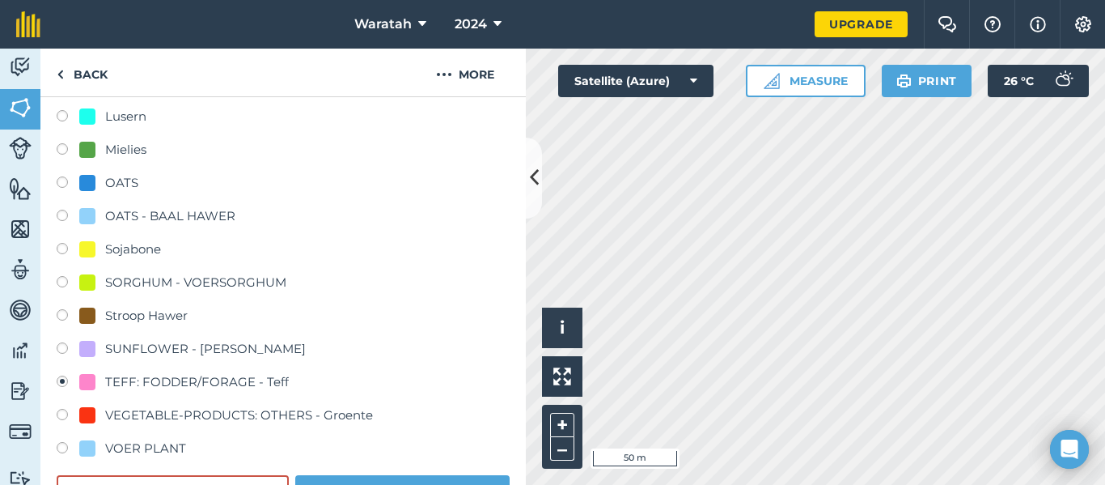
scroll to position [344, 0]
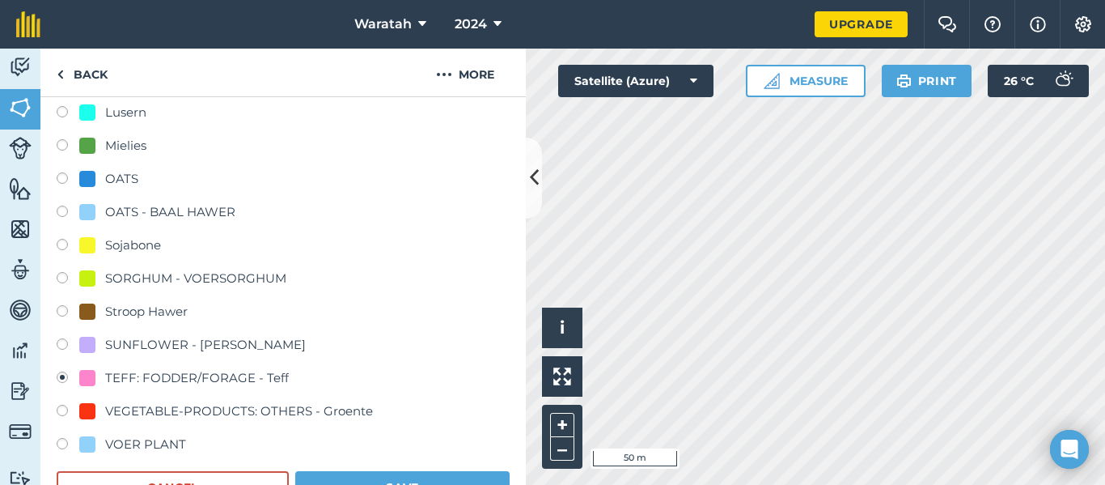
click at [57, 349] on label at bounding box center [68, 346] width 23 height 16
radio input "true"
radio input "false"
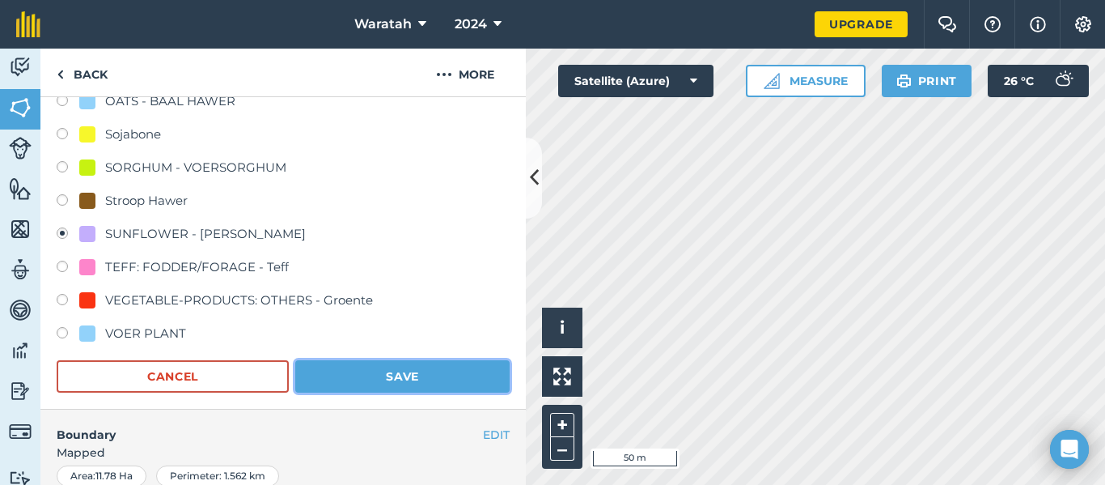
click at [388, 382] on button "Save" at bounding box center [402, 376] width 214 height 32
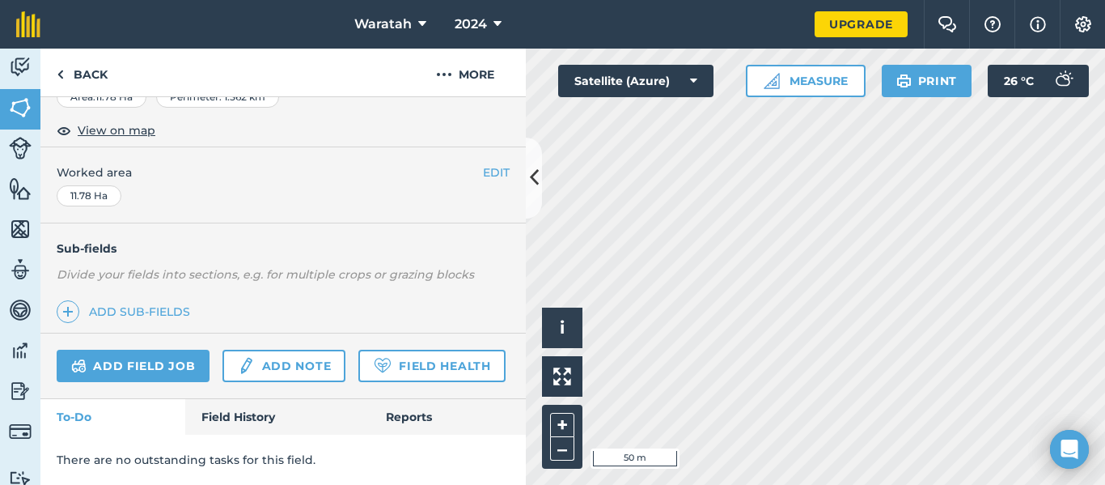
scroll to position [322, 0]
click at [495, 21] on icon at bounding box center [497, 24] width 8 height 19
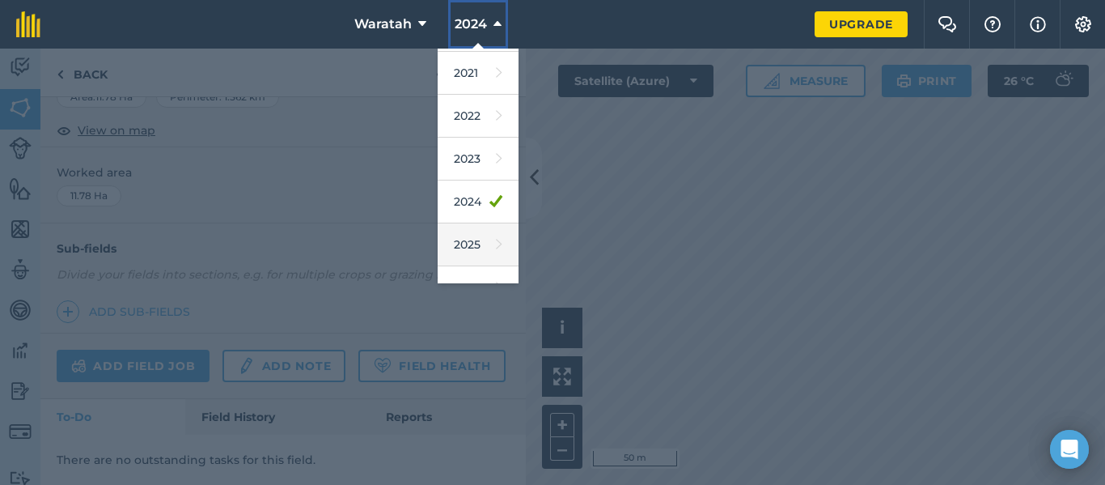
scroll to position [237, 0]
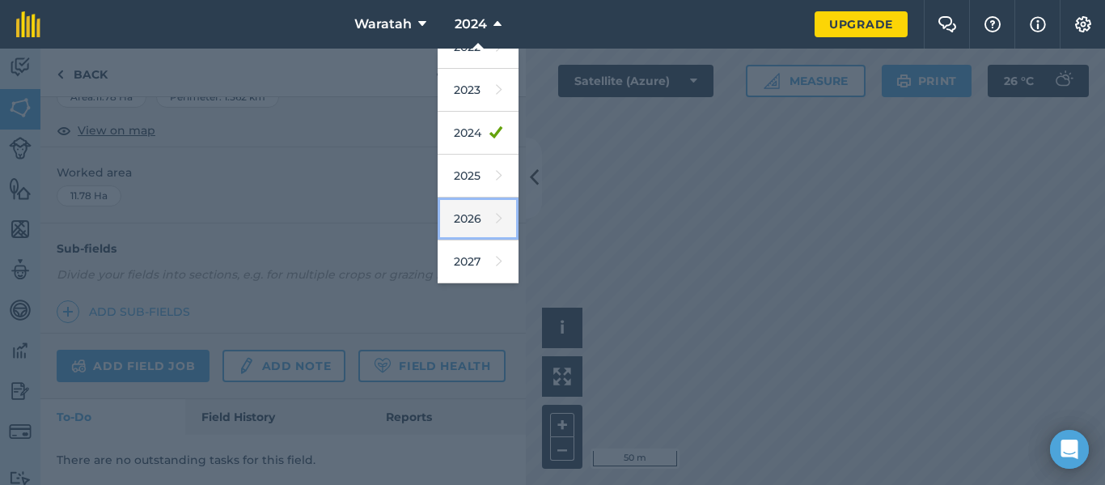
click at [469, 222] on link "2026" at bounding box center [478, 218] width 81 height 43
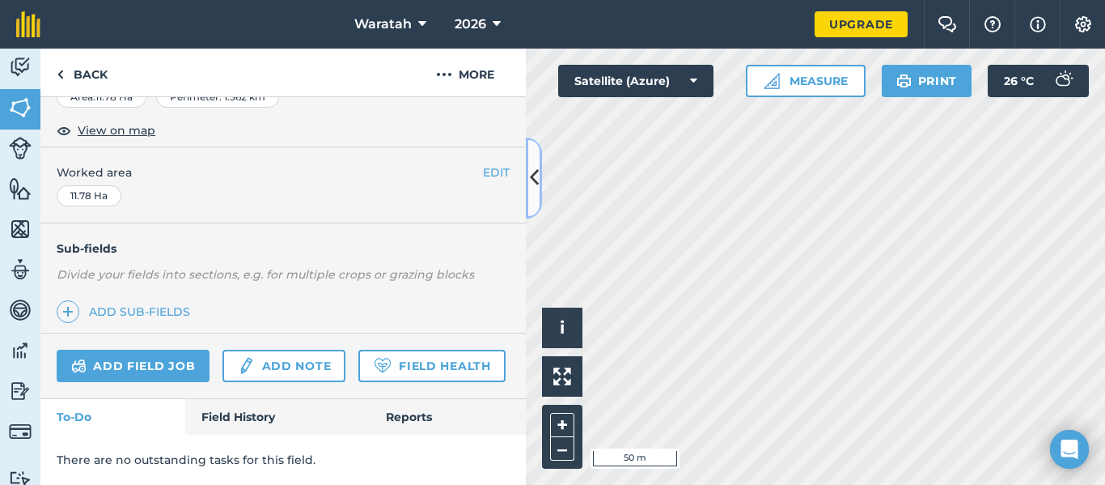
click at [531, 176] on icon at bounding box center [534, 177] width 9 height 28
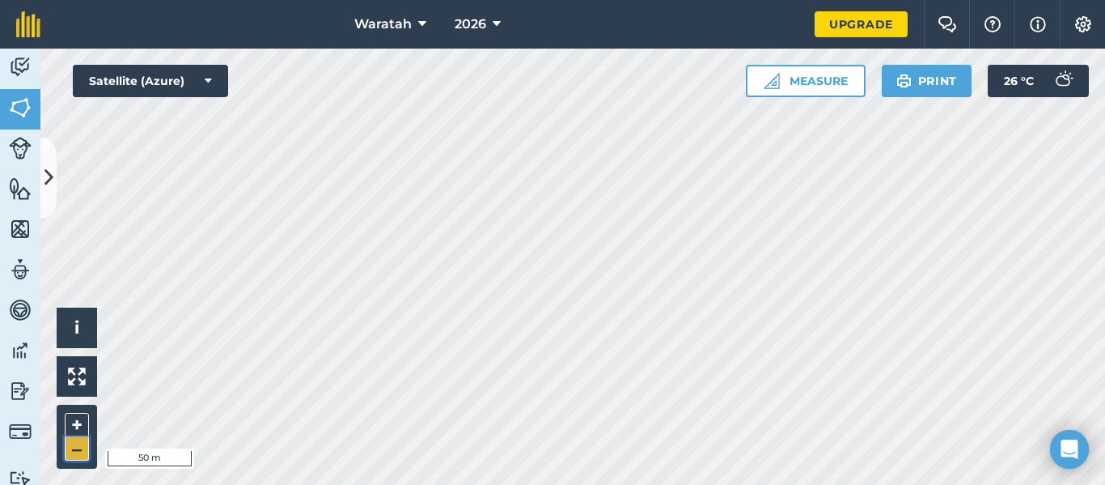
click at [73, 448] on button "–" at bounding box center [77, 448] width 24 height 23
click at [490, 29] on button "2026" at bounding box center [477, 24] width 59 height 49
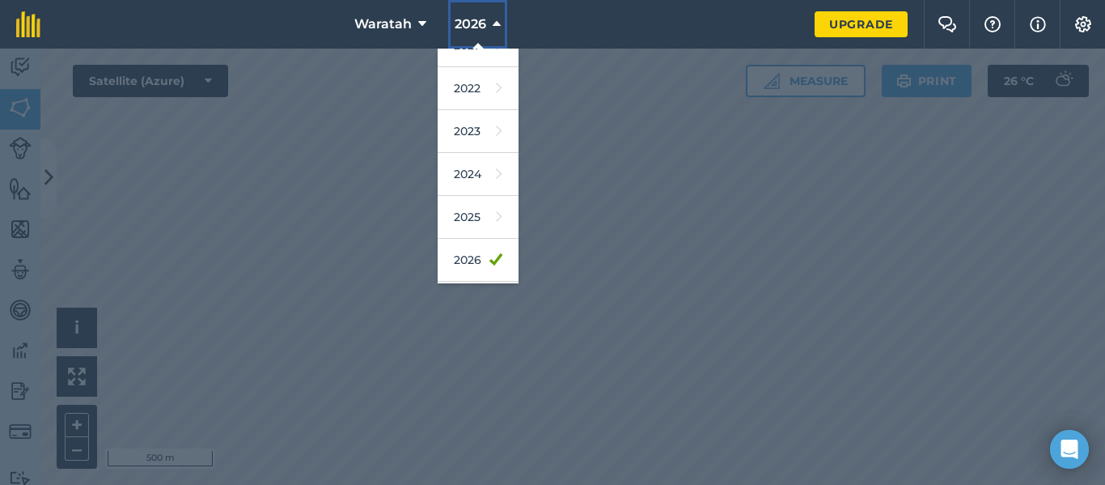
scroll to position [201, 0]
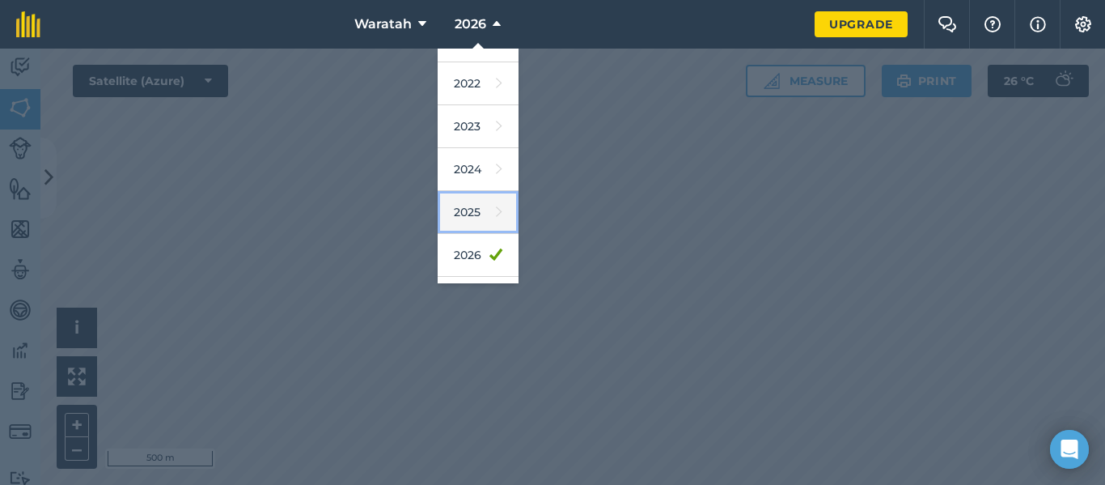
click at [468, 218] on link "2025" at bounding box center [478, 212] width 81 height 43
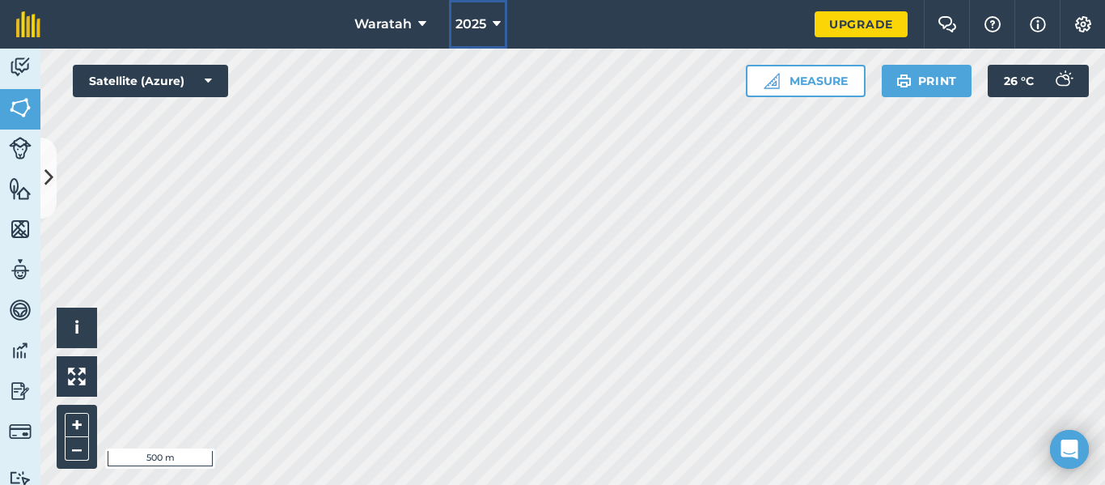
click at [493, 22] on icon at bounding box center [497, 24] width 8 height 19
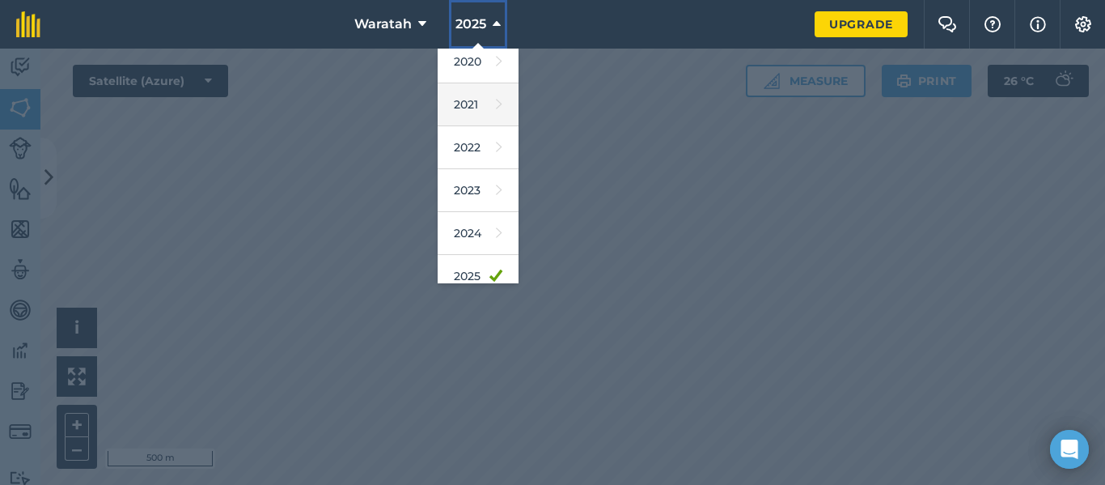
scroll to position [138, 0]
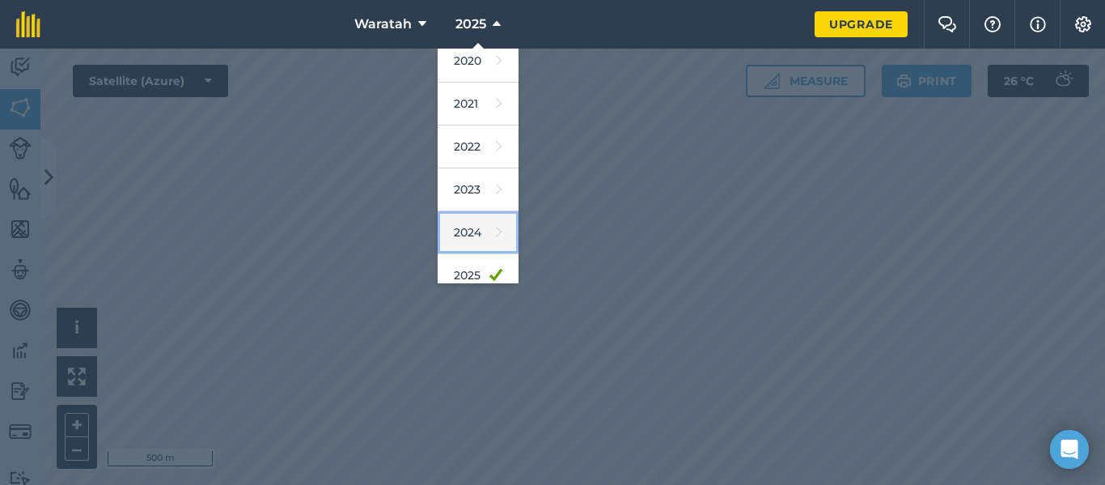
click at [475, 233] on link "2024" at bounding box center [478, 232] width 81 height 43
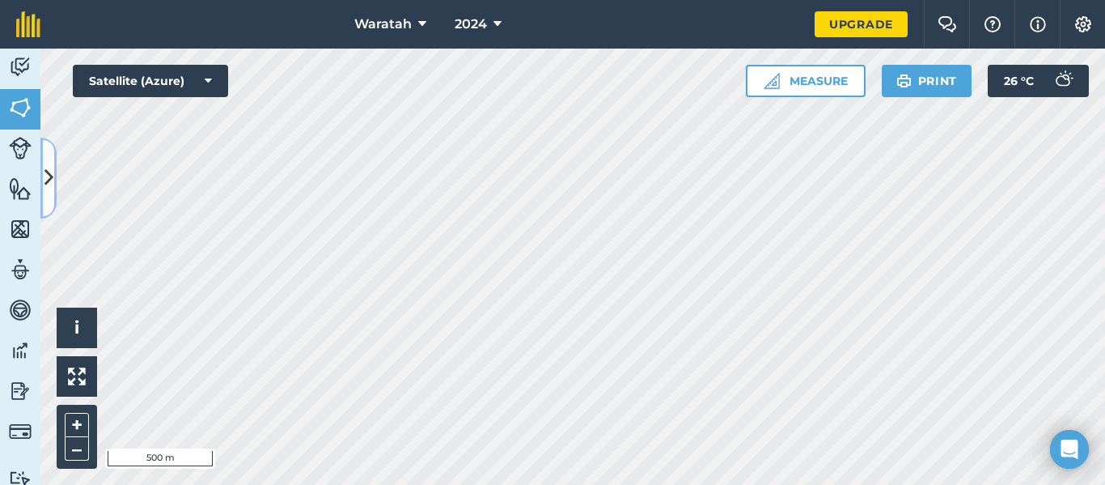
click at [48, 192] on icon at bounding box center [48, 177] width 9 height 28
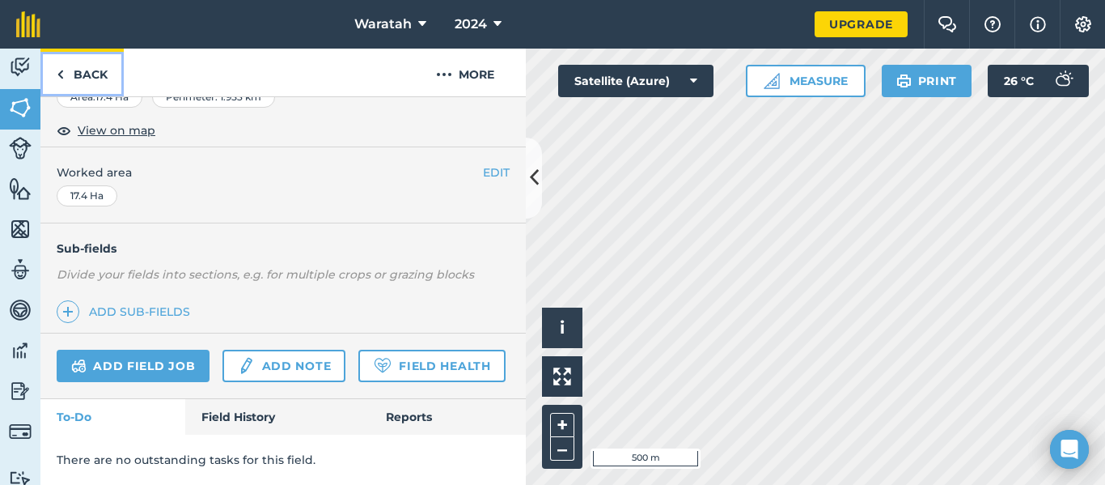
click at [88, 78] on link "Back" at bounding box center [81, 73] width 83 height 48
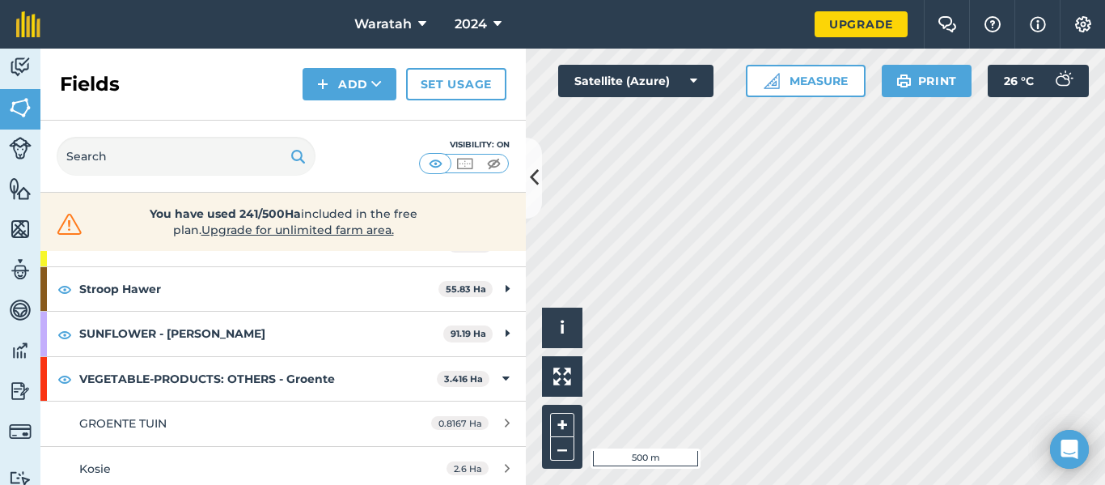
scroll to position [200, 0]
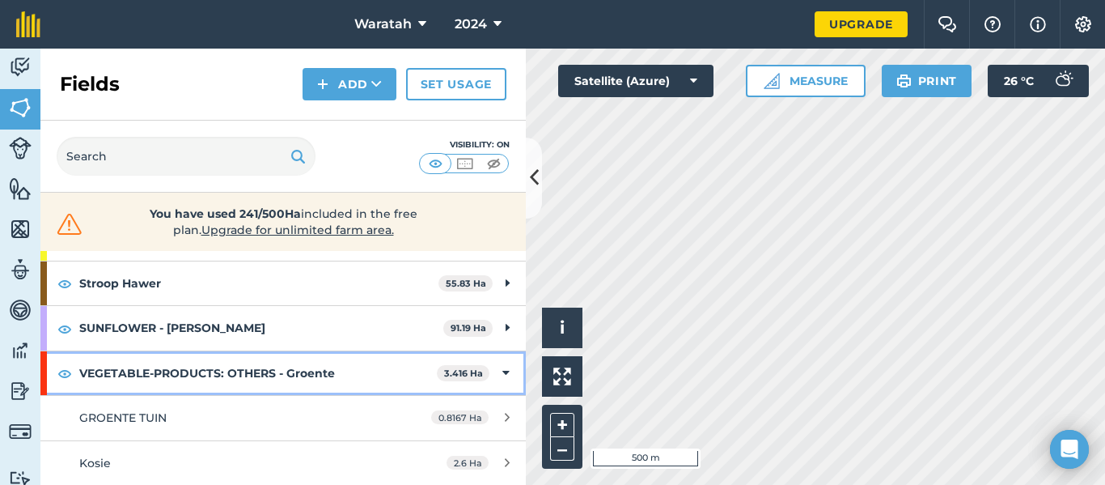
click at [499, 370] on div "VEGETABLE-PRODUCTS: OTHERS - Groente 3.416 Ha" at bounding box center [282, 373] width 485 height 44
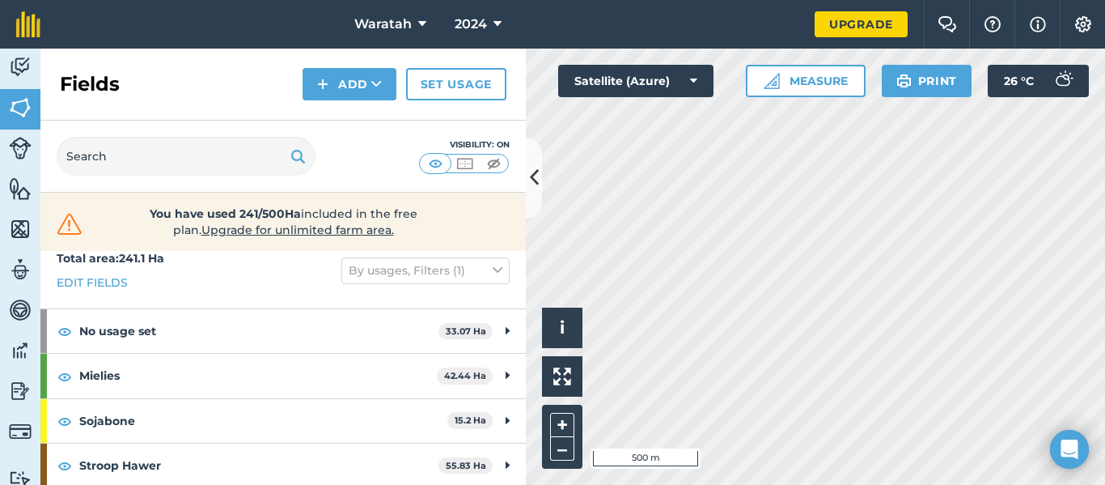
scroll to position [22, 0]
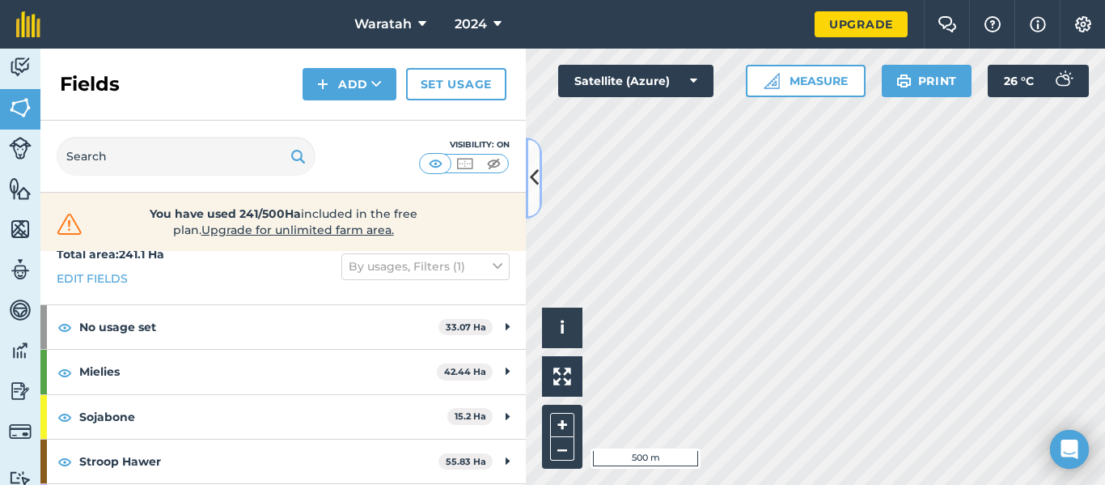
click at [536, 188] on icon at bounding box center [534, 177] width 9 height 28
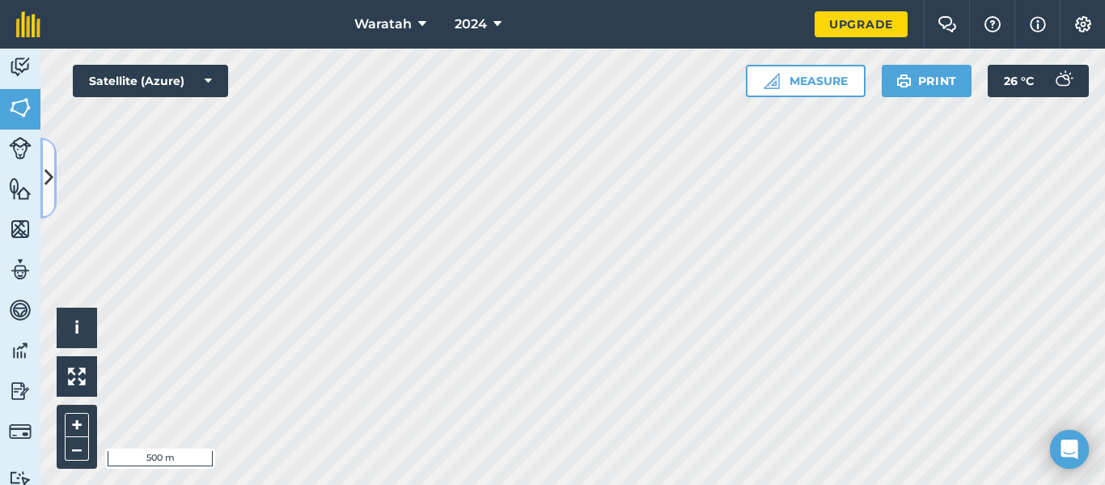
click at [45, 177] on icon at bounding box center [48, 177] width 9 height 28
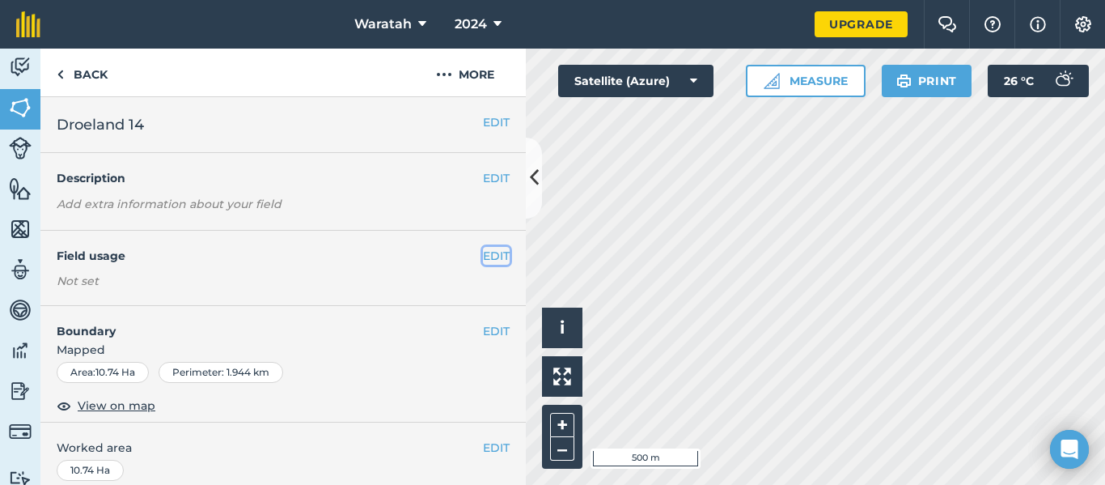
click at [488, 256] on button "EDIT" at bounding box center [496, 256] width 27 height 18
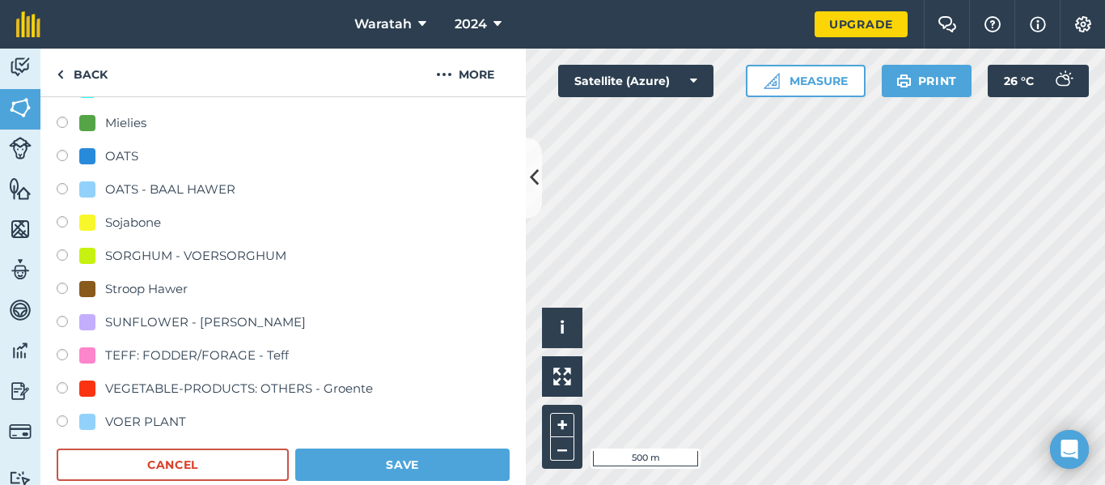
scroll to position [367, 0]
click at [62, 318] on label at bounding box center [68, 323] width 23 height 16
radio input "true"
radio input "false"
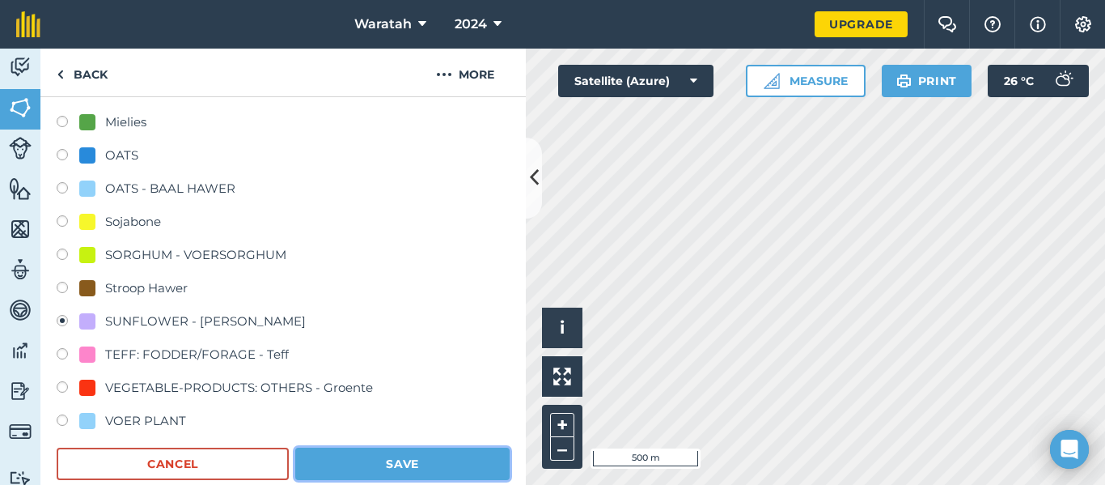
click at [383, 468] on button "Save" at bounding box center [402, 463] width 214 height 32
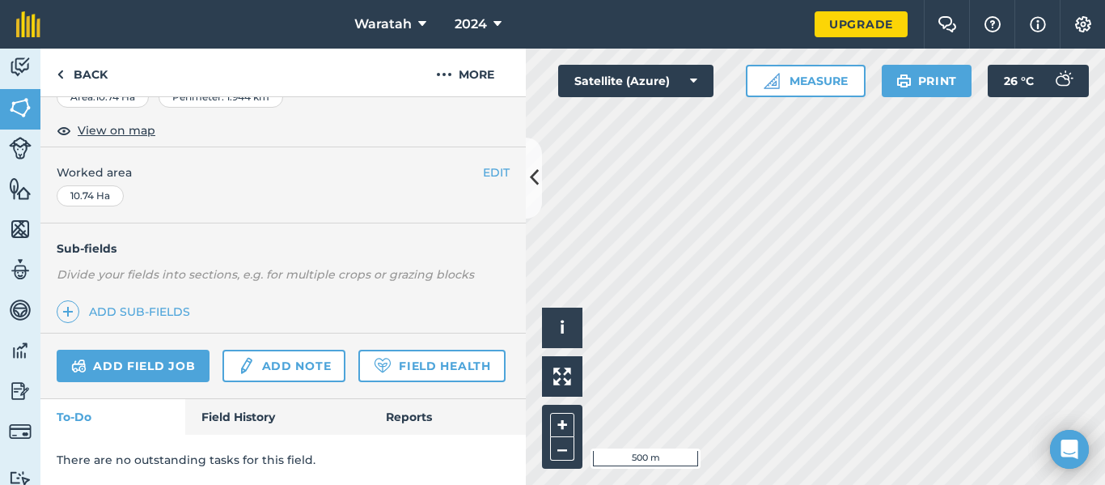
scroll to position [322, 0]
click at [527, 167] on button at bounding box center [534, 178] width 16 height 81
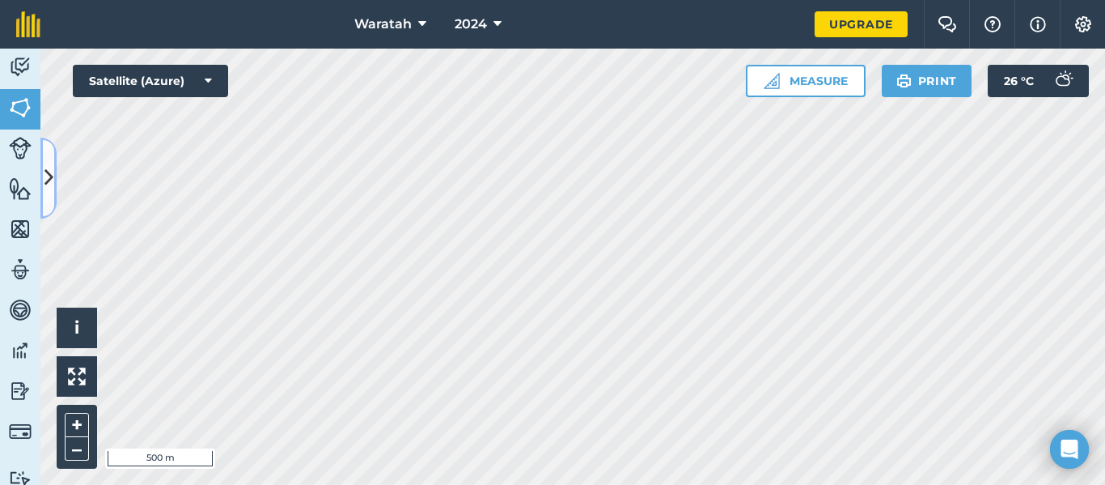
click at [49, 183] on icon at bounding box center [48, 177] width 9 height 28
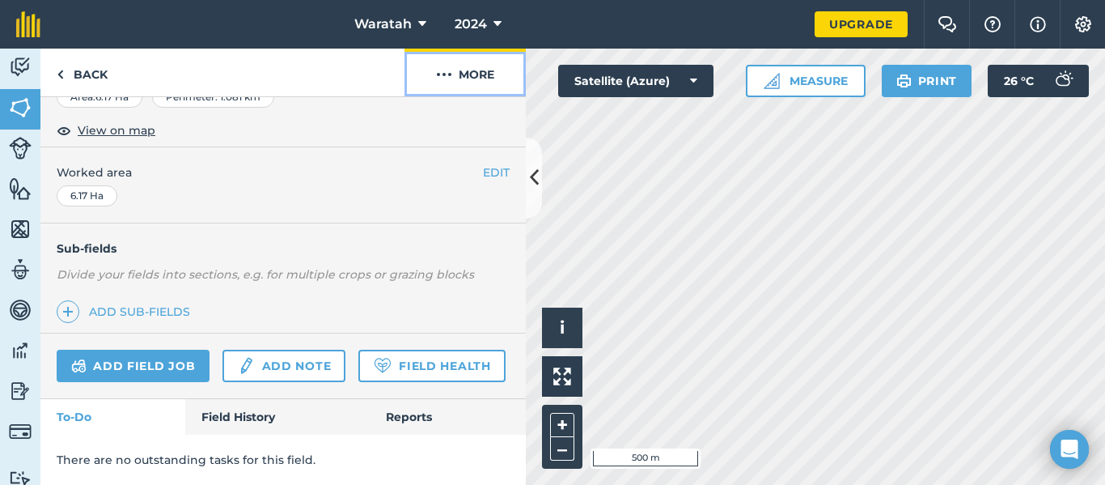
click at [489, 85] on button "More" at bounding box center [465, 73] width 121 height 48
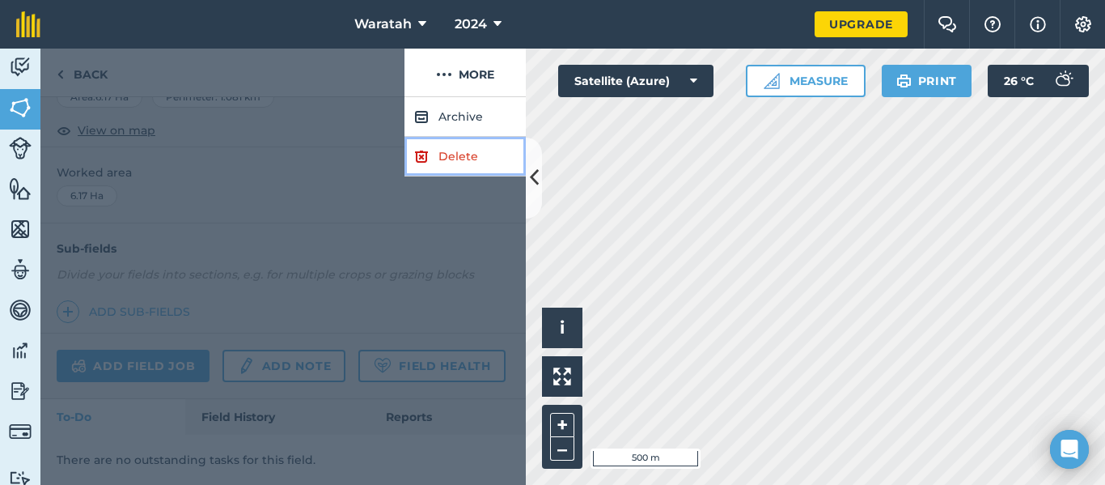
click at [460, 148] on link "Delete" at bounding box center [465, 157] width 121 height 40
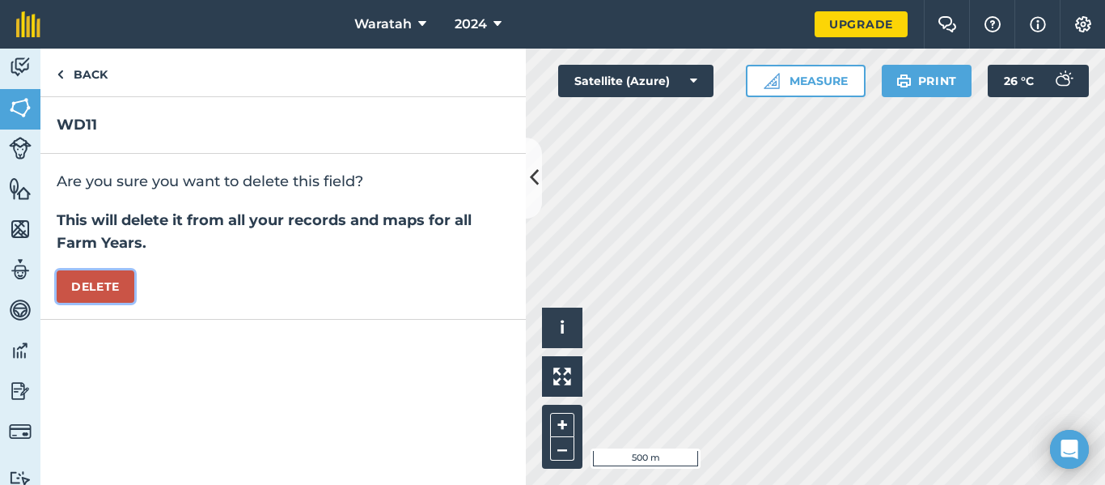
click at [124, 277] on button "Delete" at bounding box center [96, 286] width 78 height 32
